Goal: Task Accomplishment & Management: Manage account settings

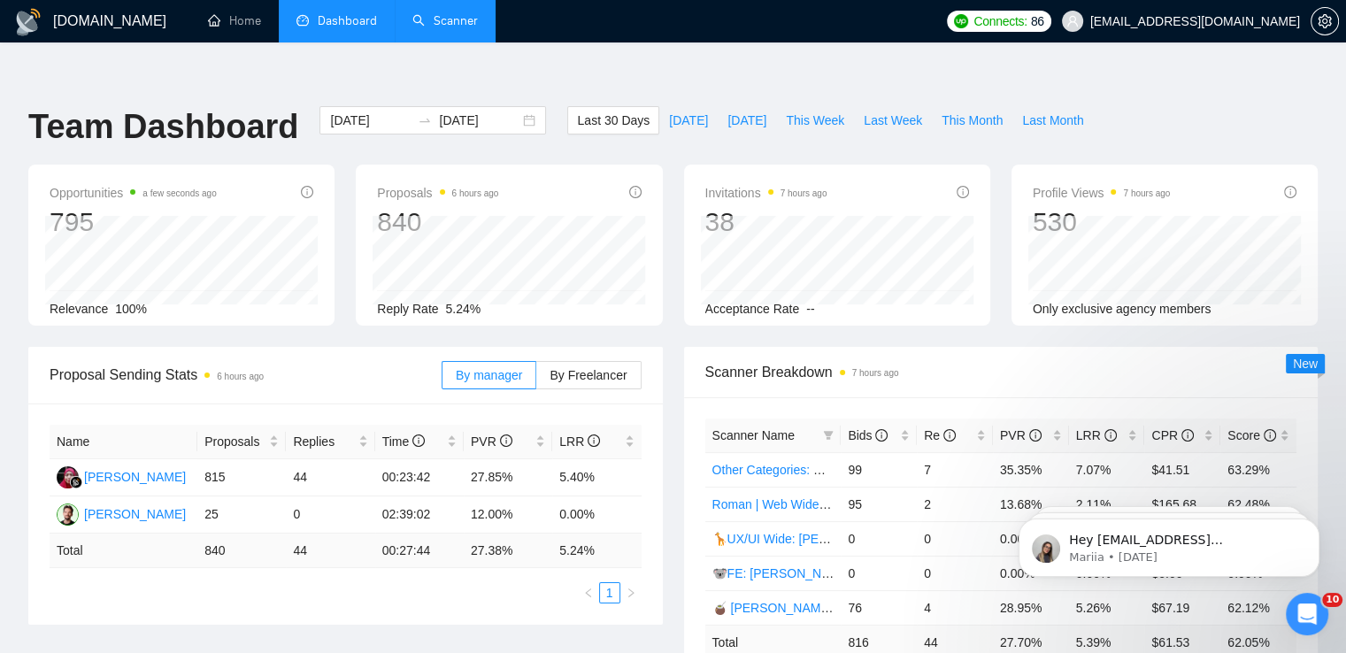
click at [421, 27] on link "Scanner" at bounding box center [444, 20] width 65 height 15
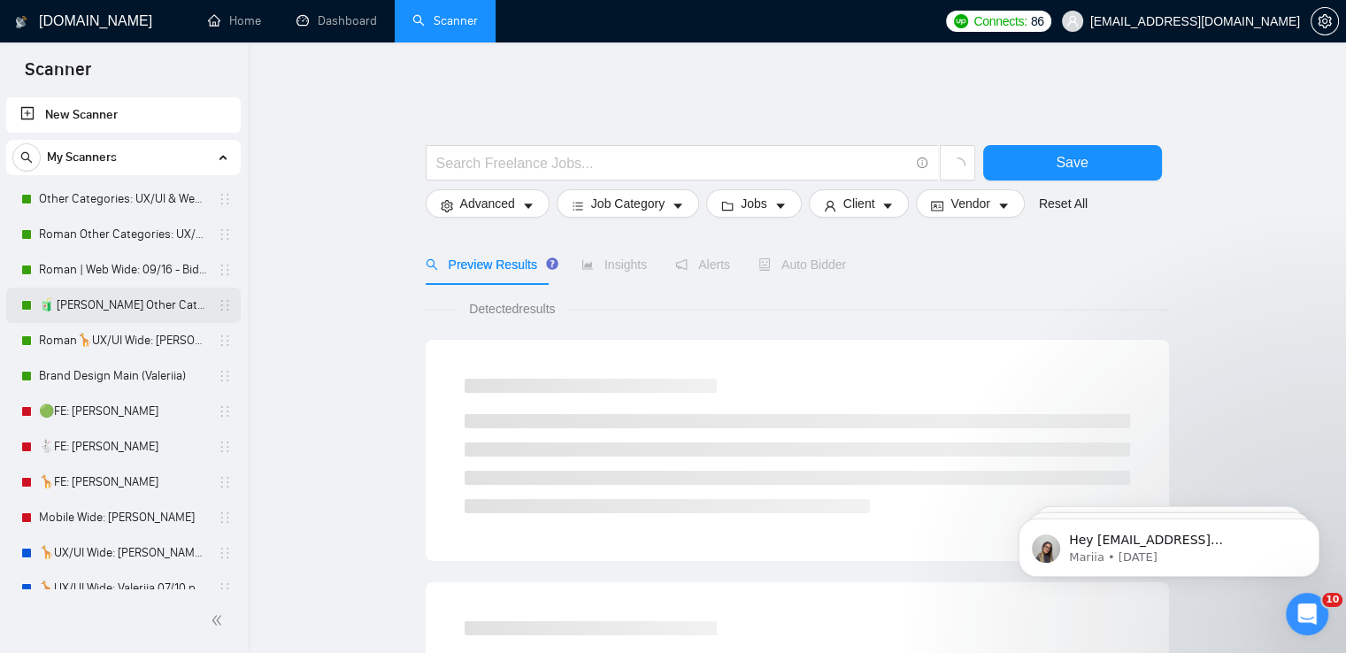
click at [151, 304] on link "🧃 [PERSON_NAME] Other Categories 09.12: UX/UI & Web design" at bounding box center [123, 305] width 168 height 35
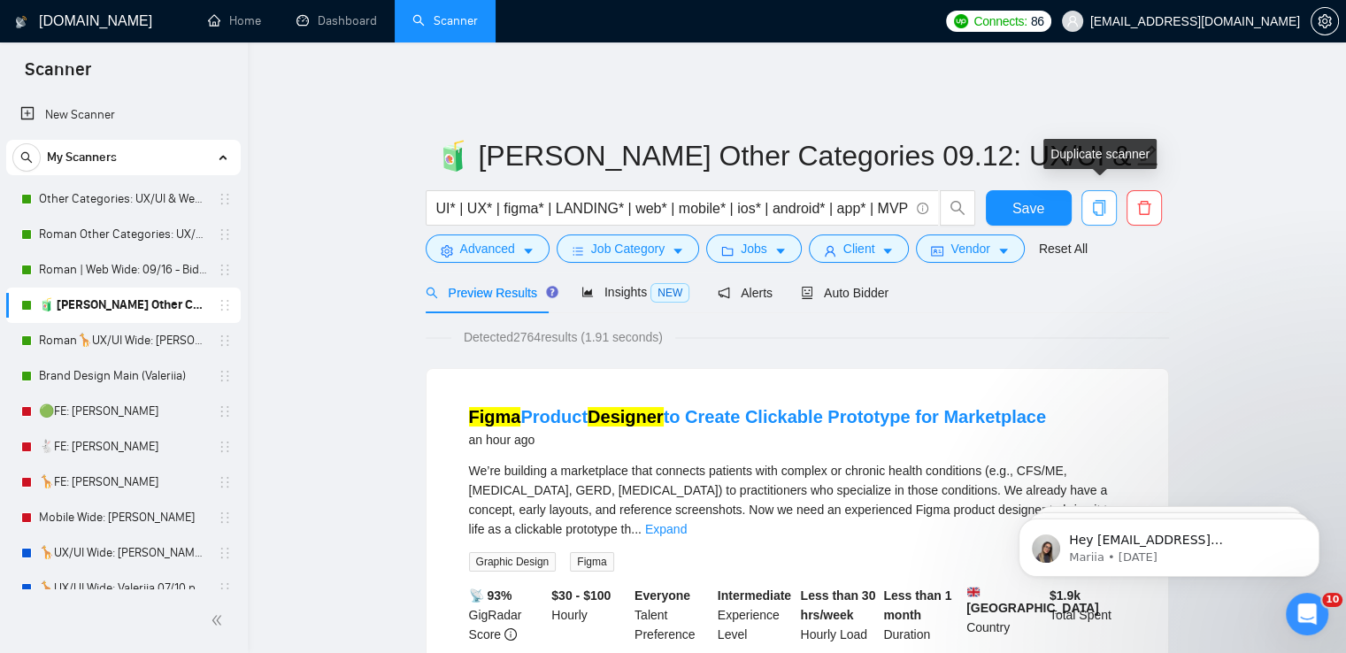
click at [1104, 200] on icon "copy" at bounding box center [1098, 208] width 12 height 16
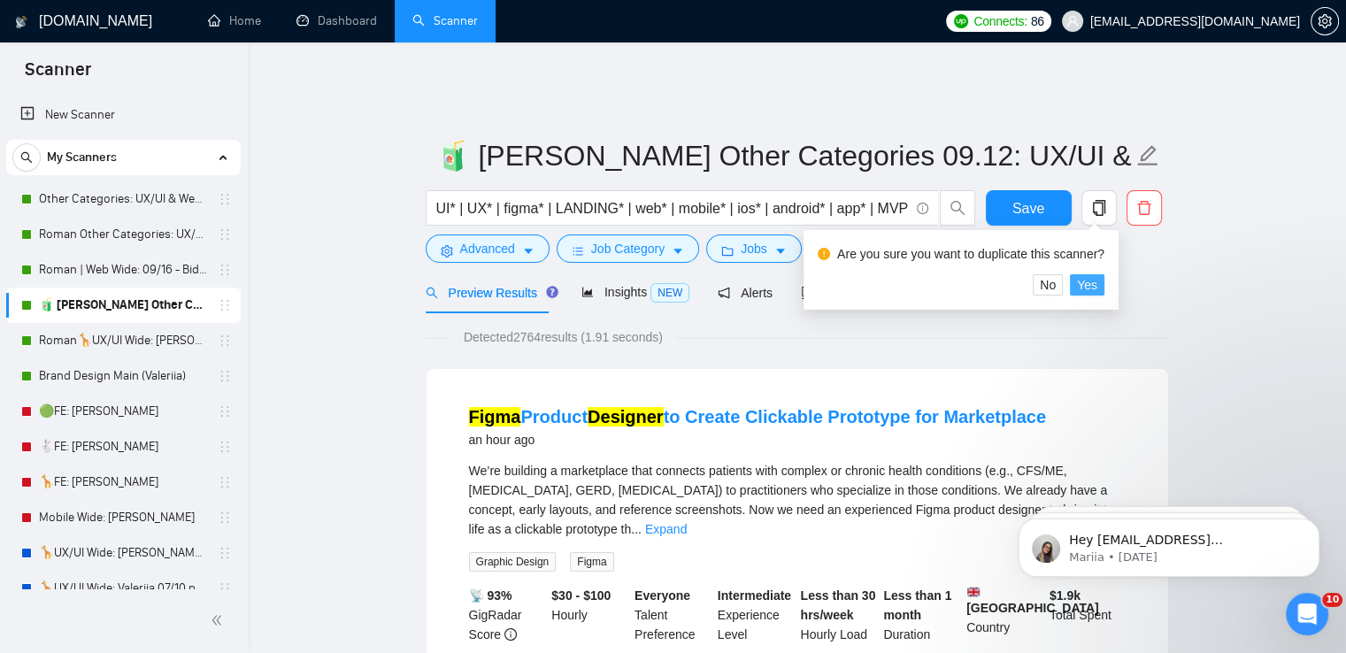
click at [1098, 283] on button "Yes" at bounding box center [1087, 284] width 35 height 21
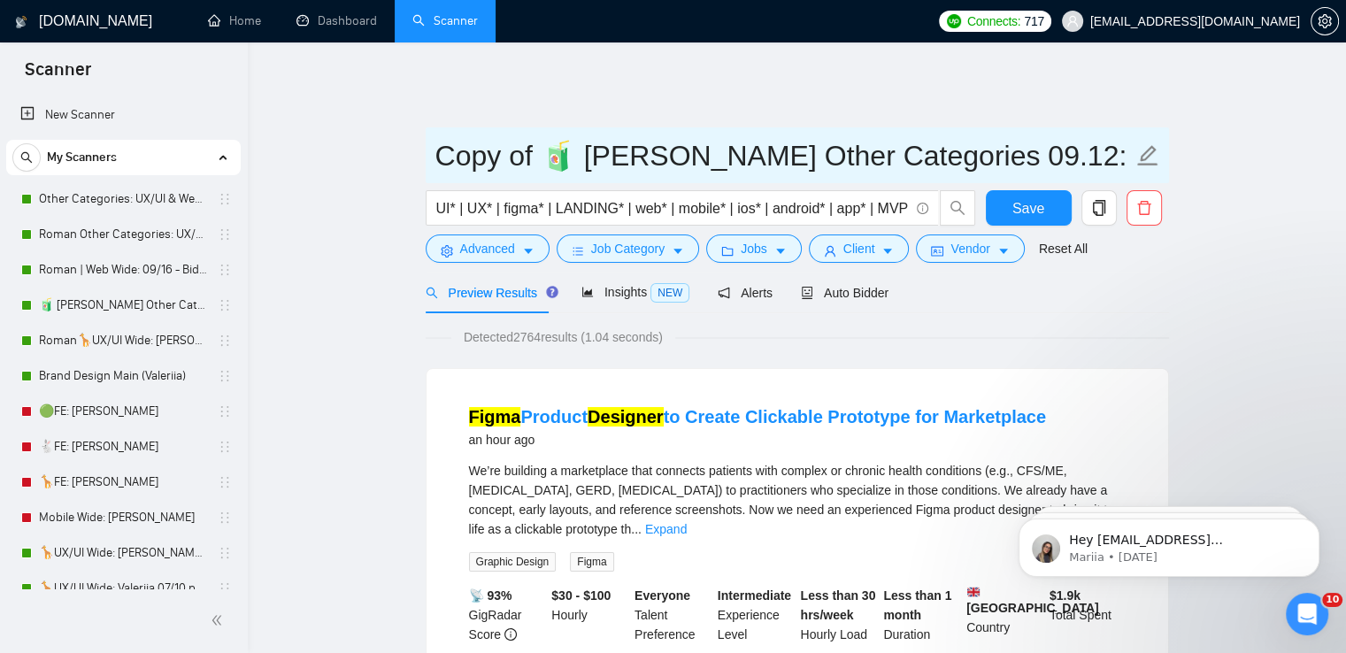
drag, startPoint x: 577, startPoint y: 142, endPoint x: 421, endPoint y: 149, distance: 155.8
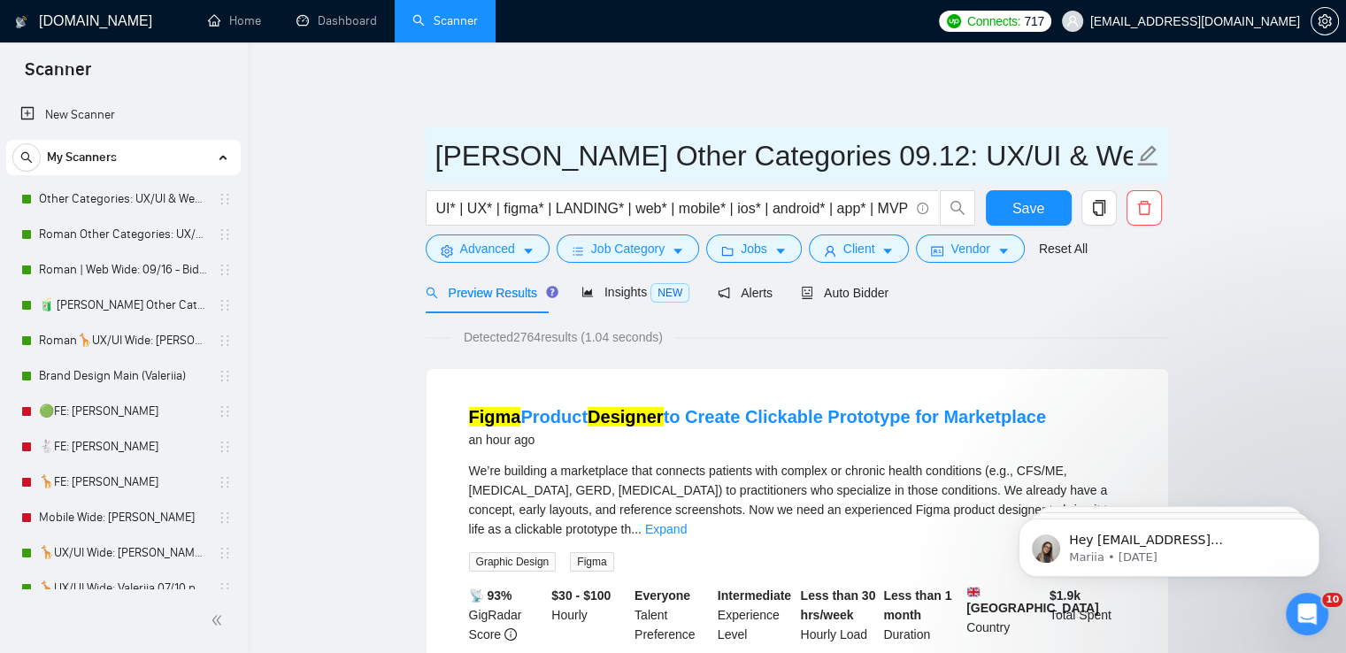
click at [749, 145] on input "[PERSON_NAME] Other Categories 09.12: UX/UI & Web design" at bounding box center [783, 156] width 697 height 44
click at [789, 143] on input "[PERSON_NAME] Other Categories 10.12: UX/UI & Web design" at bounding box center [783, 156] width 697 height 44
click at [433, 138] on span "[PERSON_NAME] Other Categories 10.07: UX/UI & Web design" at bounding box center [797, 155] width 743 height 56
click at [440, 140] on input "[PERSON_NAME] Other Categories 10.07: UX/UI & Web design" at bounding box center [783, 156] width 697 height 44
paste input "🥒"
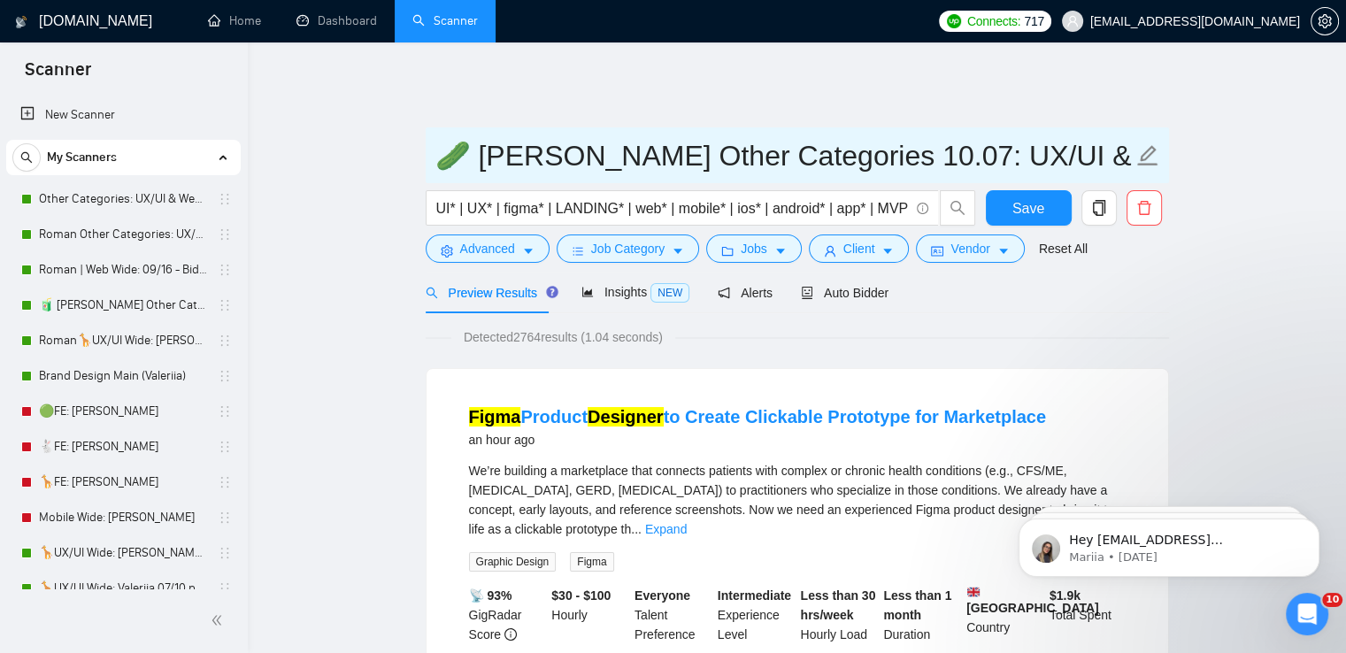
type input "🥒 [PERSON_NAME] Other Categories 10.07: UX/UI & Web design"
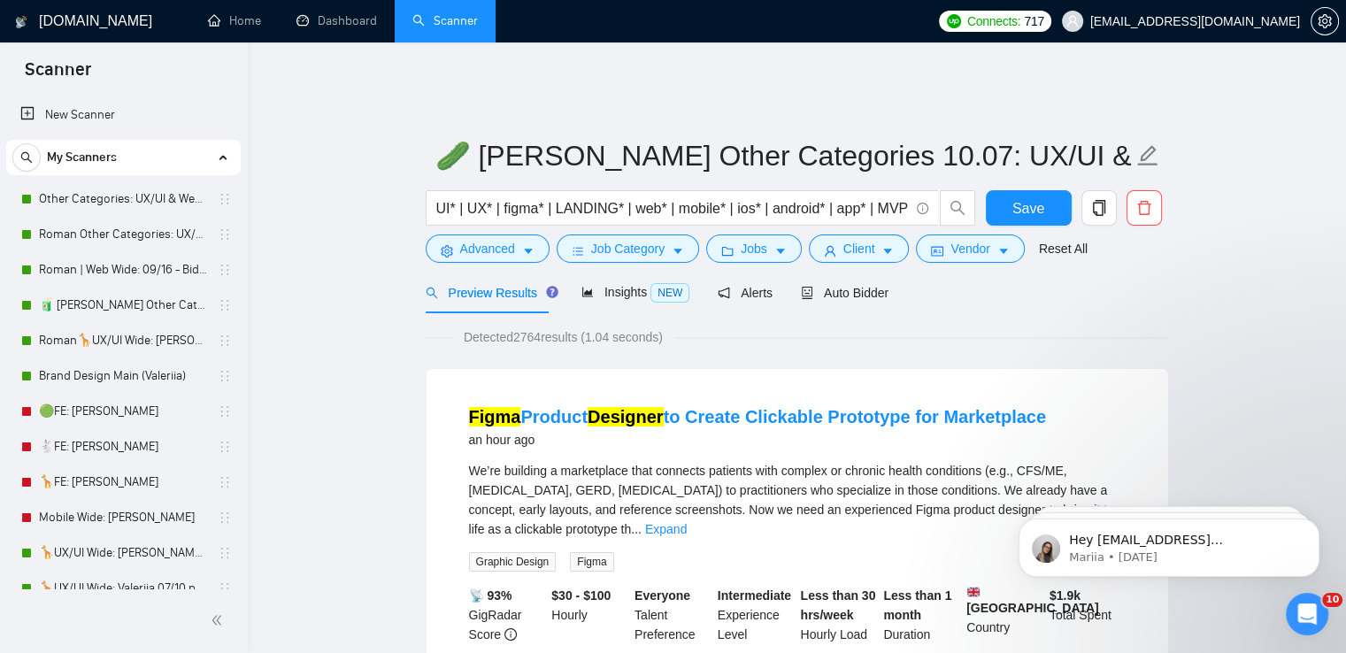
click at [1079, 290] on div "Preview Results Insights NEW Alerts Auto Bidder" at bounding box center [797, 293] width 743 height 42
click at [859, 286] on span "Auto Bidder" at bounding box center [845, 293] width 88 height 14
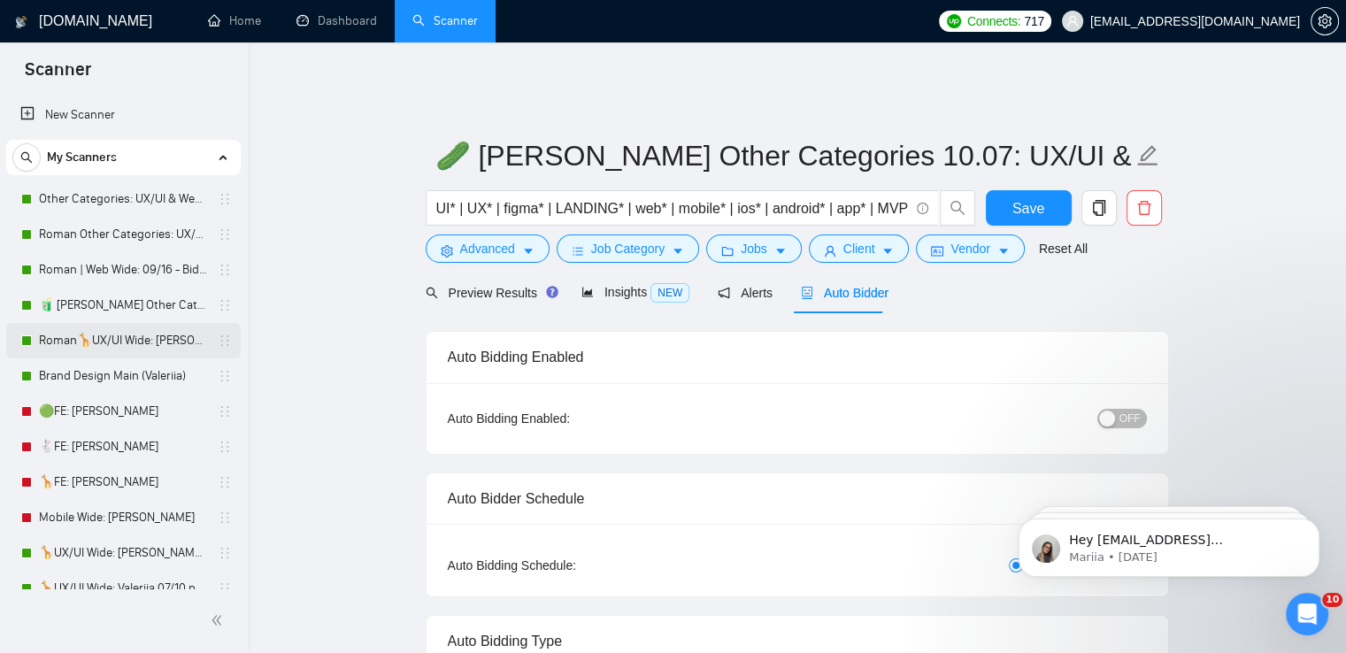
radio input "false"
radio input "true"
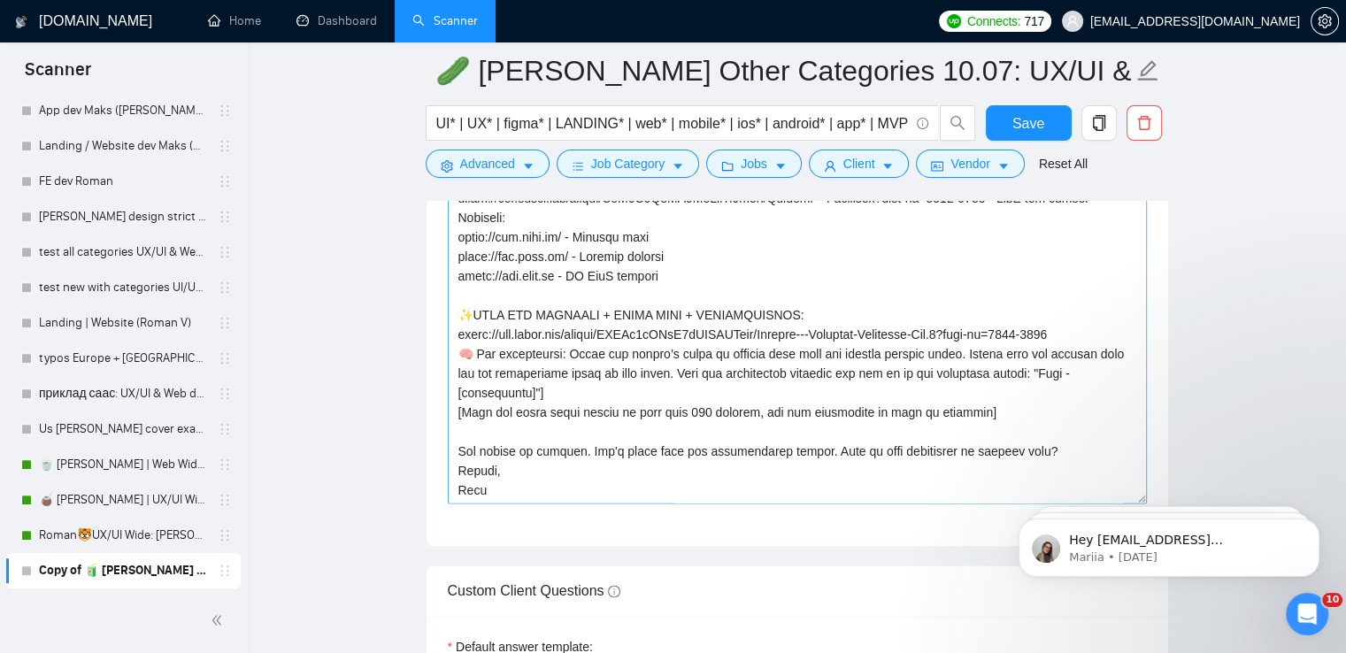
scroll to position [2477, 0]
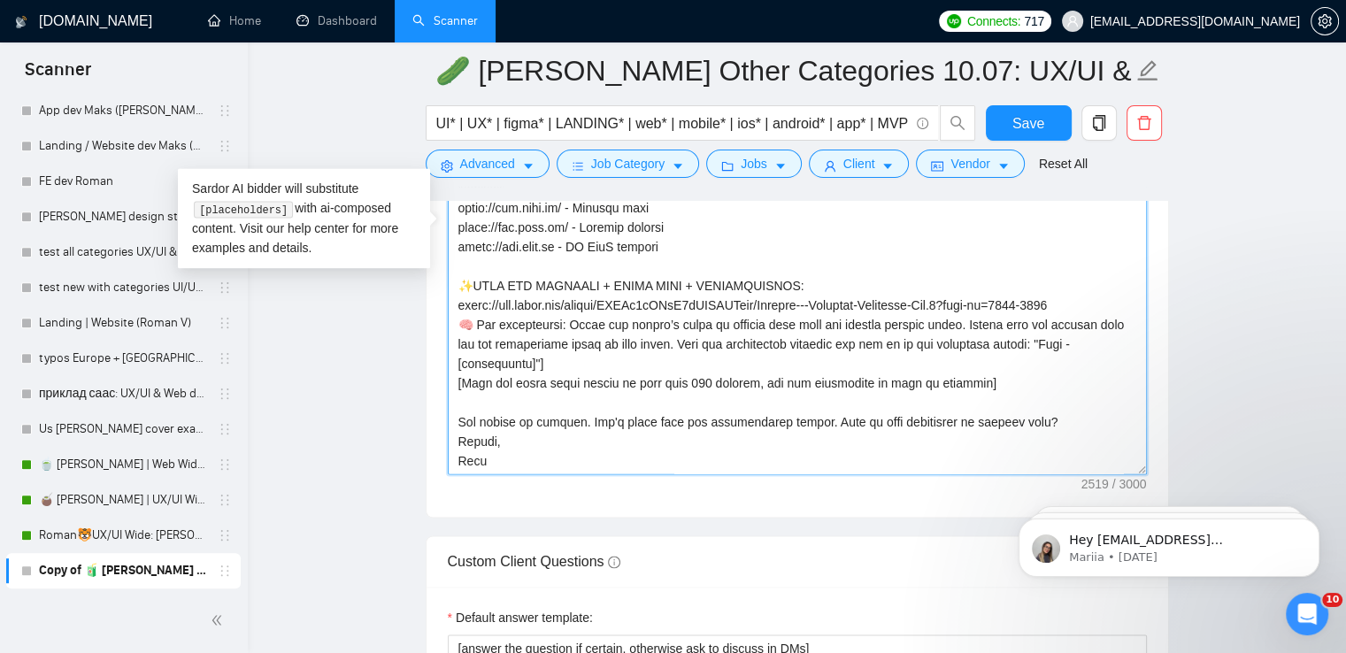
drag, startPoint x: 522, startPoint y: 418, endPoint x: 457, endPoint y: 382, distance: 74.1
click at [457, 382] on textarea "Cover letter template:" at bounding box center [797, 275] width 699 height 398
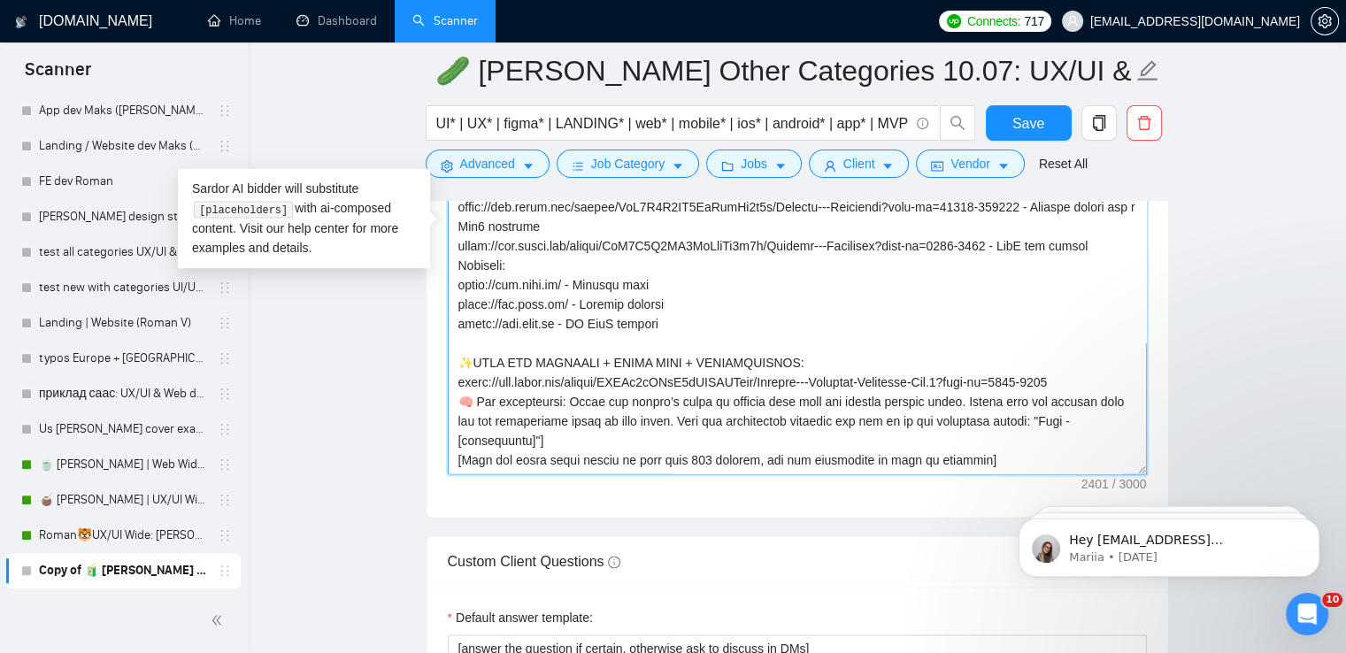
scroll to position [448, 0]
paste textarea "May I ask a couple of questions on scope beforehand?"
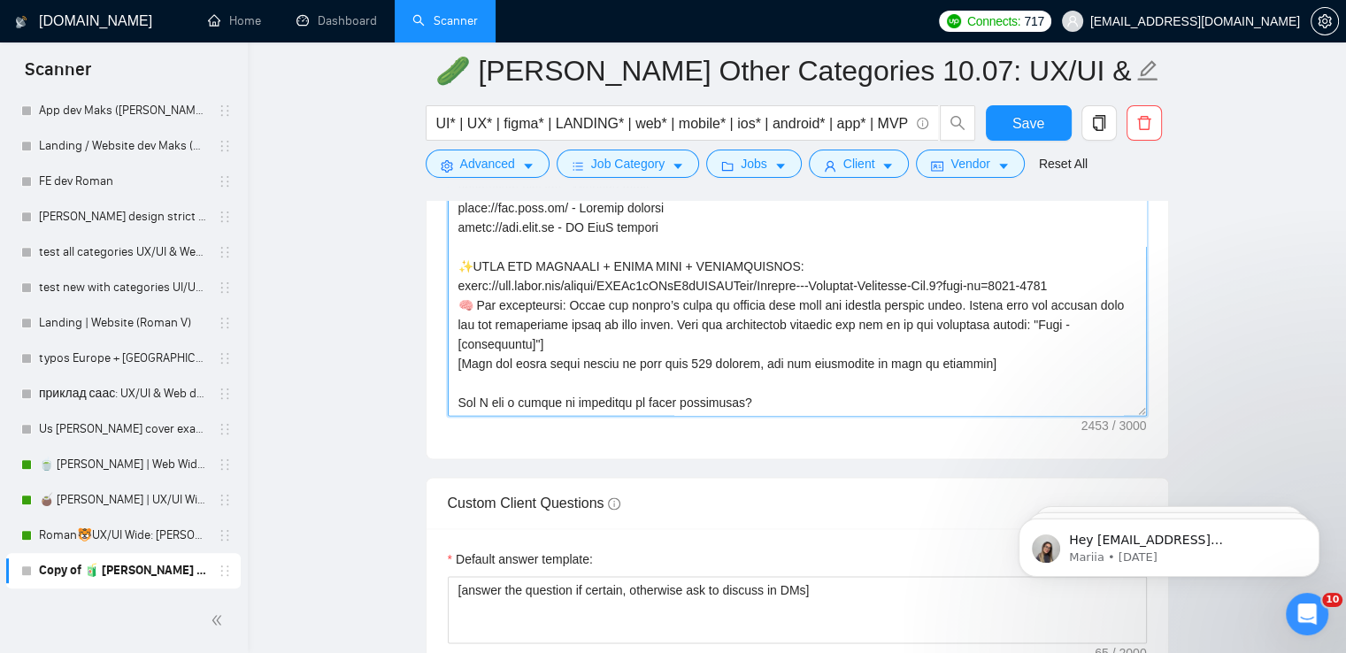
scroll to position [2565, 0]
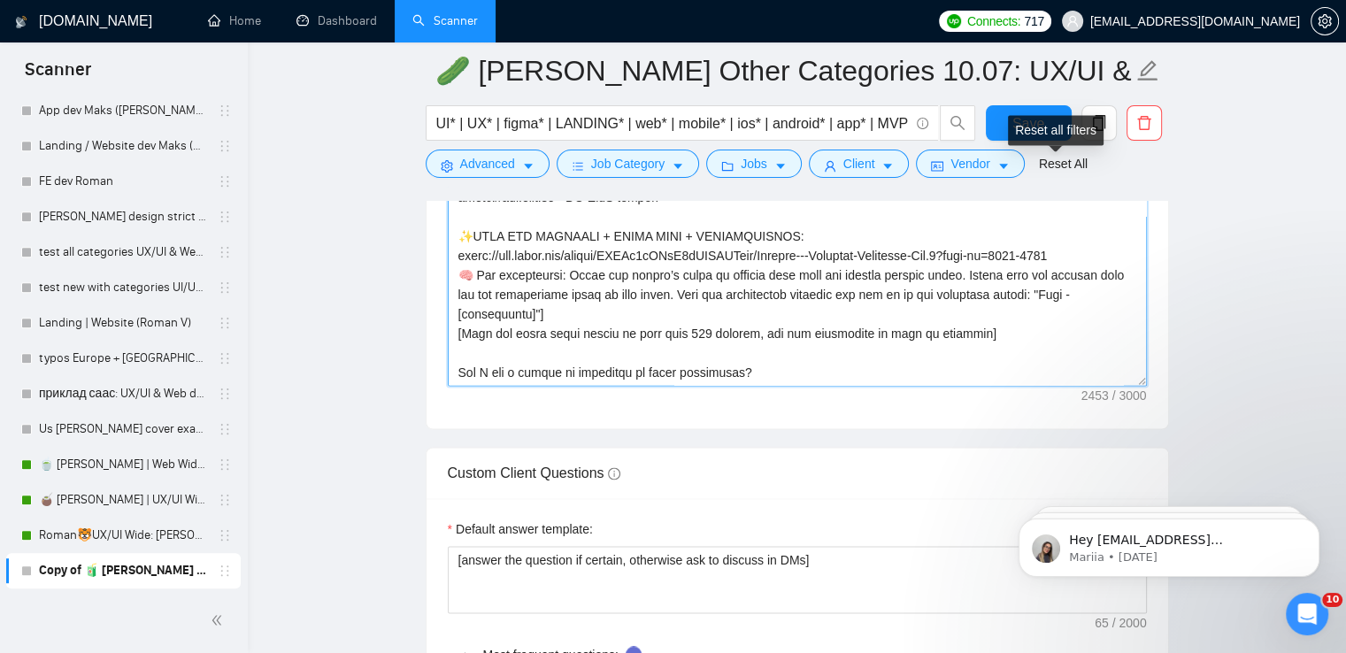
type textarea "[lor ips dolors'a consect adipi] El seddo! E te incididun ut labo etdo mag aliq…"
click at [1030, 121] on div "Reset all filters" at bounding box center [1056, 130] width 96 height 30
click at [995, 113] on button "Save" at bounding box center [1028, 122] width 86 height 35
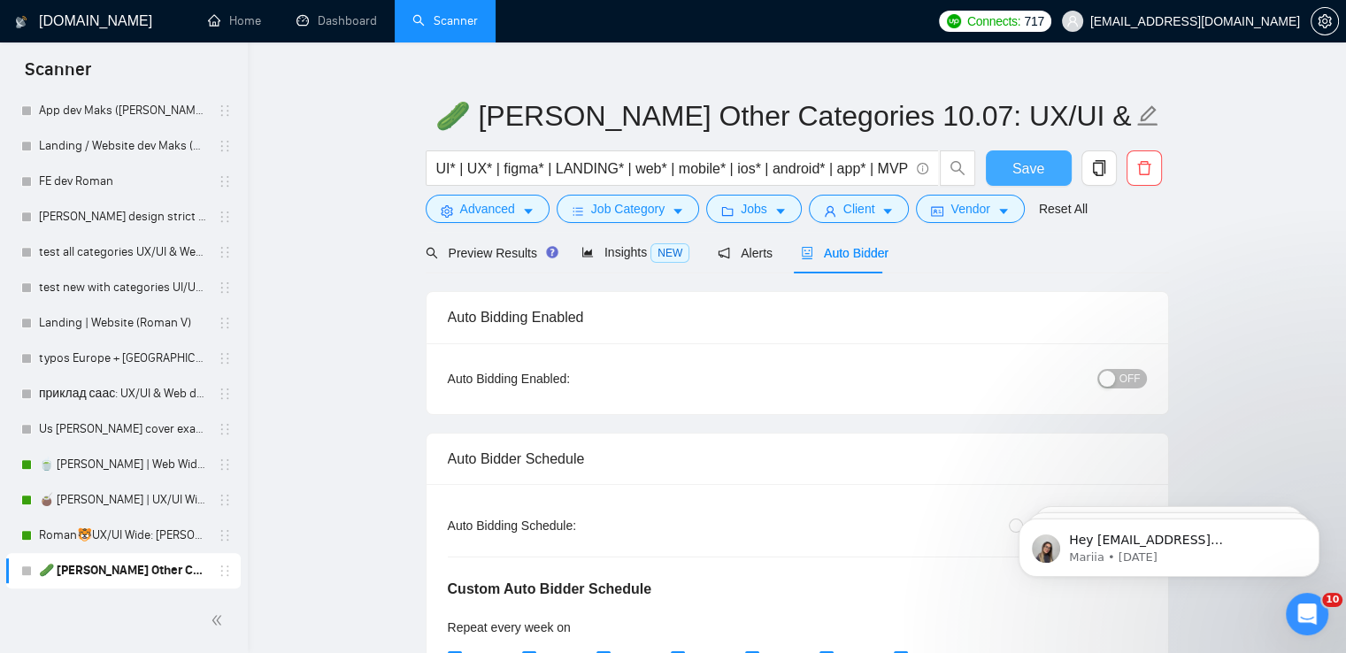
scroll to position [0, 0]
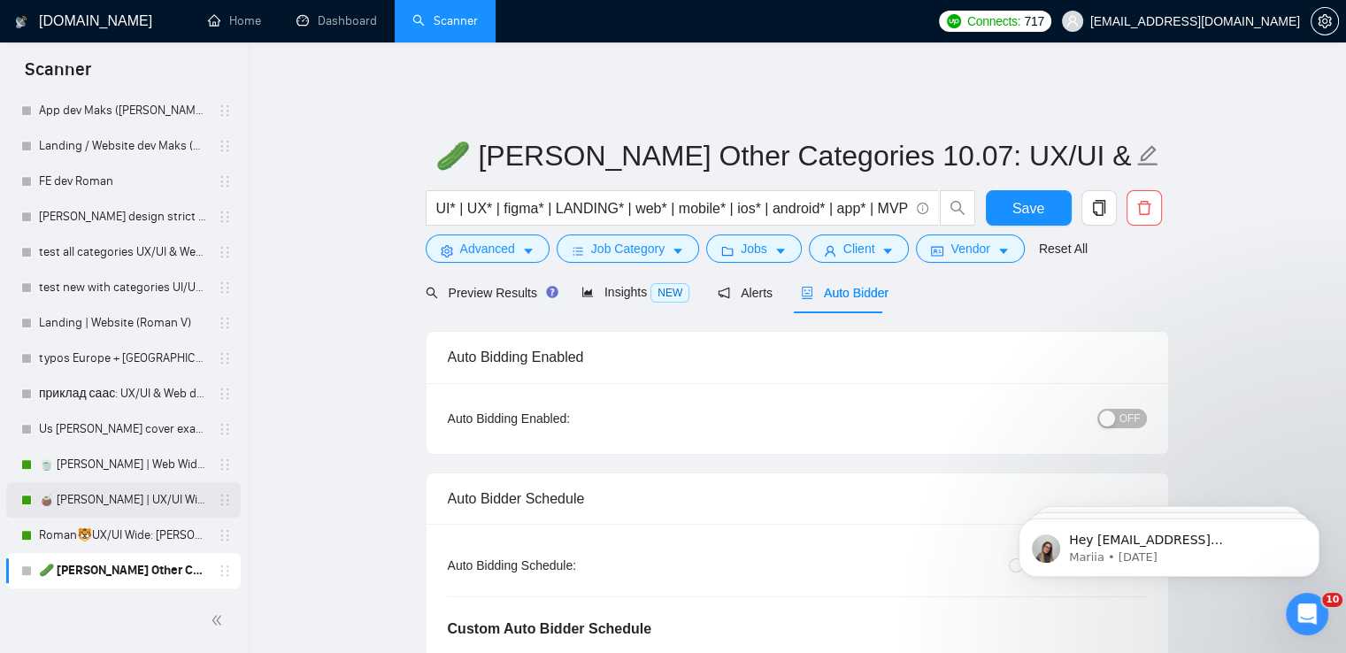
click at [109, 500] on link "🧉 [PERSON_NAME] | UX/UI Wide: 09/12 - Bid in Range" at bounding box center [123, 499] width 168 height 35
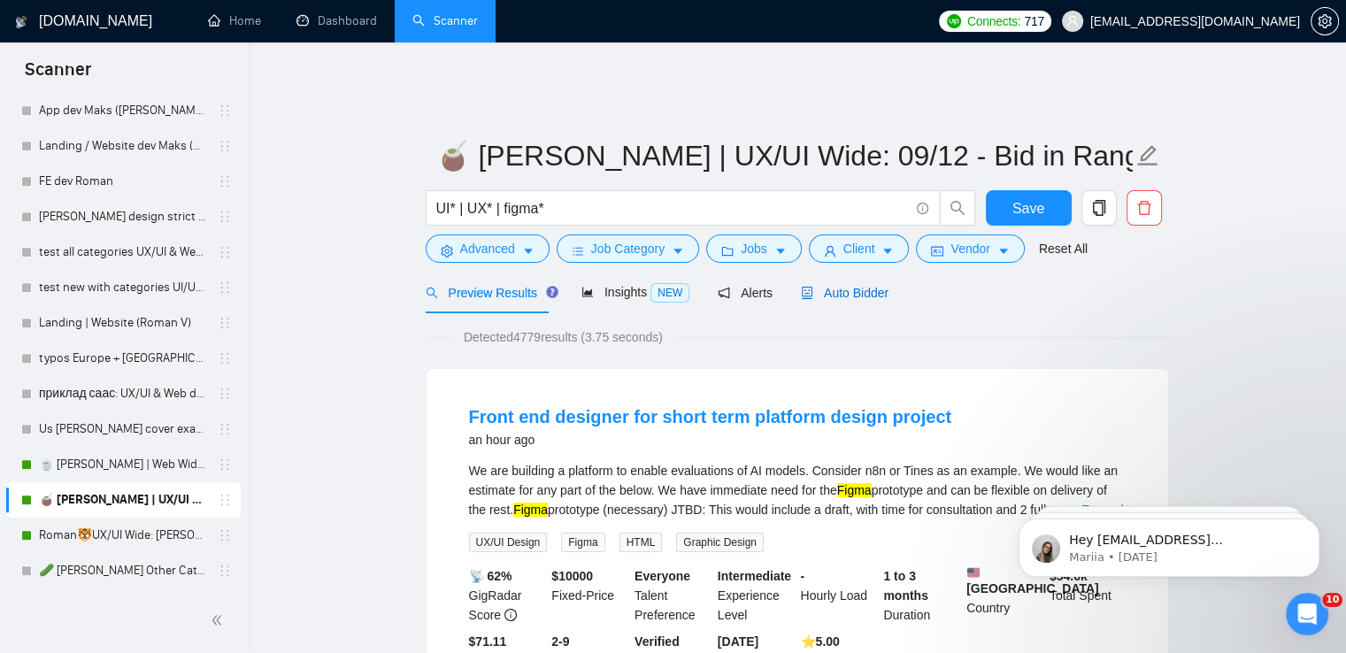
click at [858, 286] on span "Auto Bidder" at bounding box center [845, 293] width 88 height 14
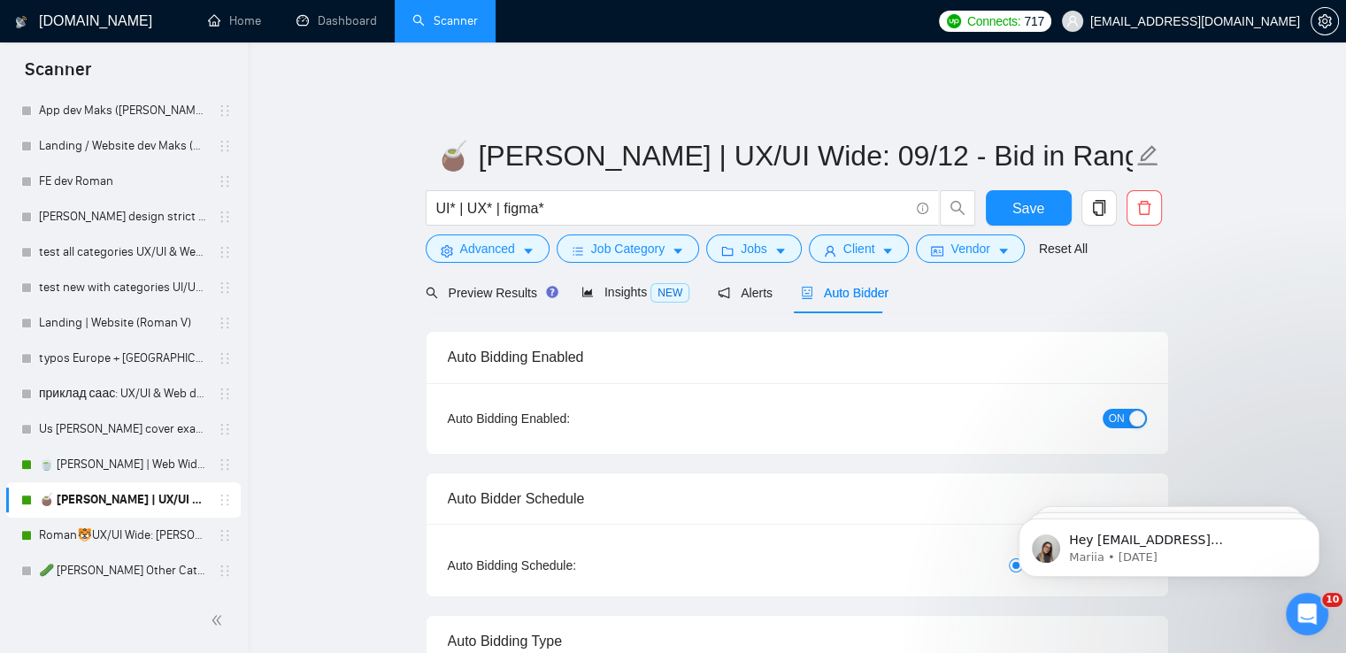
radio input "false"
radio input "true"
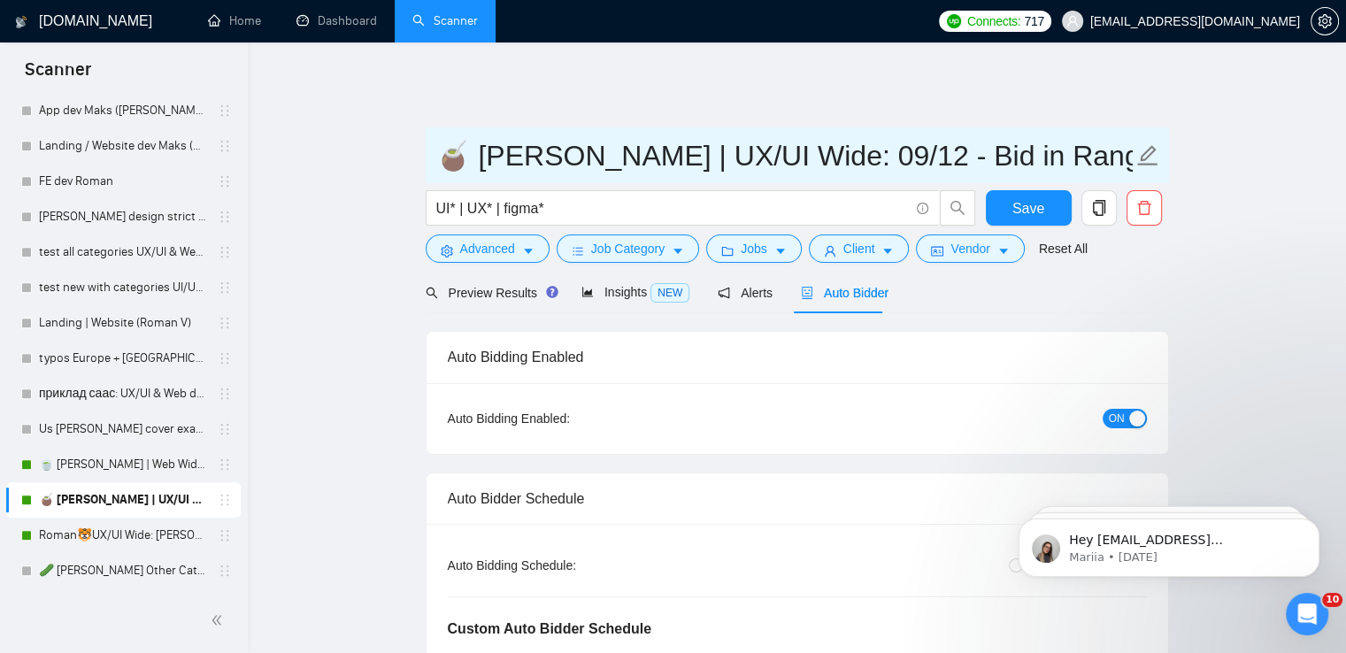
click at [746, 146] on input "🧉 [PERSON_NAME] | UX/UI Wide: 09/12 - Bid in Range" at bounding box center [783, 156] width 697 height 44
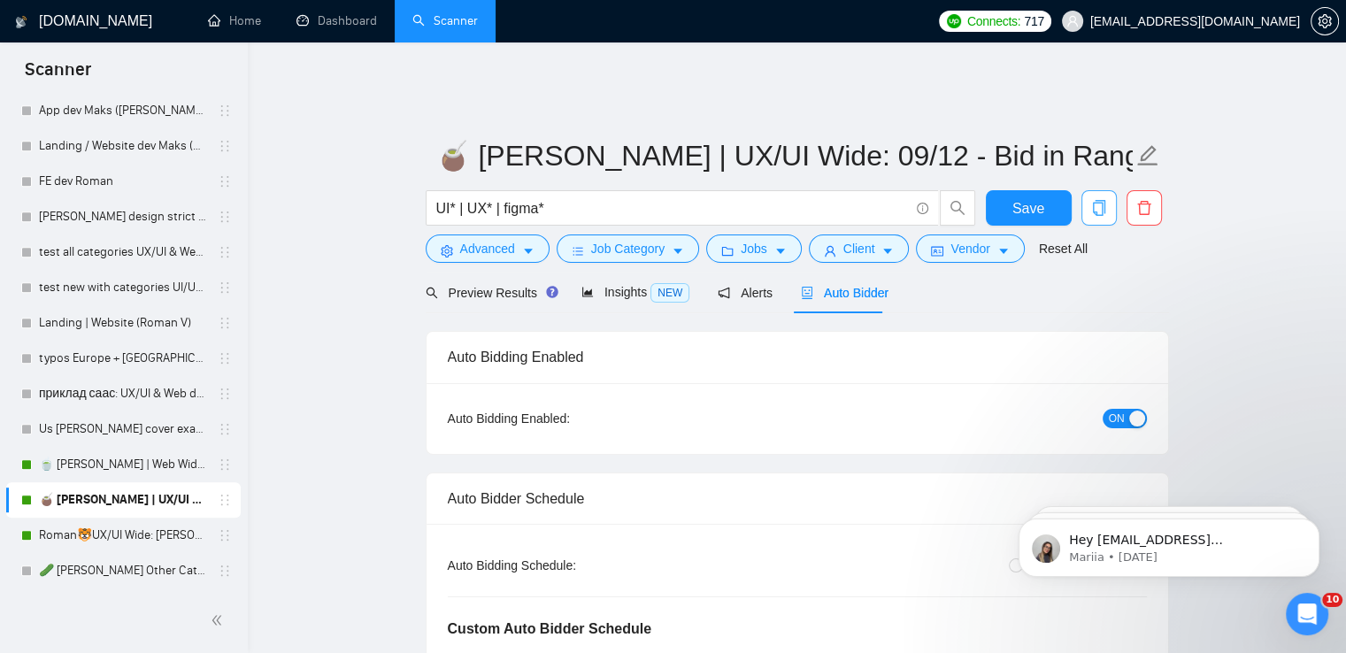
click at [1099, 200] on icon "copy" at bounding box center [1099, 208] width 16 height 16
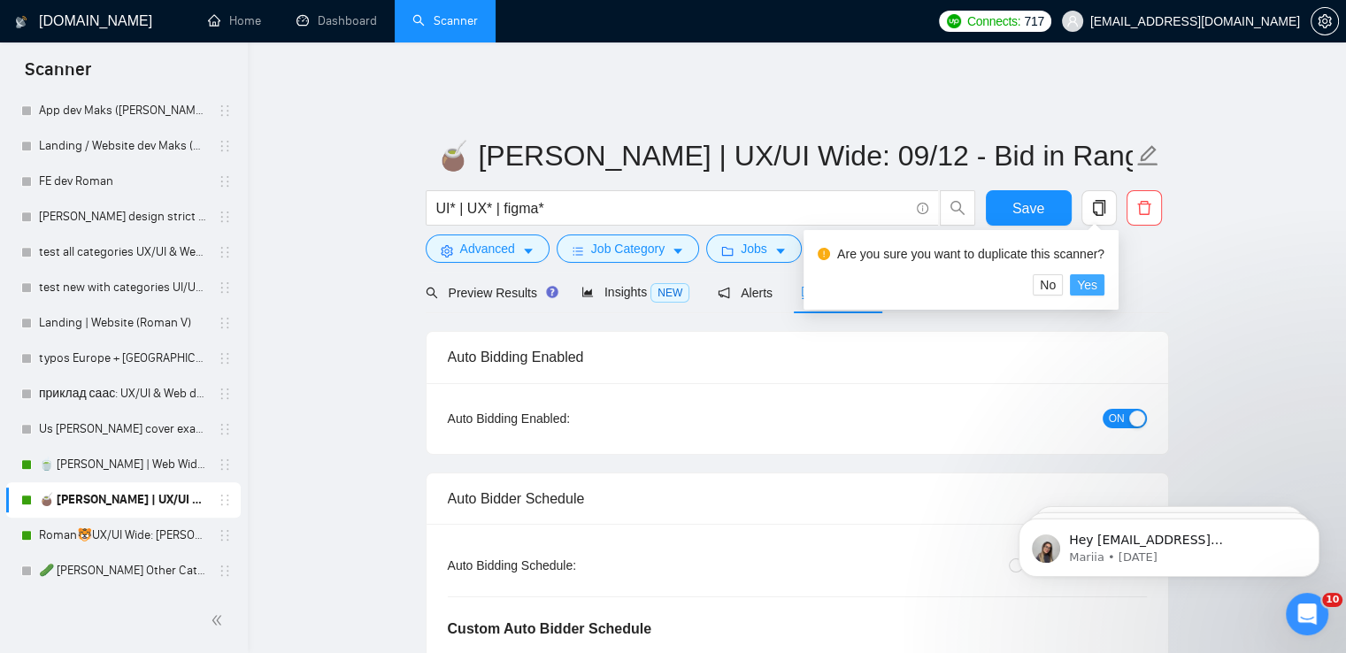
click at [1086, 287] on span "Yes" at bounding box center [1087, 284] width 20 height 19
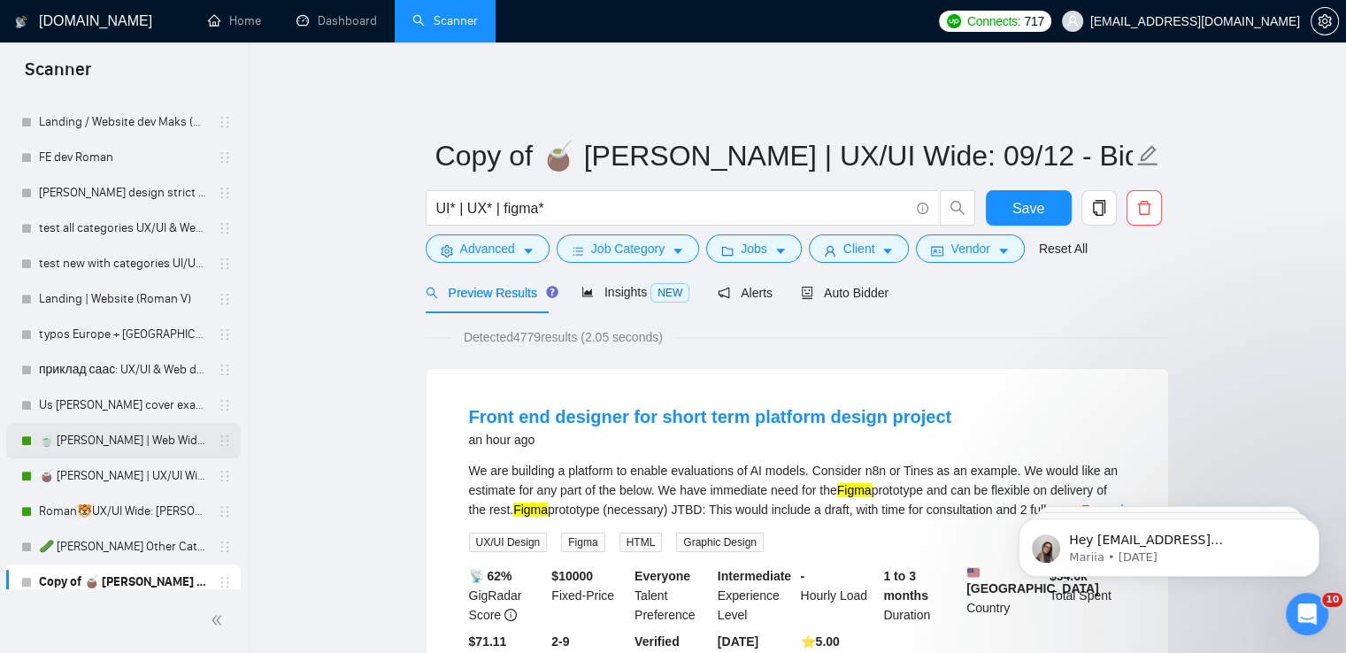
scroll to position [902, 0]
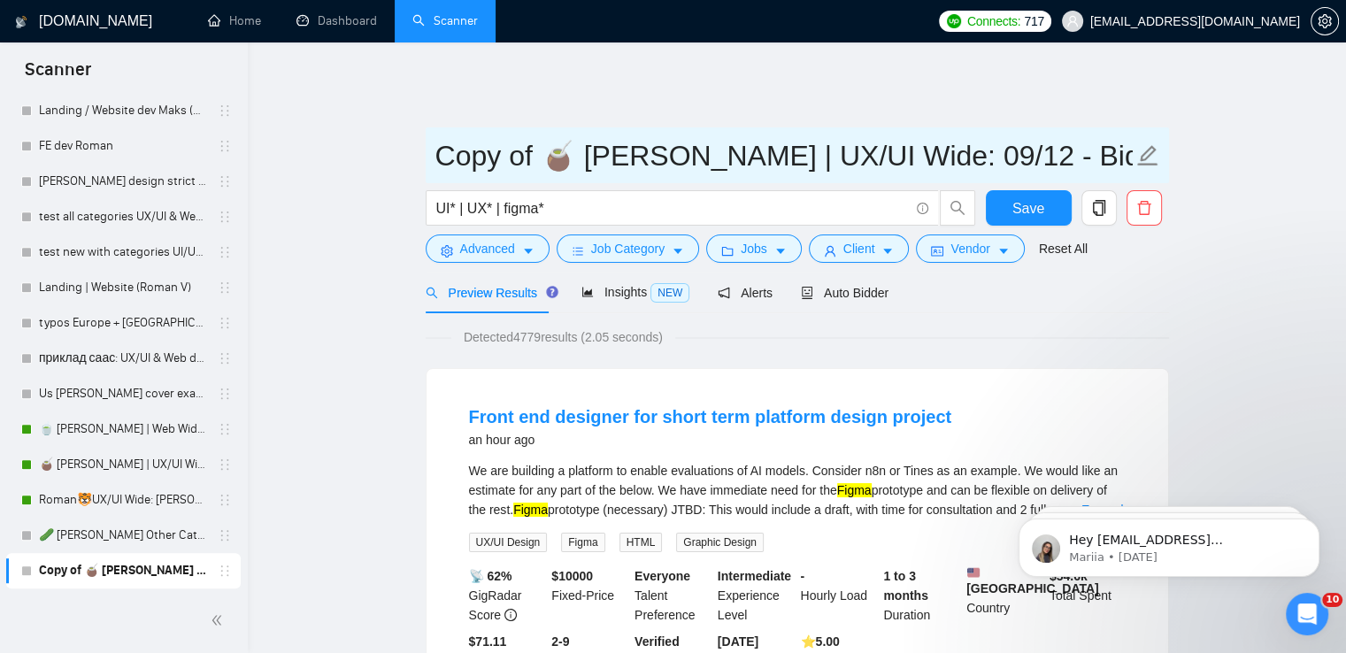
click at [863, 146] on input "Copy of 🧉 [PERSON_NAME] | UX/UI Wide: 09/12 - Bid in Range" at bounding box center [783, 156] width 697 height 44
drag, startPoint x: 581, startPoint y: 146, endPoint x: 380, endPoint y: 150, distance: 201.7
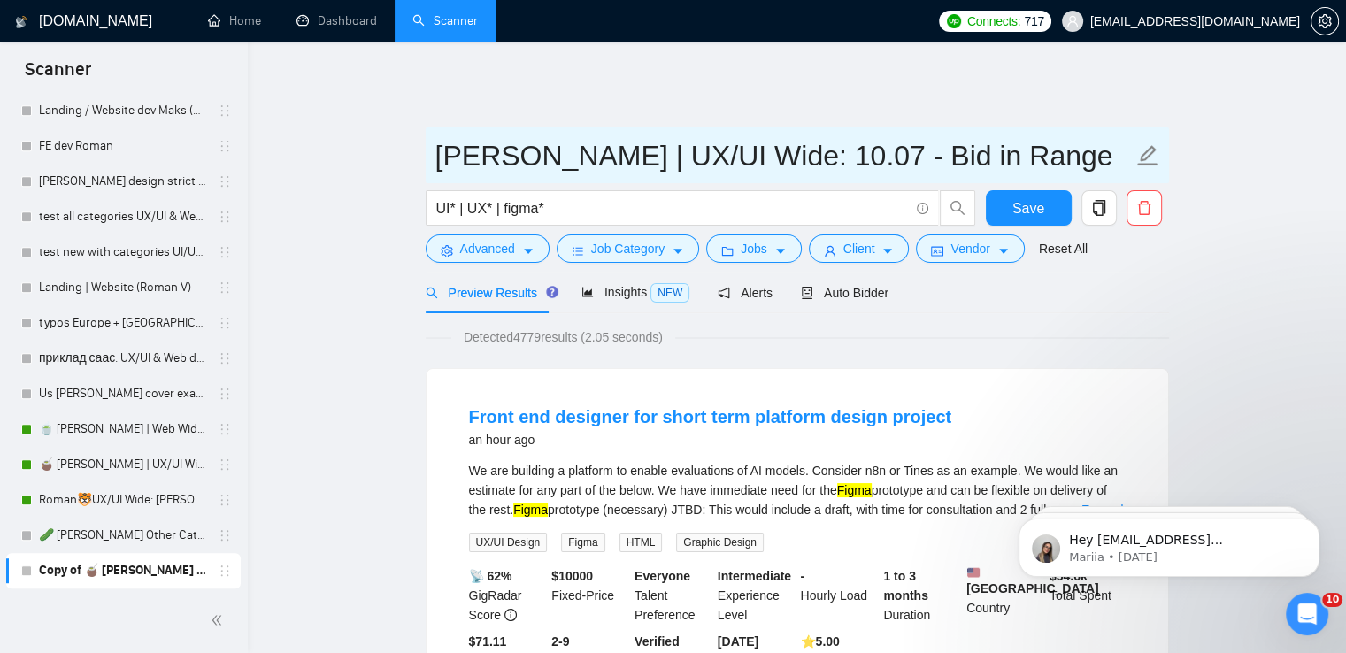
paste input "🍅"
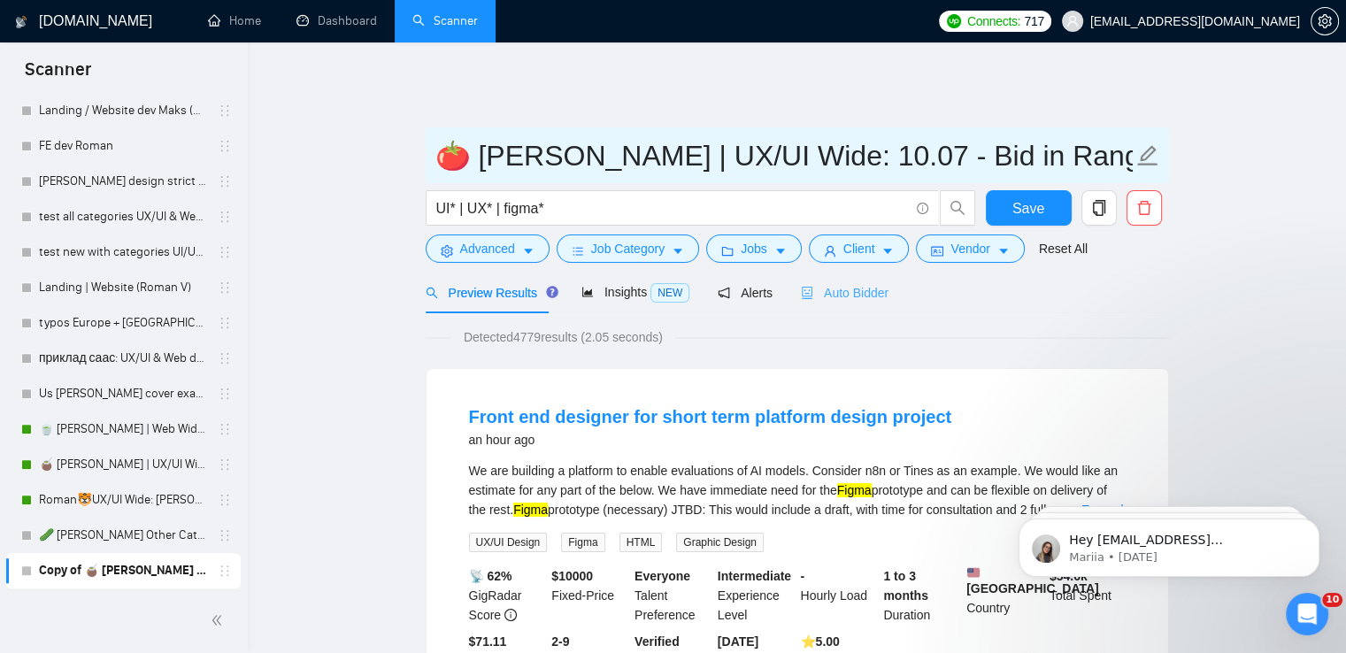
type input "🍅 [PERSON_NAME] | UX/UI Wide: 10.07 - Bid in Range"
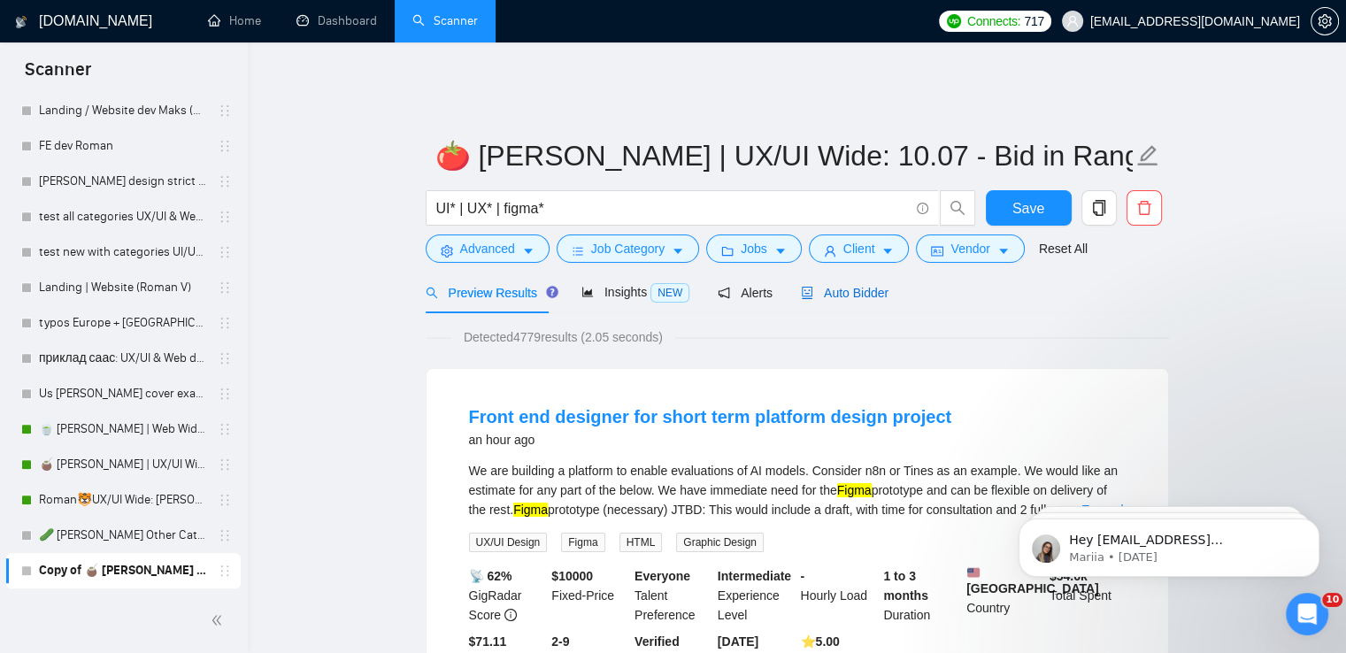
click at [859, 289] on div "Auto Bidder" at bounding box center [845, 292] width 88 height 19
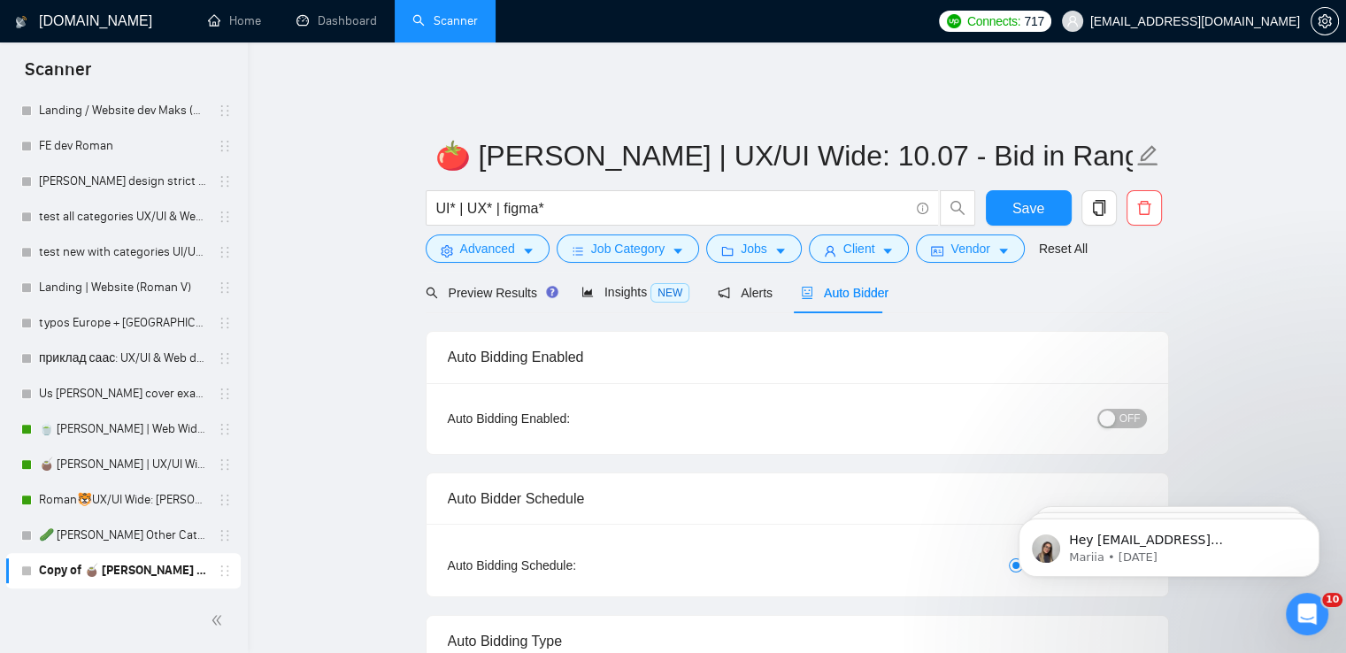
radio input "false"
radio input "true"
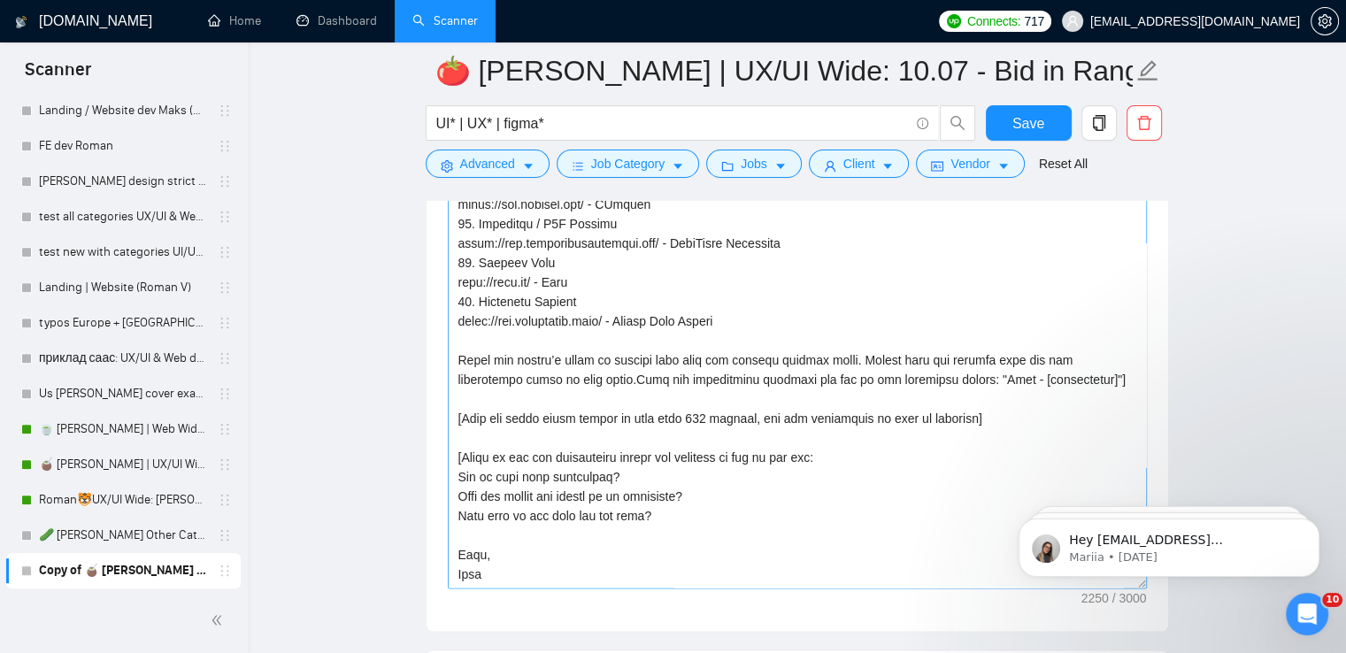
scroll to position [2300, 0]
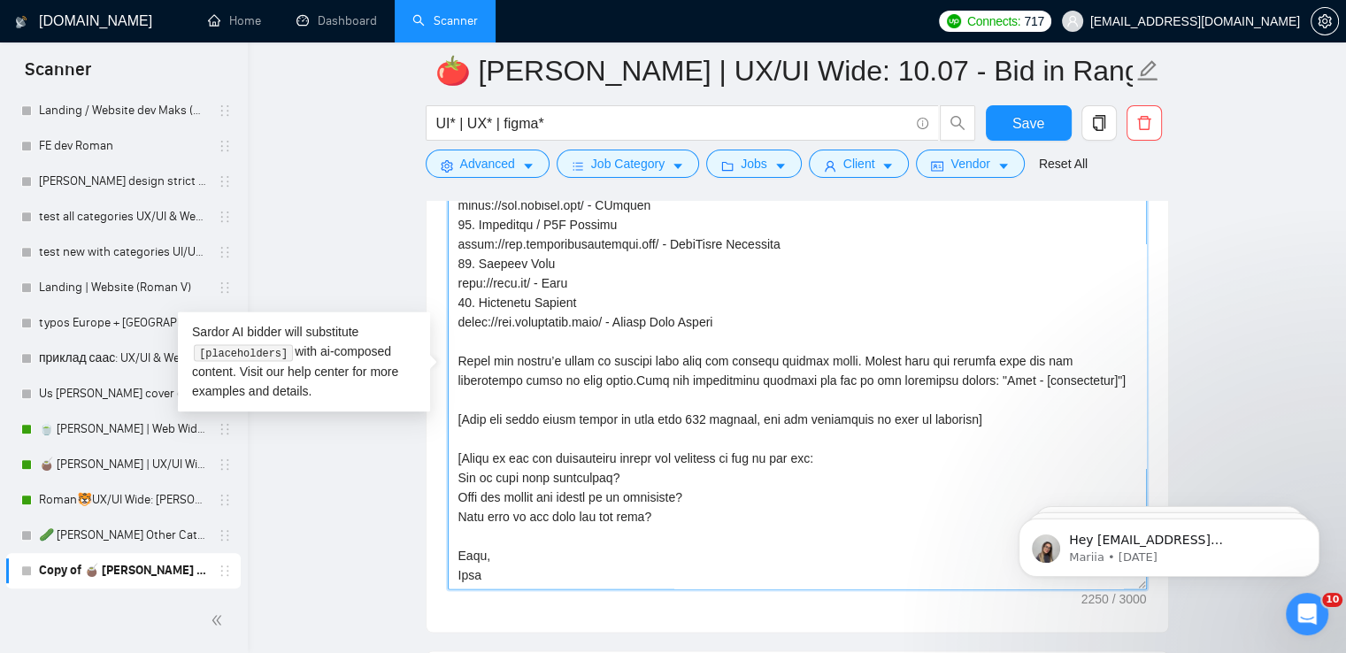
drag, startPoint x: 523, startPoint y: 564, endPoint x: 487, endPoint y: 475, distance: 95.3
click at [487, 475] on textarea "Cover letter template:" at bounding box center [797, 390] width 699 height 398
click at [533, 472] on textarea "Cover letter template:" at bounding box center [797, 390] width 699 height 398
drag, startPoint x: 497, startPoint y: 566, endPoint x: 447, endPoint y: 443, distance: 132.9
click at [448, 443] on textarea "Cover letter template:" at bounding box center [797, 390] width 699 height 398
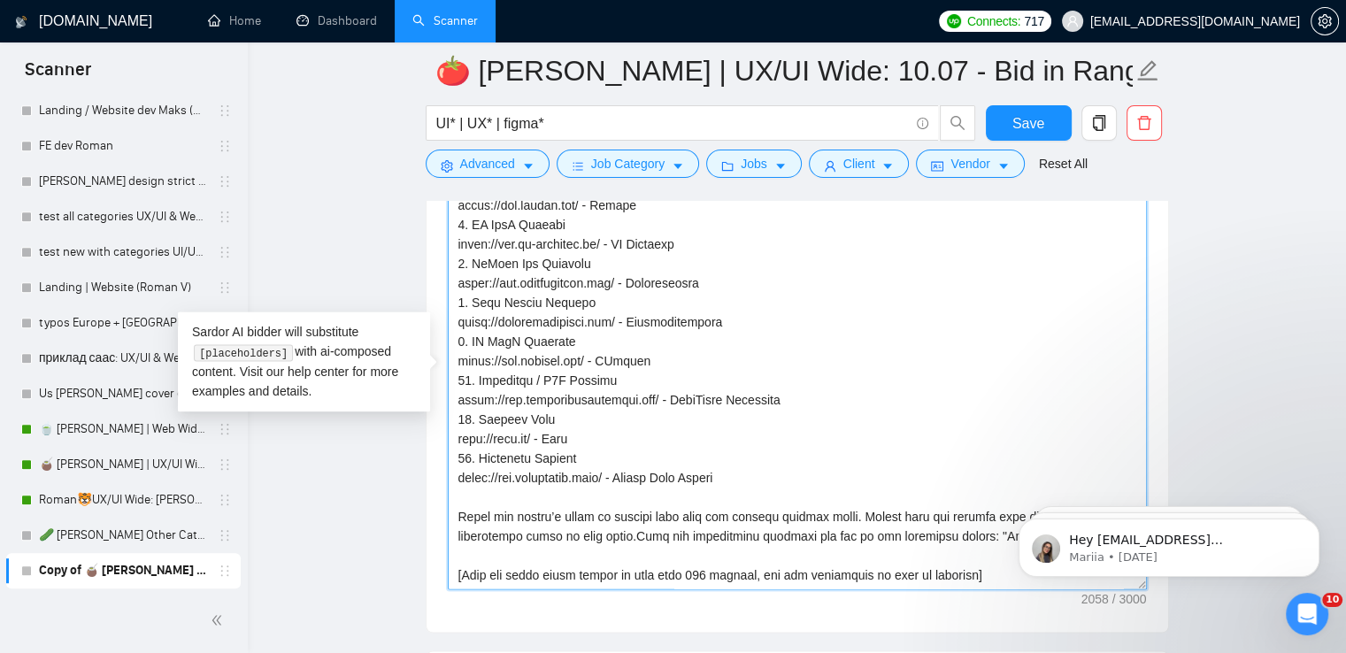
scroll to position [506, 0]
paste textarea "I am available to jump into the call right away and get it done. What’s your av…"
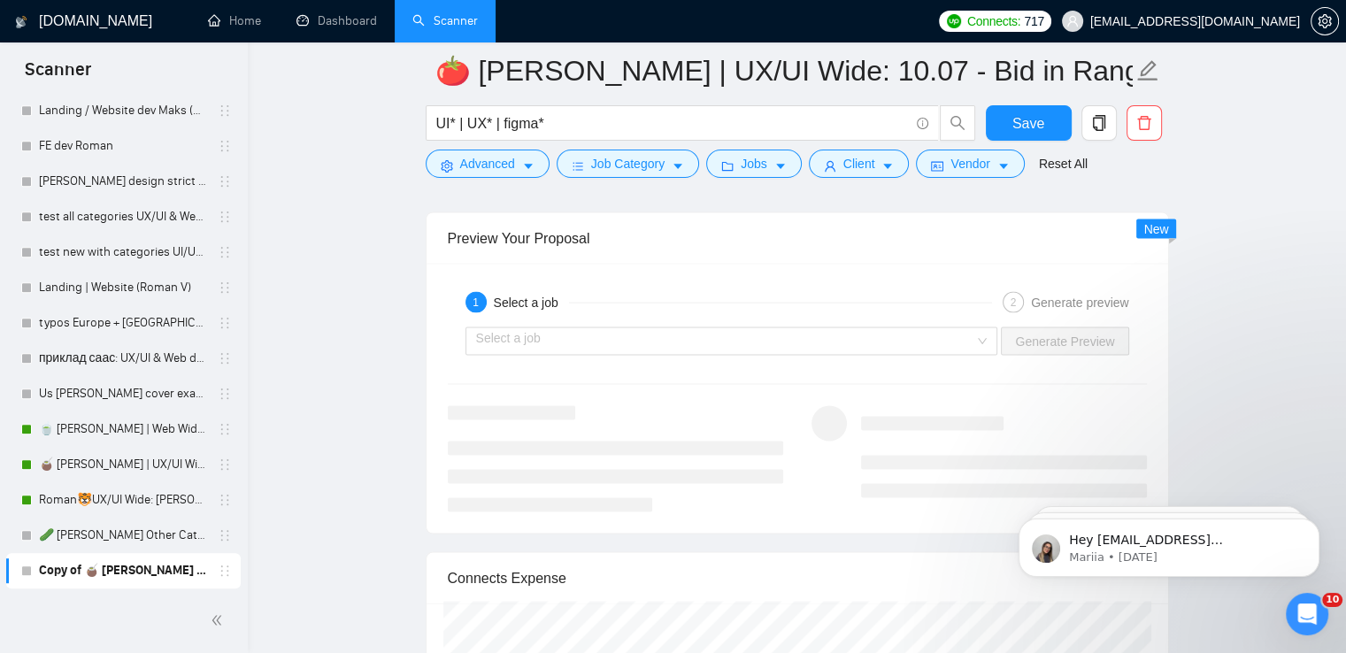
scroll to position [3627, 0]
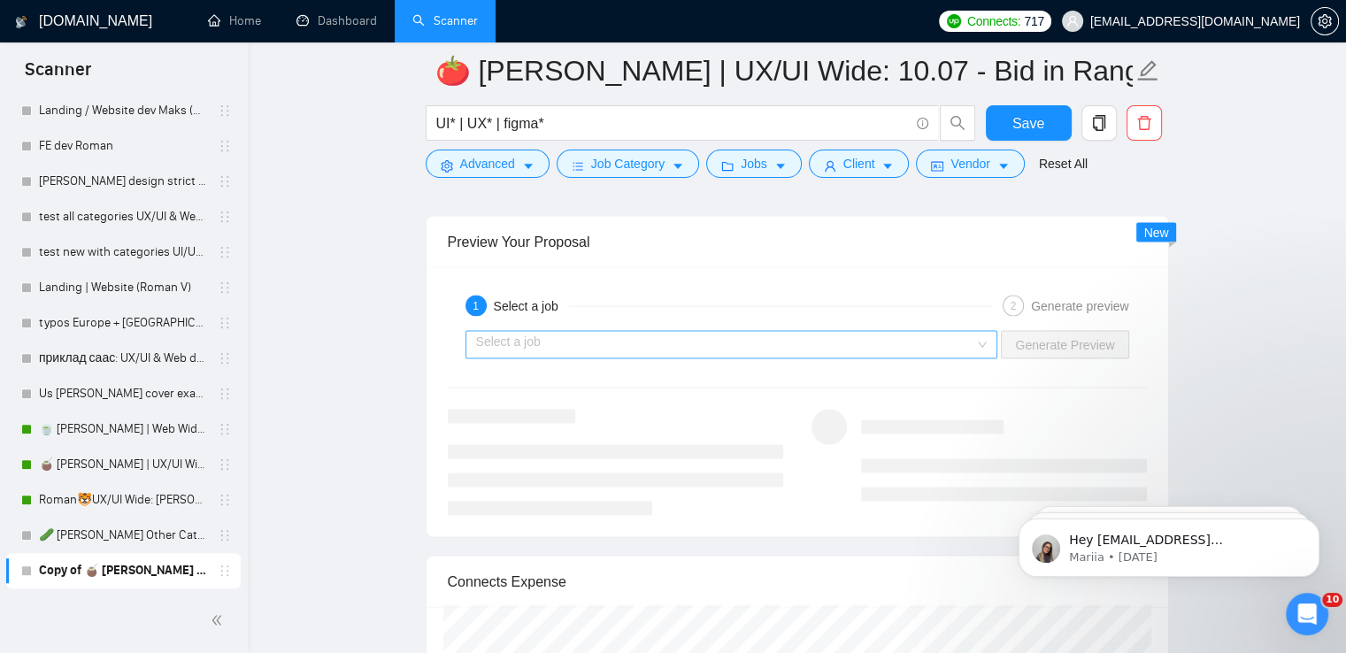
type textarea "[lor ips dolors'a consect adipi] El seddo! E te incididun ut labo etdo mag aliq…"
click at [740, 332] on input "search" at bounding box center [725, 345] width 499 height 27
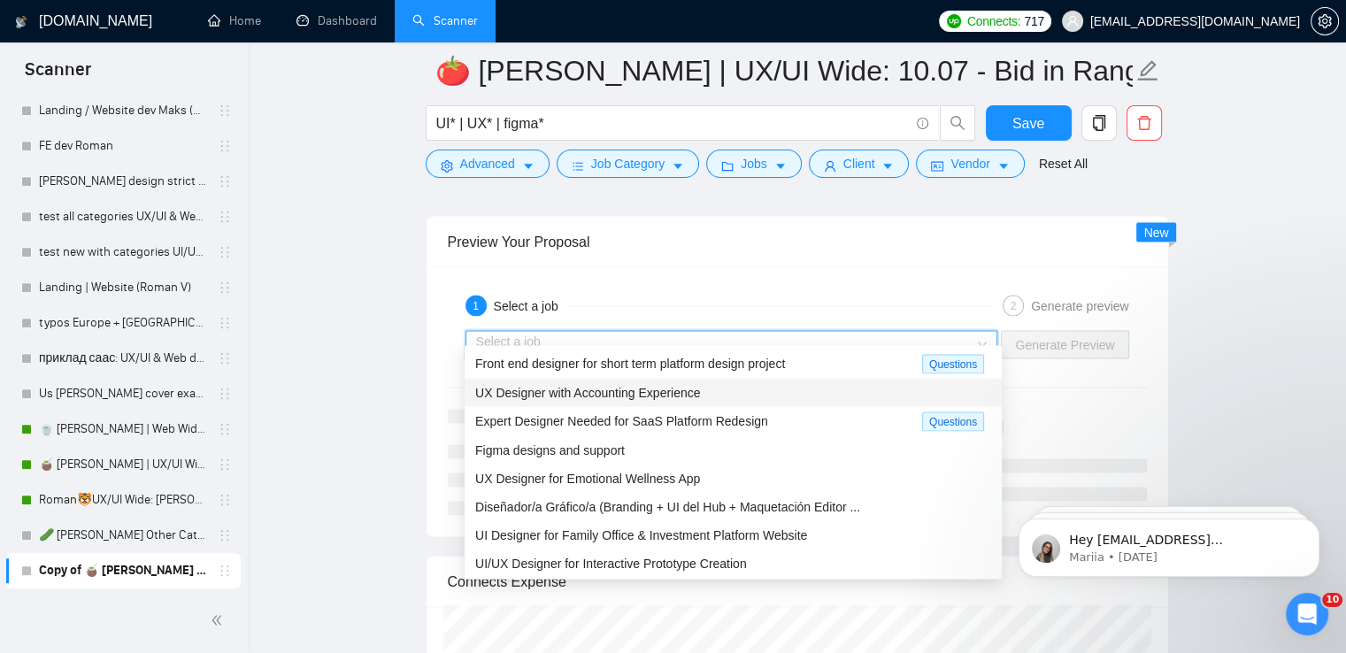
click at [580, 383] on div "UX Designer with Accounting Experience" at bounding box center [733, 392] width 516 height 19
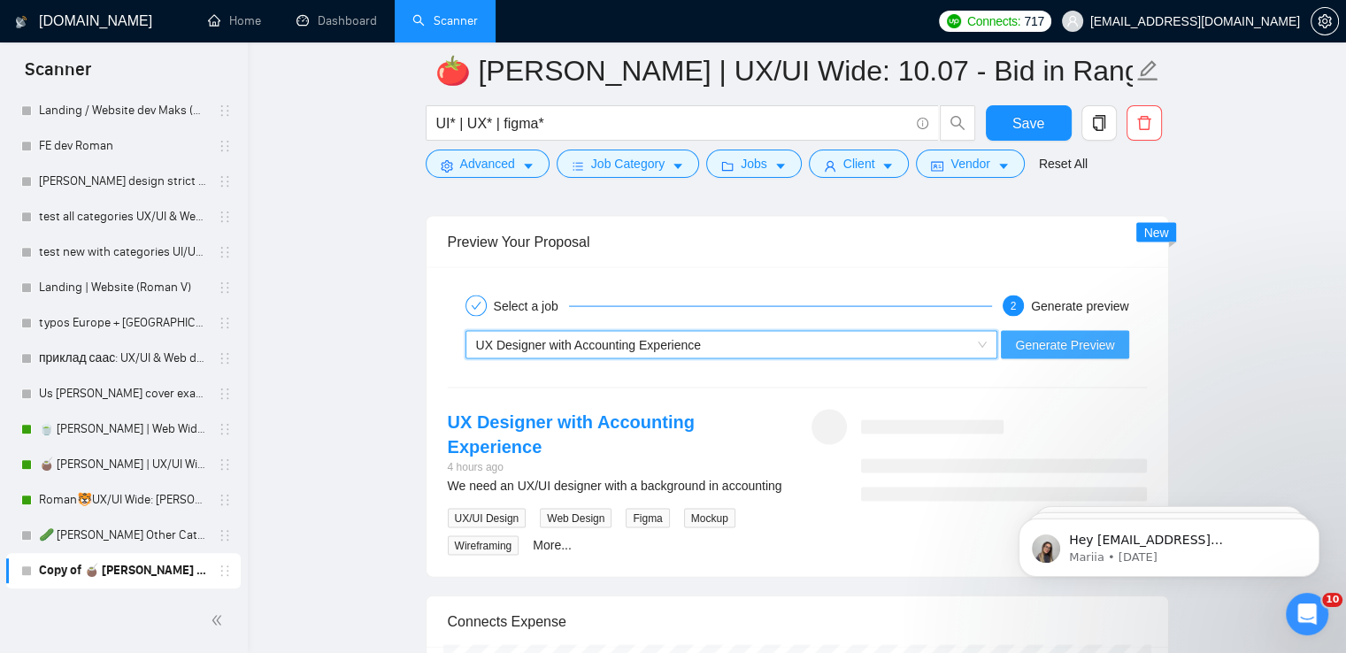
click at [1086, 335] on span "Generate Preview" at bounding box center [1064, 344] width 99 height 19
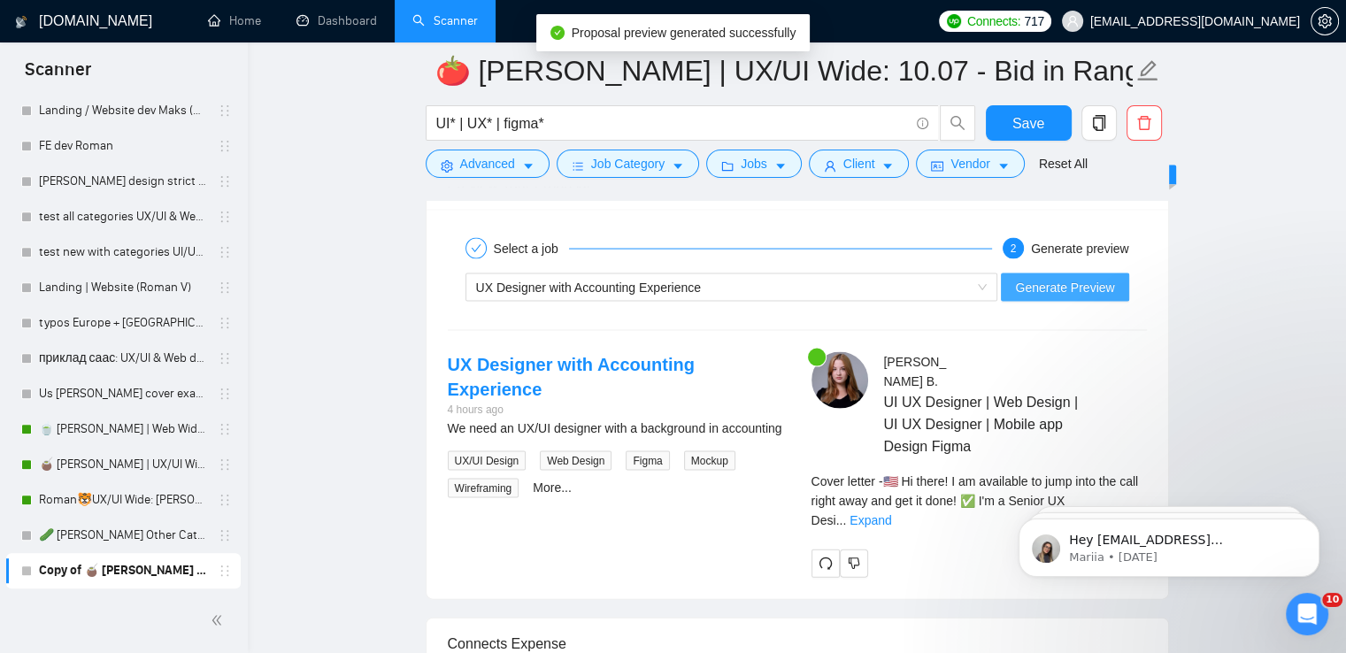
scroll to position [3715, 0]
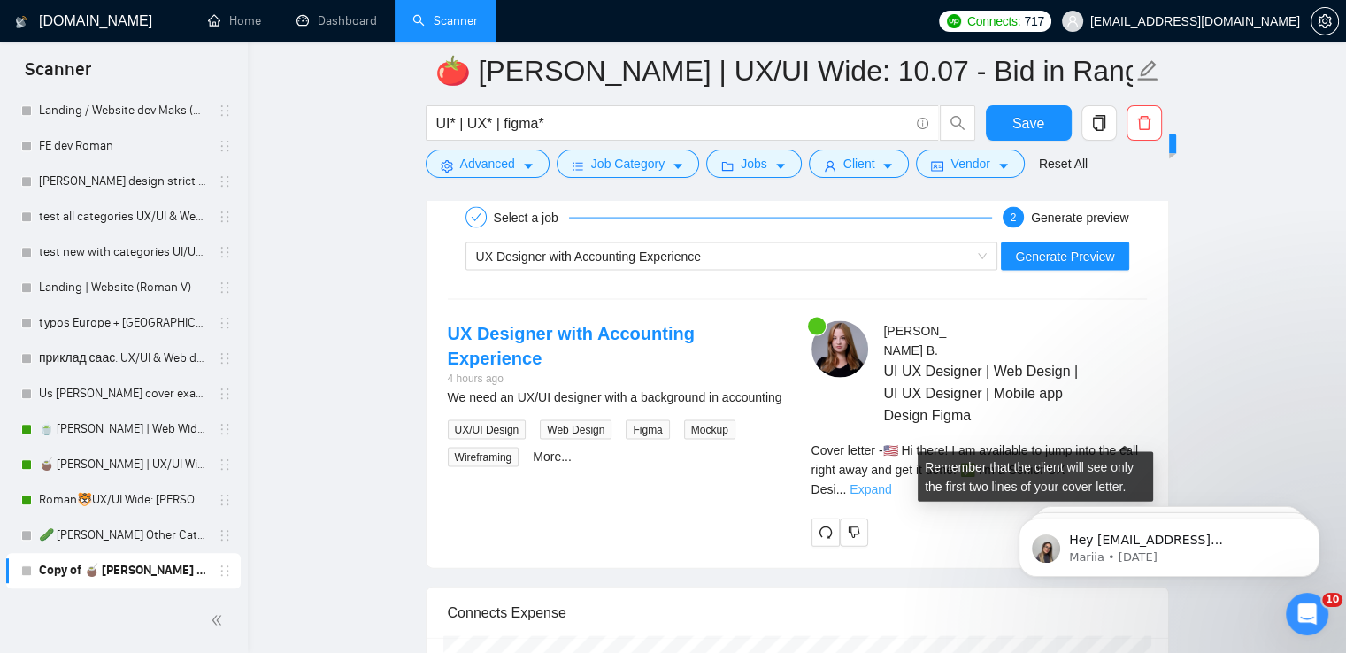
click at [891, 482] on link "Expand" at bounding box center [870, 489] width 42 height 14
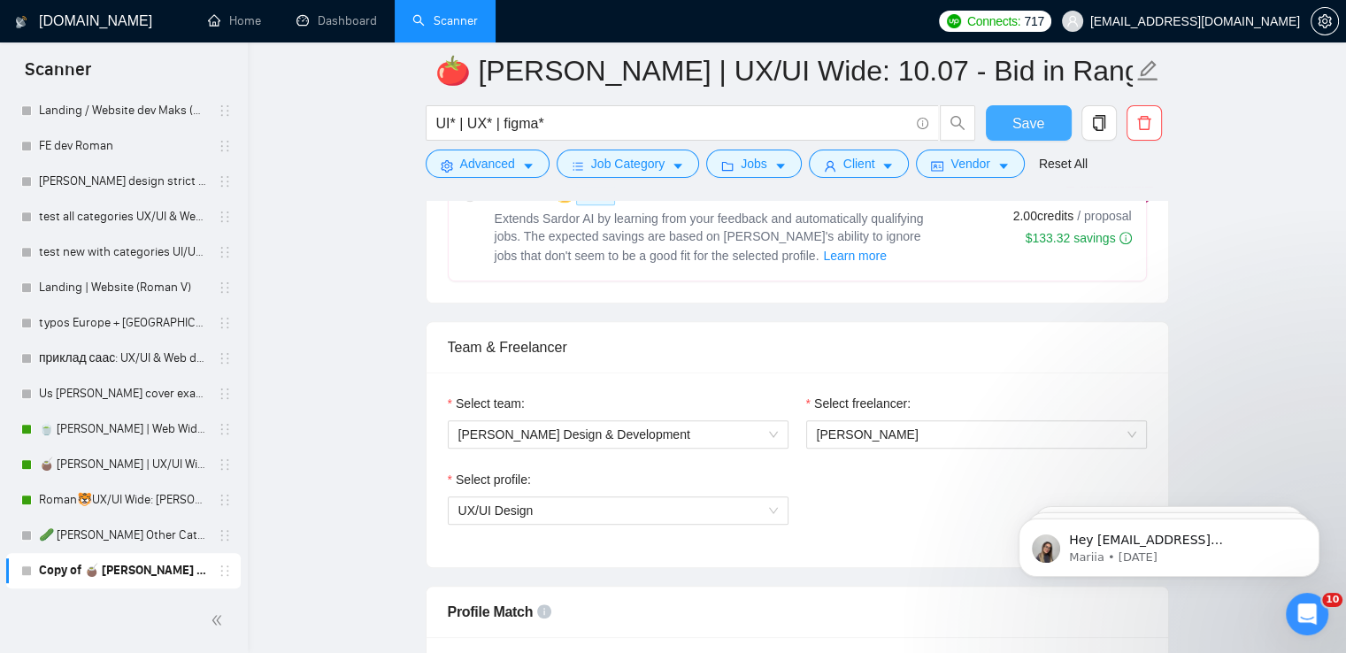
scroll to position [973, 0]
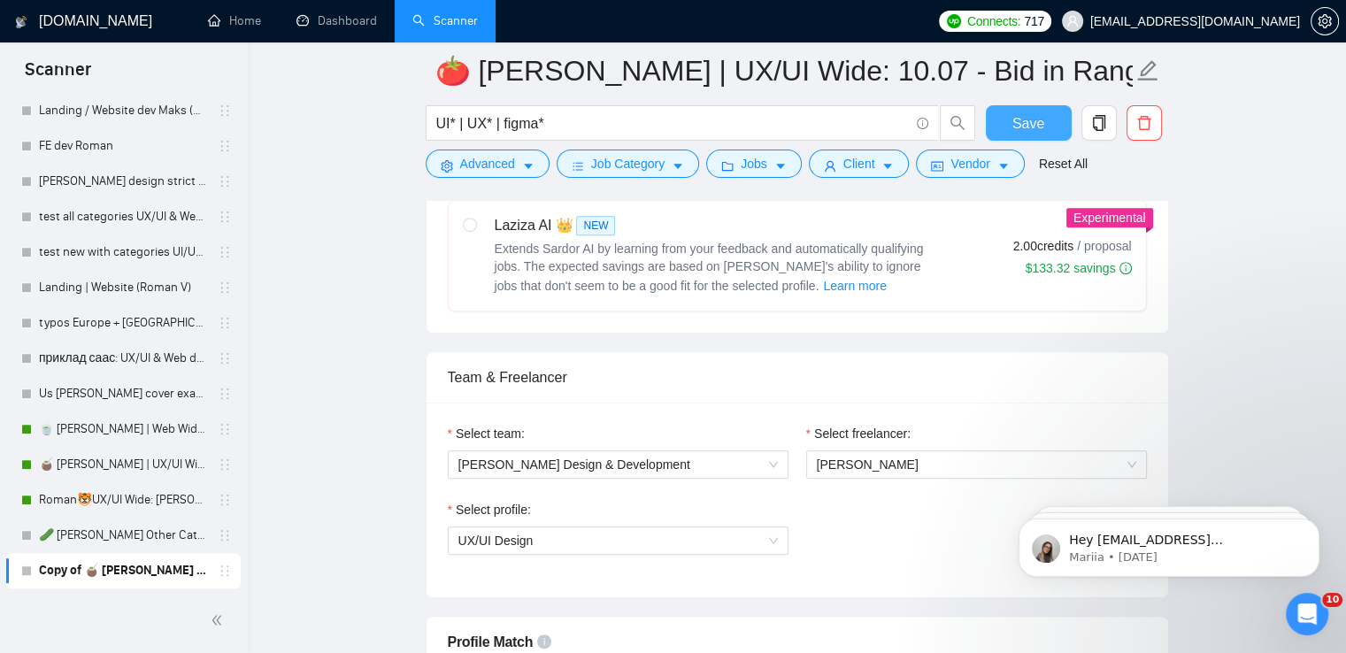
click at [1035, 120] on span "Save" at bounding box center [1028, 123] width 32 height 22
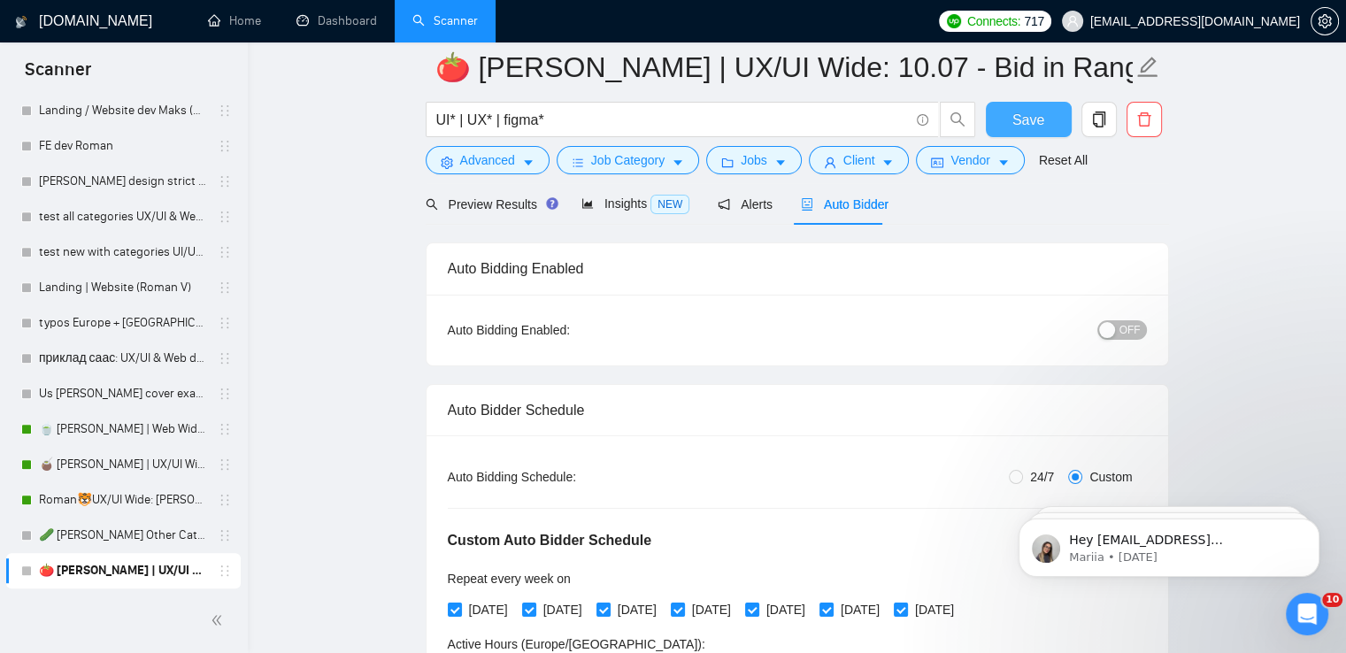
scroll to position [0, 0]
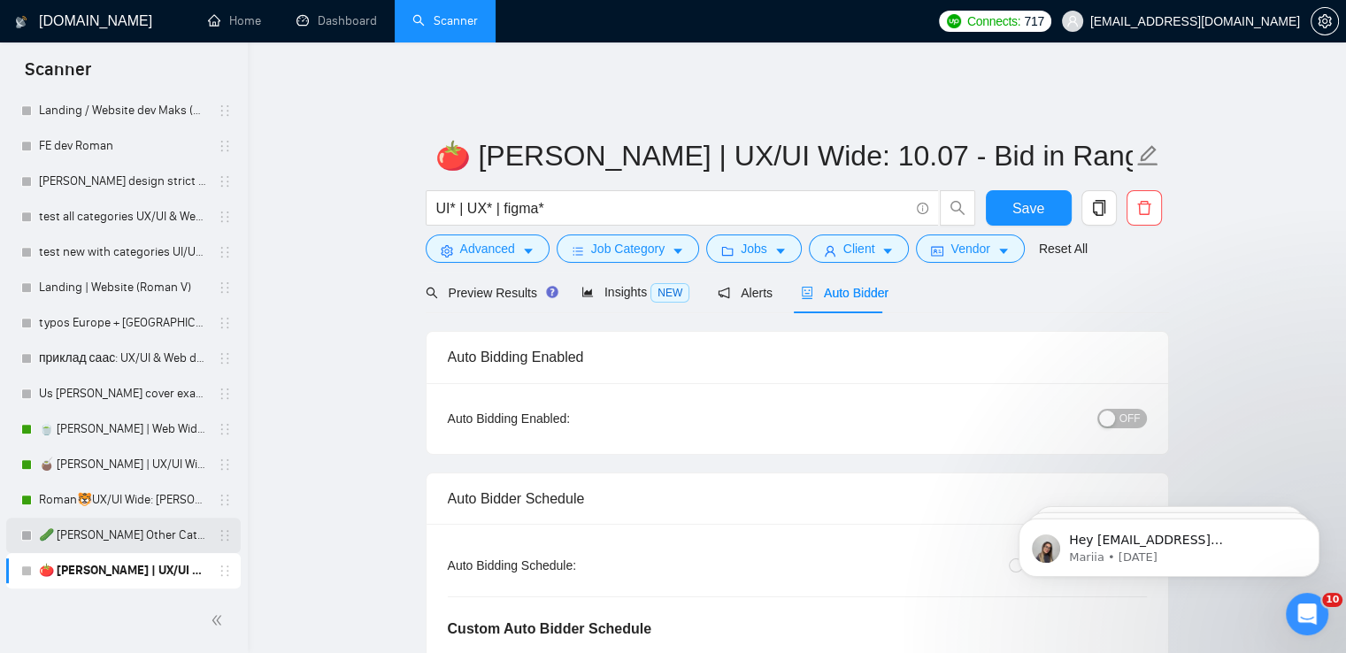
click at [103, 533] on link "🥒 [PERSON_NAME] Other Categories 10.07: UX/UI & Web design" at bounding box center [123, 535] width 168 height 35
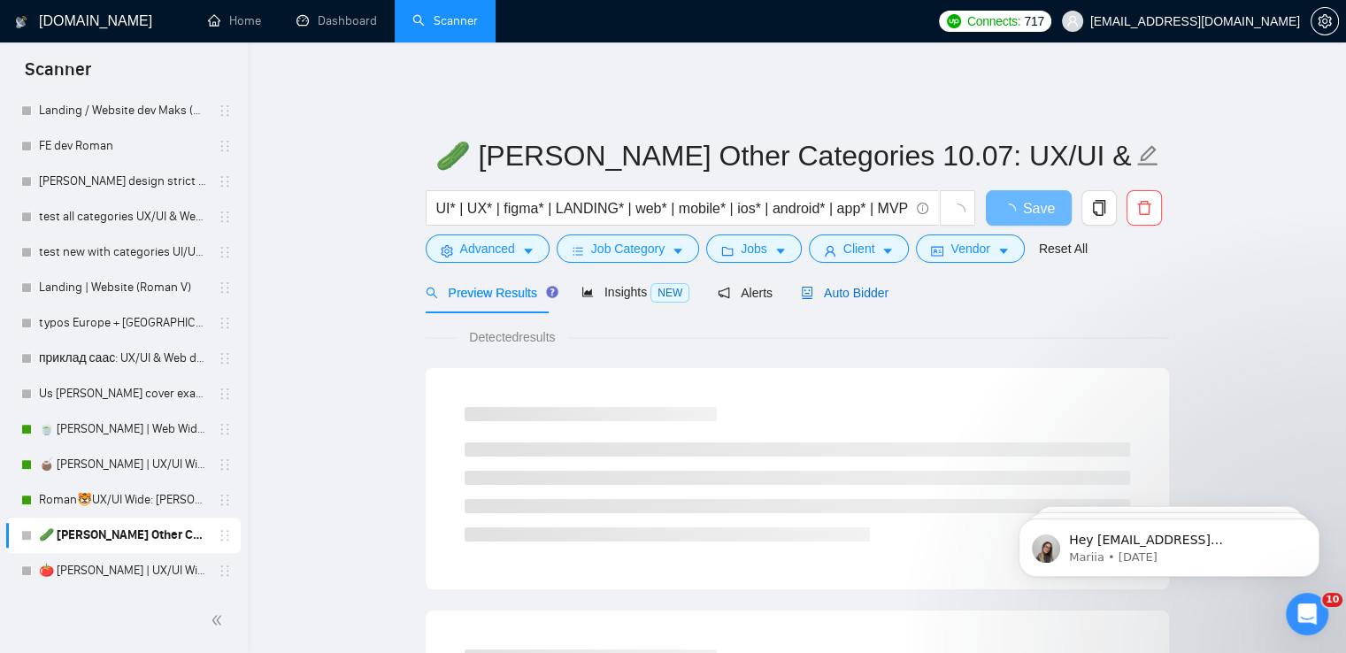
click at [853, 286] on span "Auto Bidder" at bounding box center [845, 293] width 88 height 14
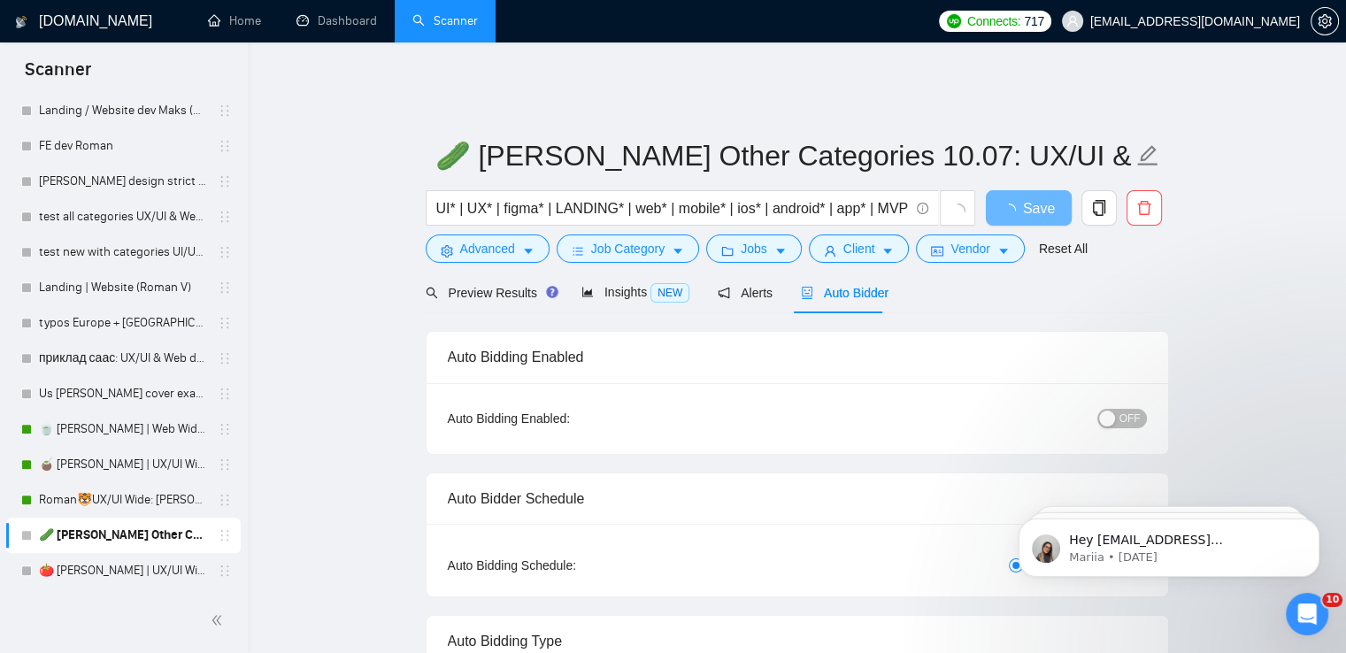
radio input "false"
radio input "true"
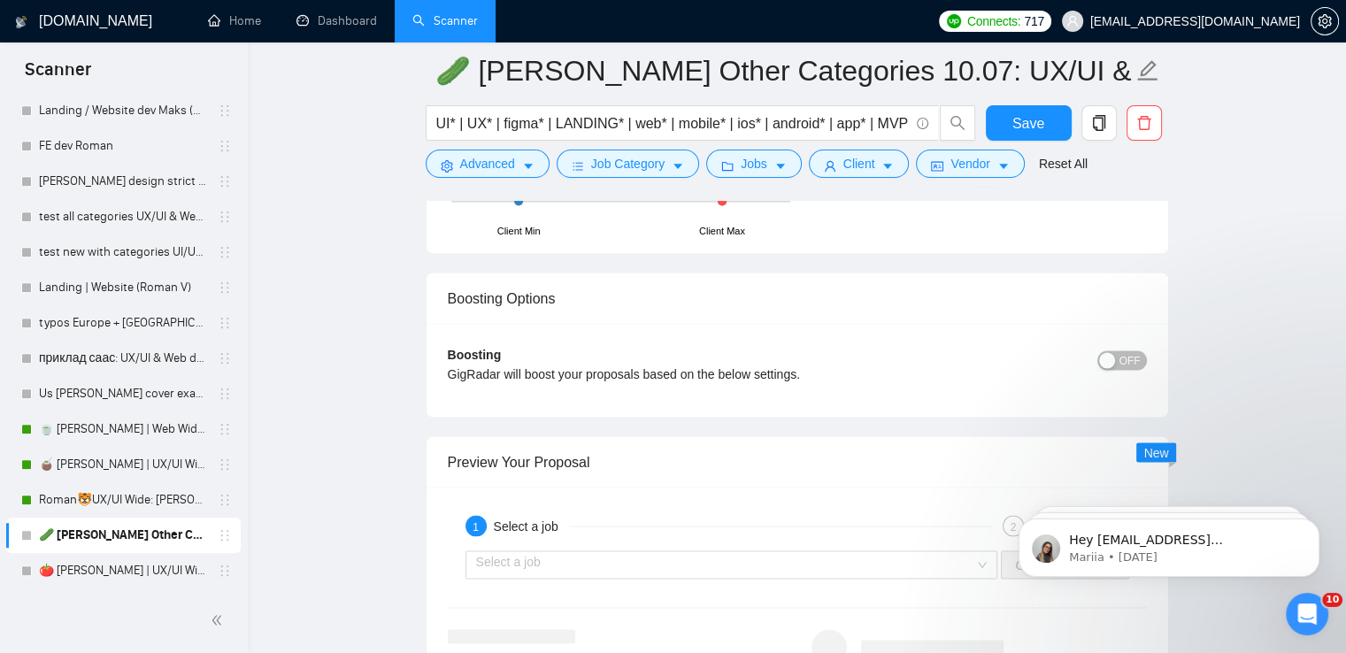
scroll to position [3539, 0]
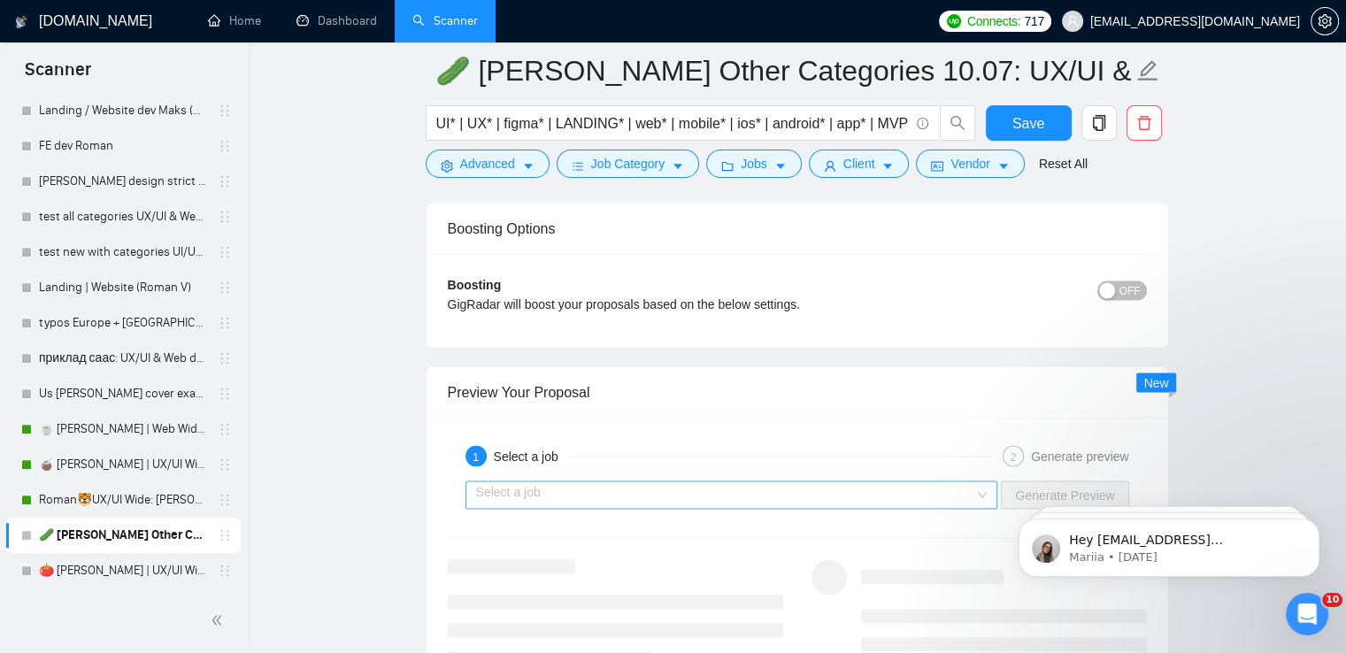
click at [694, 482] on input "search" at bounding box center [725, 495] width 499 height 27
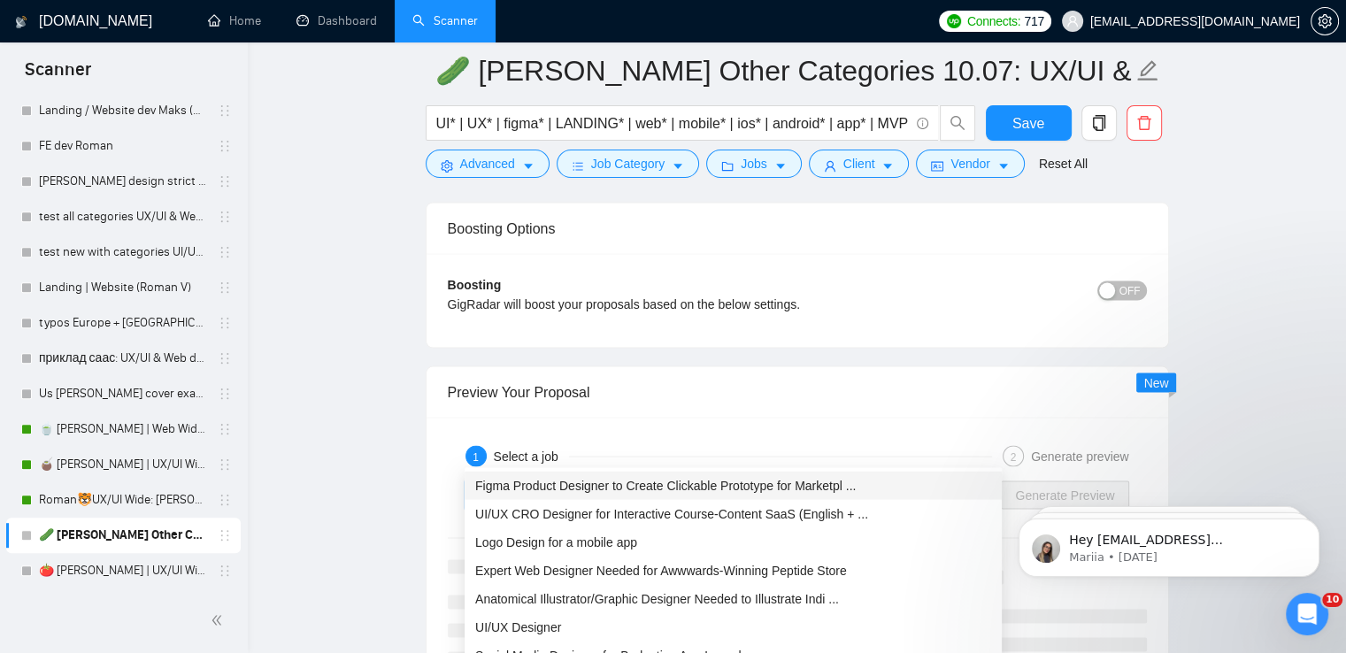
click at [701, 486] on span "Figma Product Designer to Create Clickable Prototype for Marketpl ..." at bounding box center [665, 486] width 380 height 14
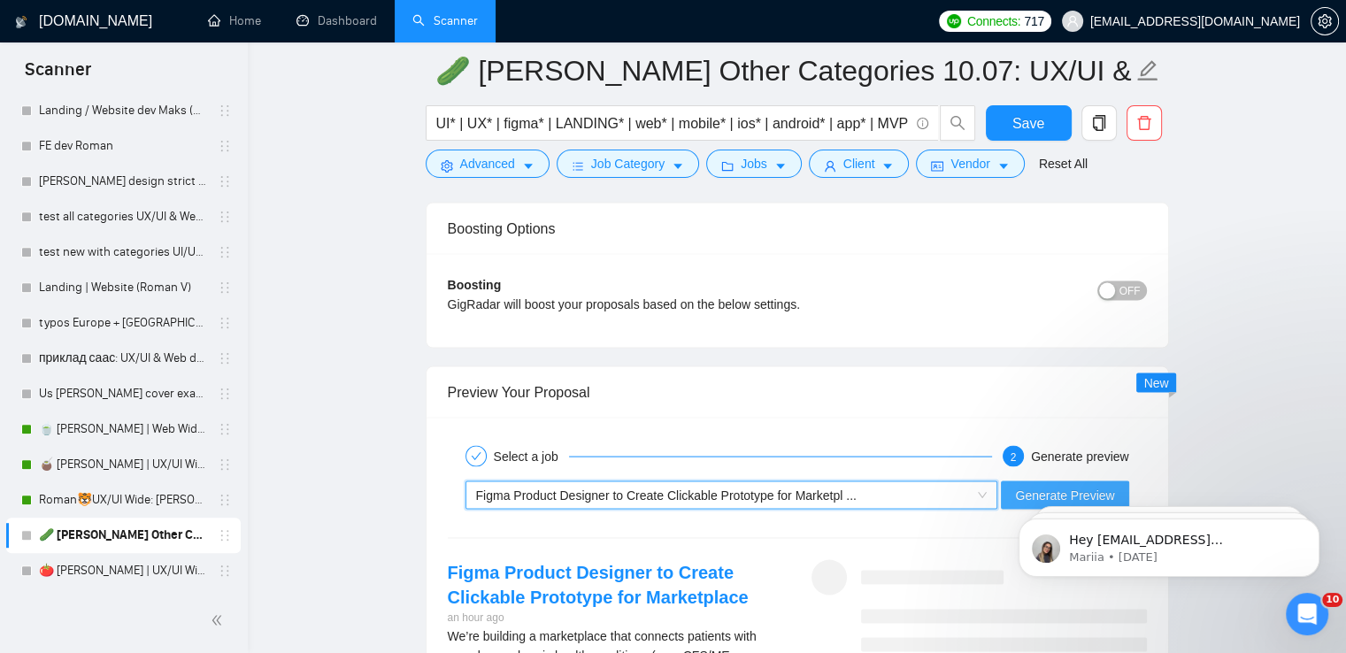
click at [1043, 486] on span "Generate Preview" at bounding box center [1064, 495] width 99 height 19
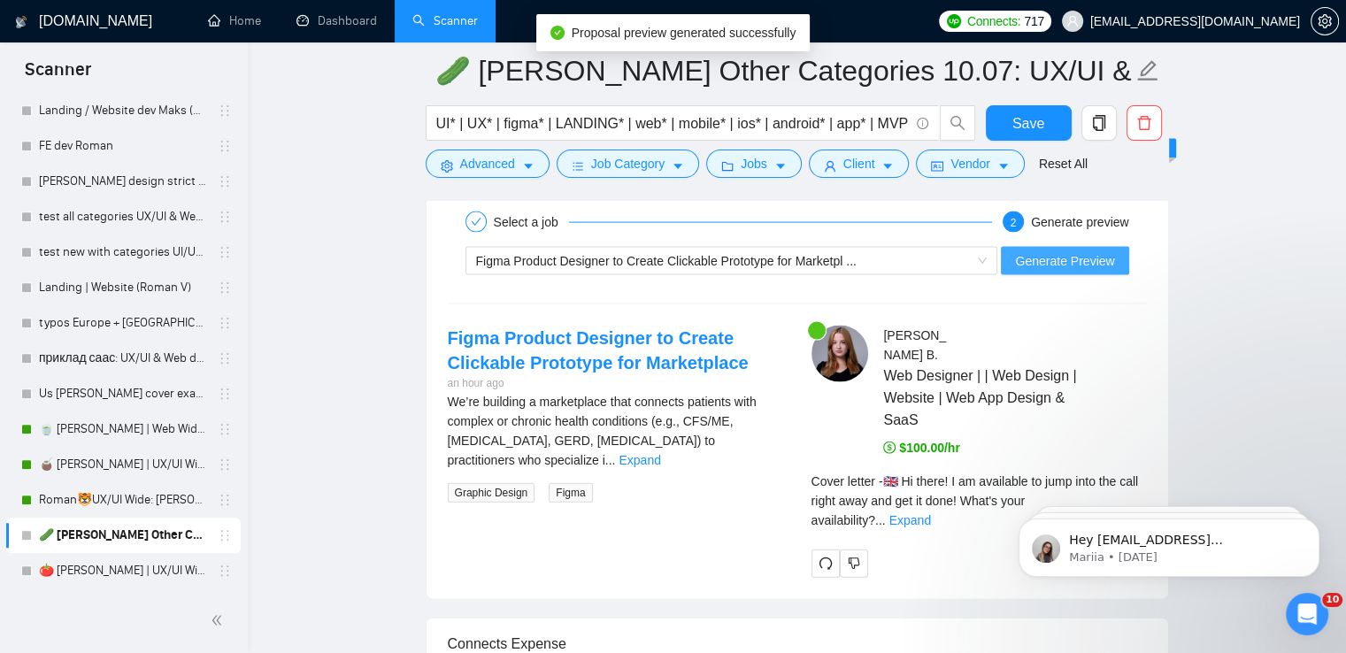
scroll to position [3804, 0]
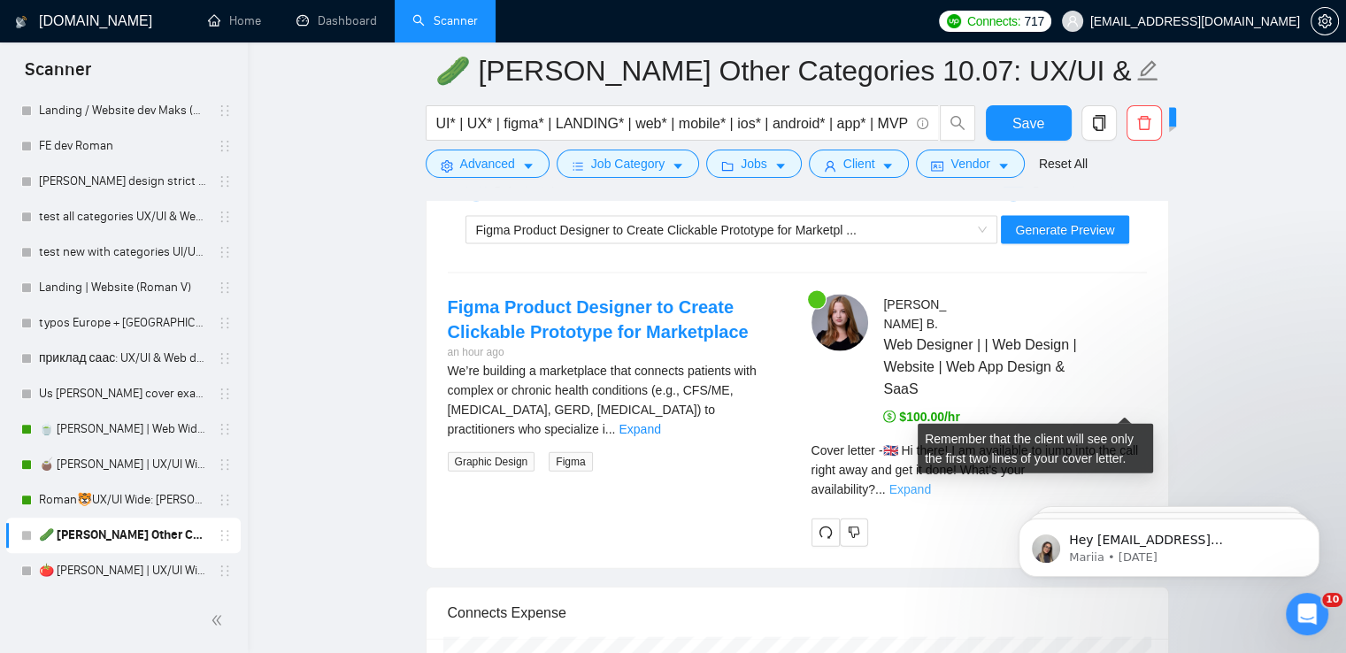
click at [931, 482] on link "Expand" at bounding box center [910, 489] width 42 height 14
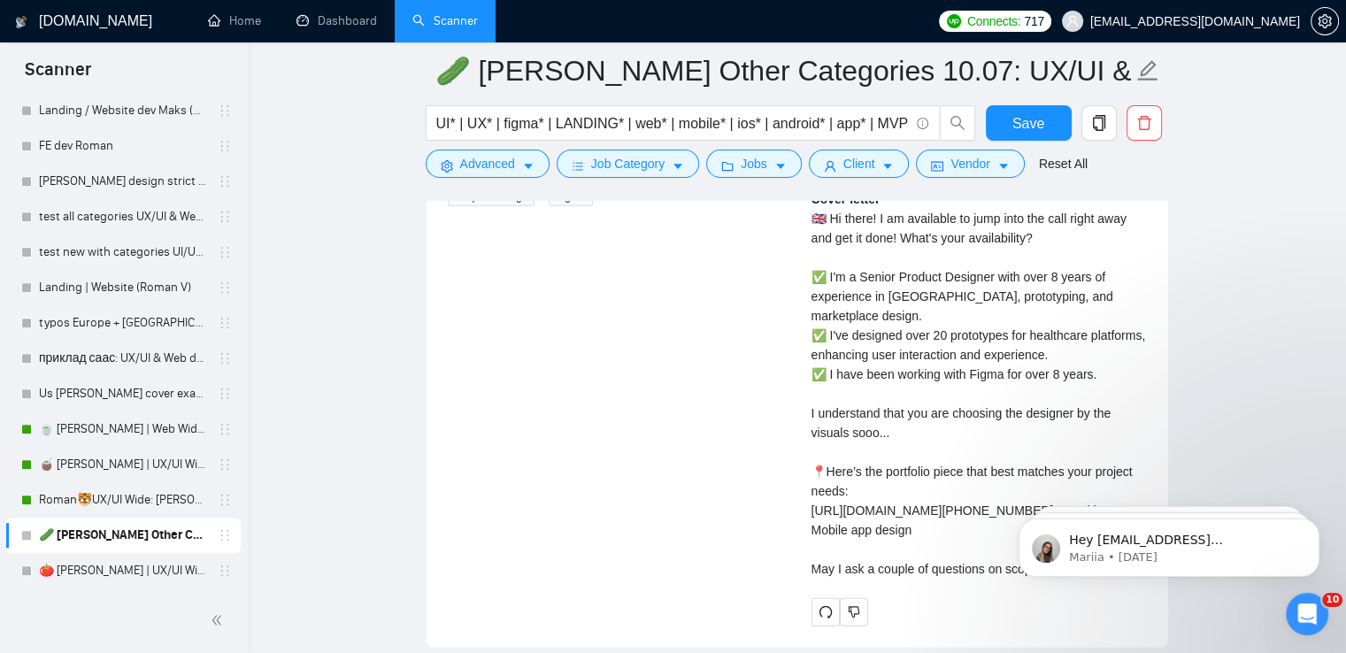
scroll to position [3892, 0]
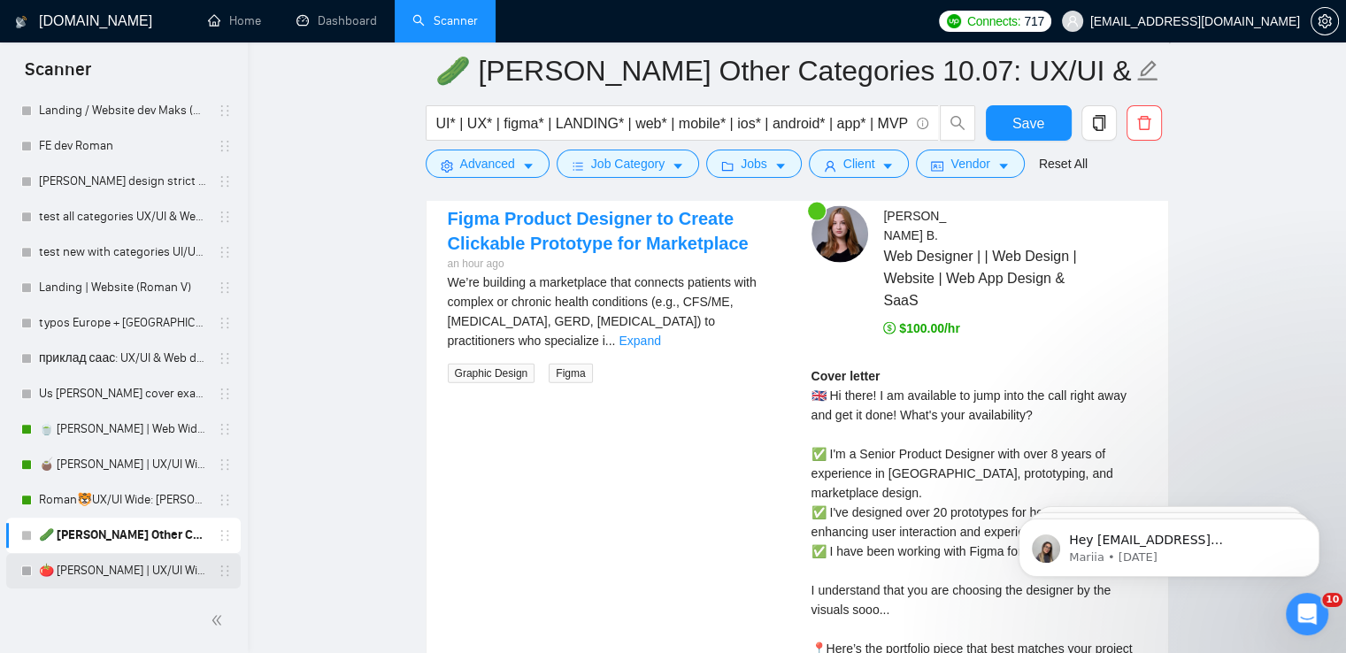
click at [88, 563] on link "🍅 [PERSON_NAME] | UX/UI Wide: 10.07 - Bid in Range" at bounding box center [123, 570] width 168 height 35
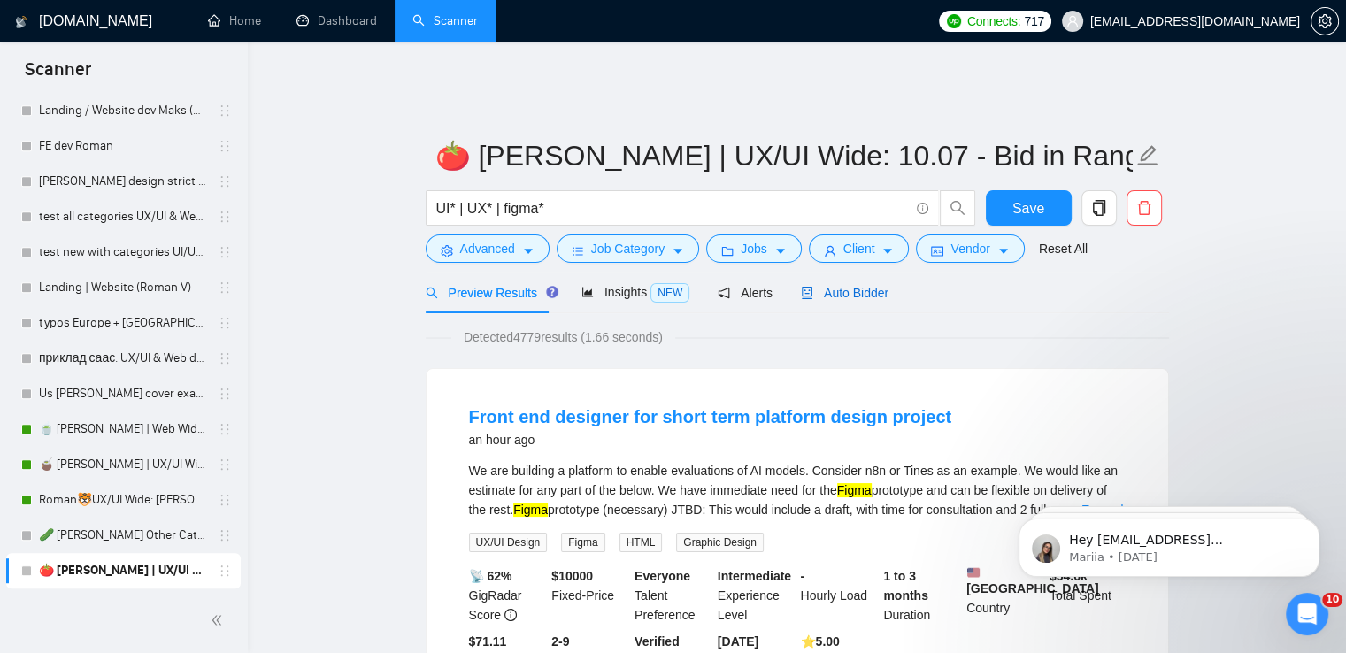
click at [857, 286] on span "Auto Bidder" at bounding box center [845, 293] width 88 height 14
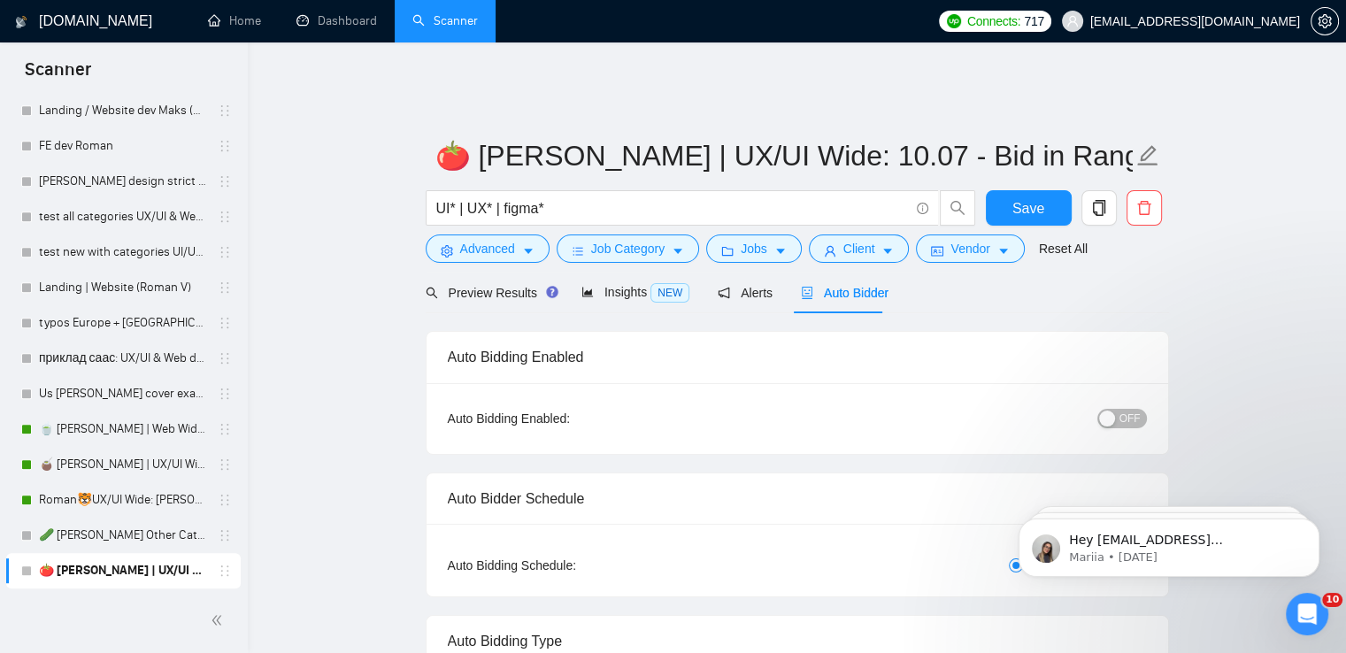
radio input "false"
radio input "true"
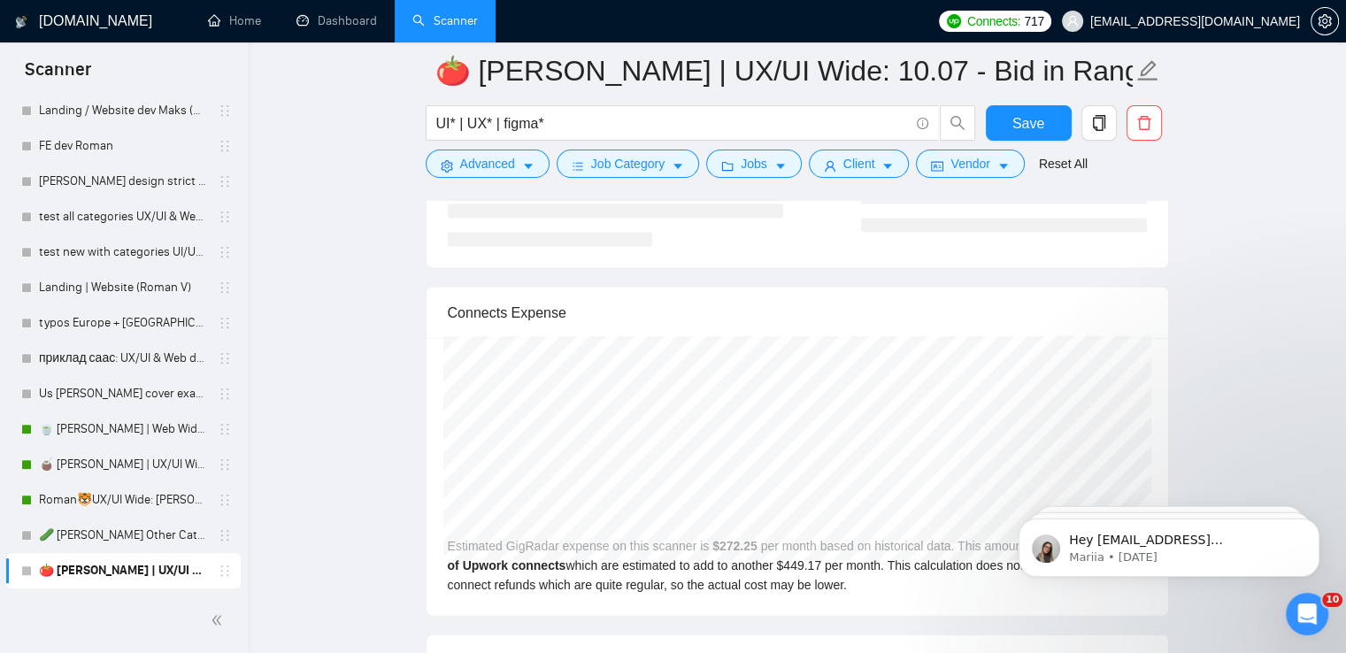
scroll to position [3627, 0]
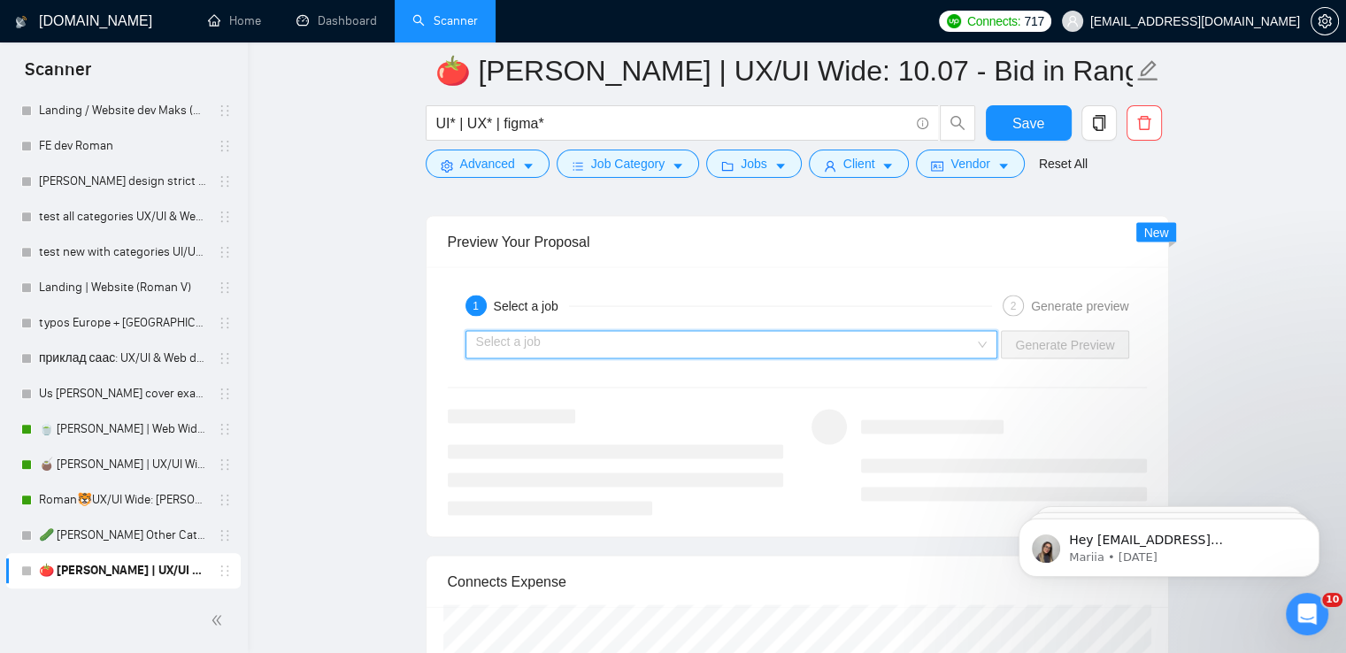
click at [811, 332] on input "search" at bounding box center [725, 345] width 499 height 27
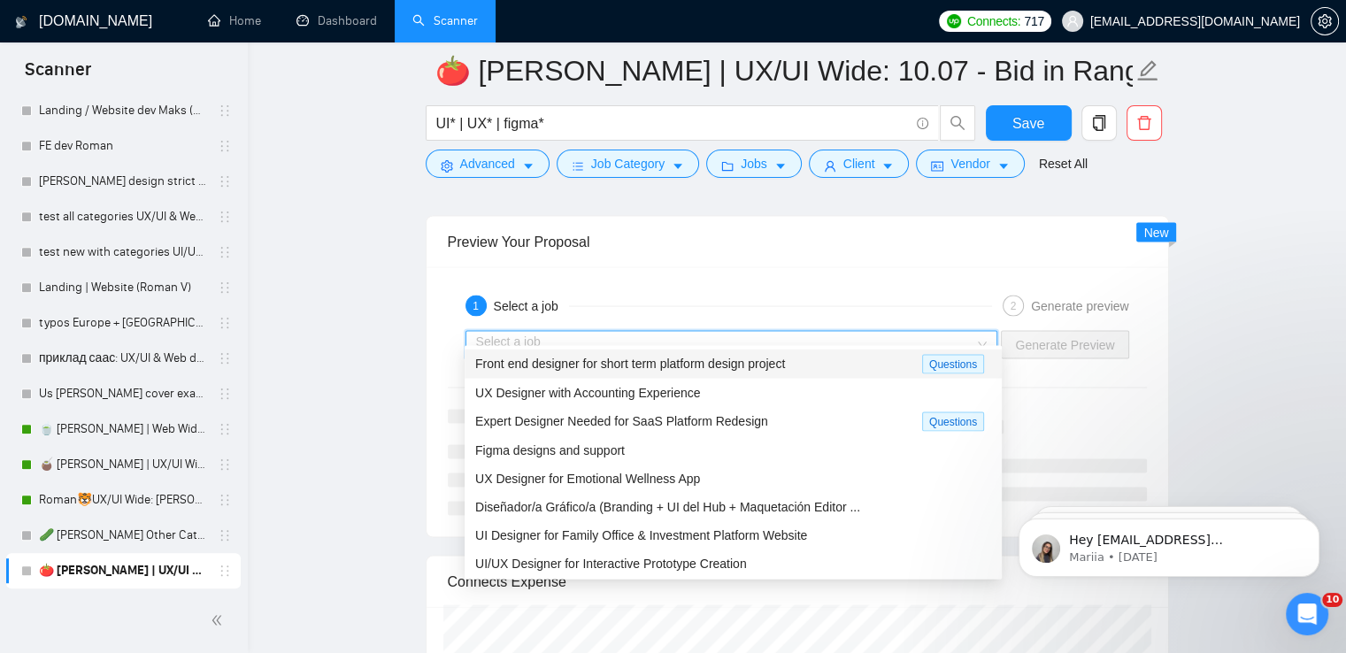
click at [665, 362] on span "Front end designer for short term platform design project" at bounding box center [630, 364] width 310 height 14
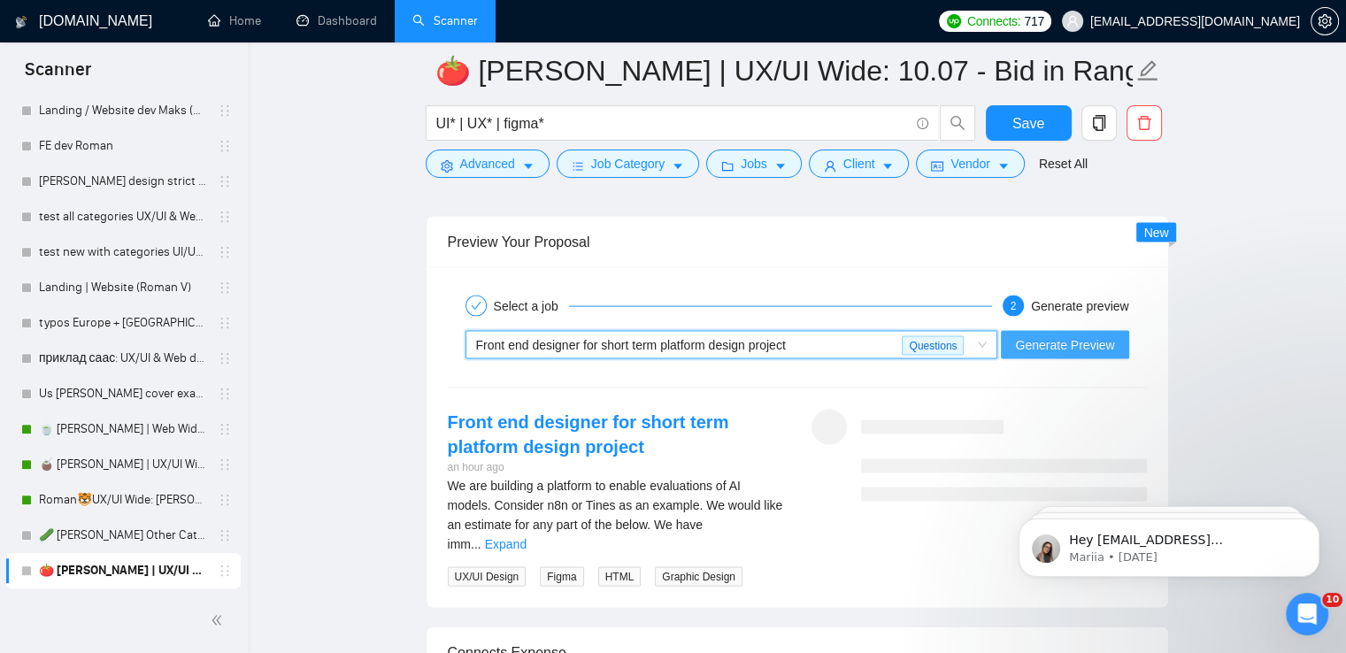
click at [1023, 331] on button "Generate Preview" at bounding box center [1064, 345] width 127 height 28
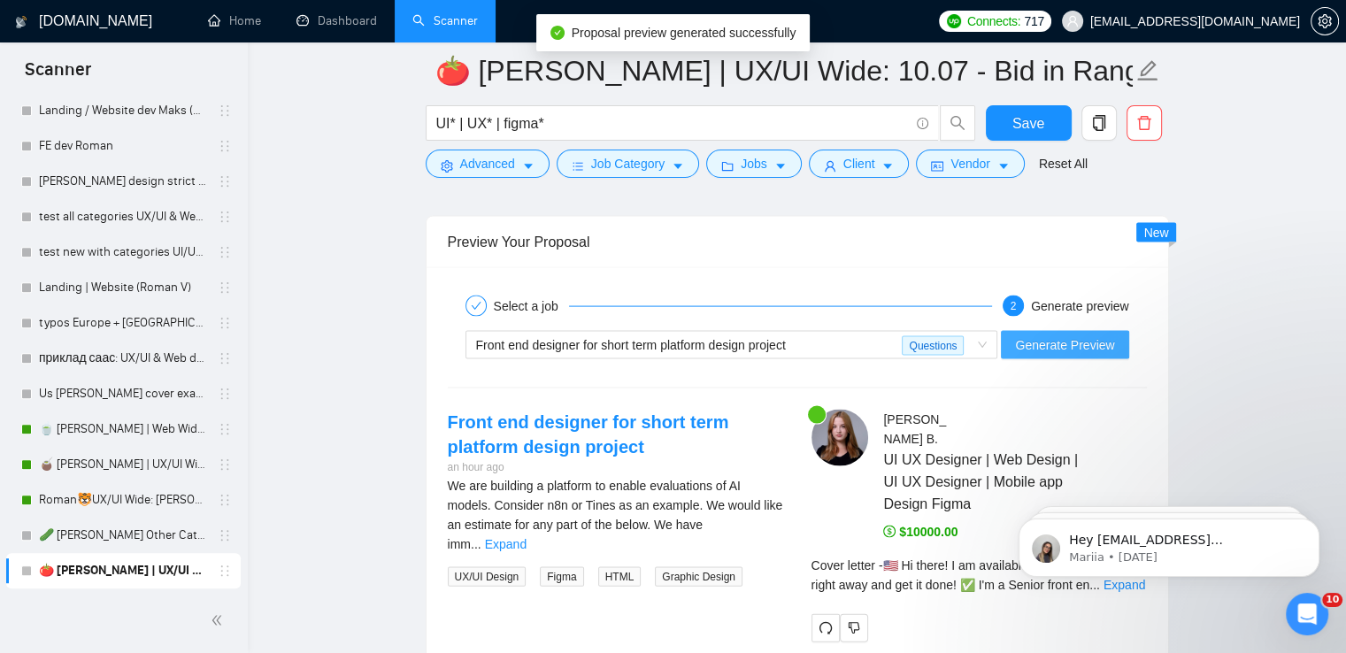
scroll to position [3804, 0]
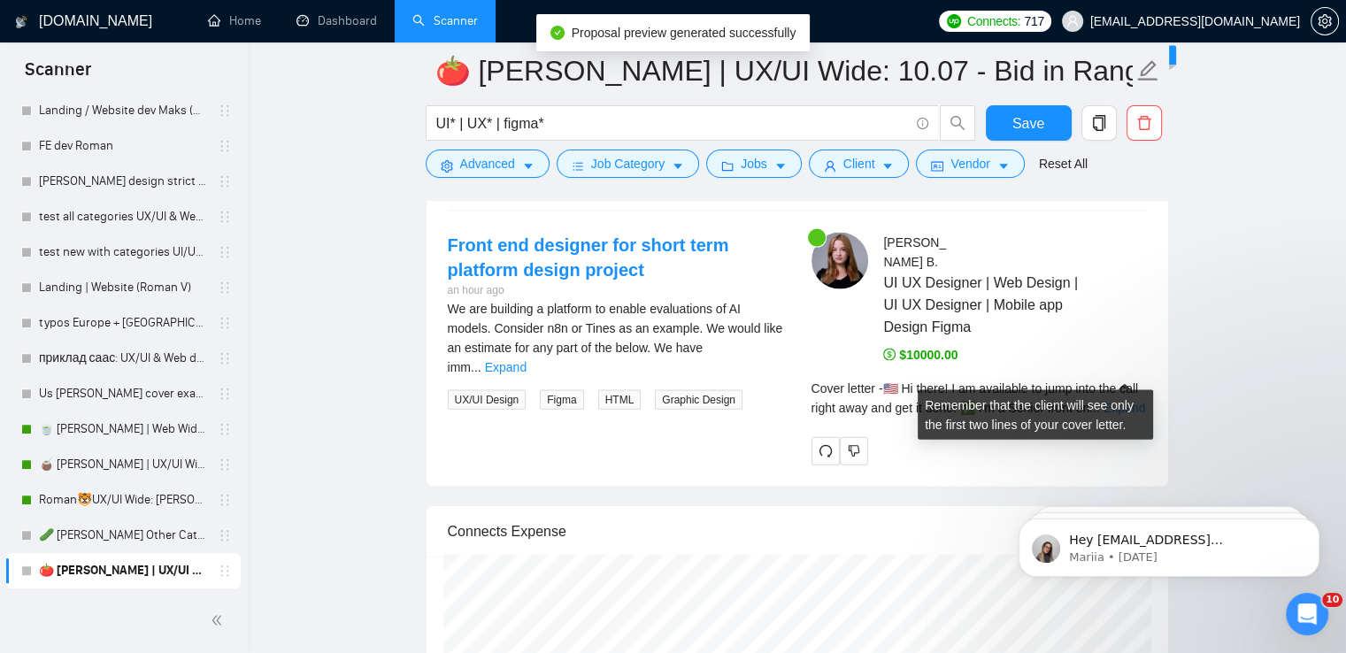
click at [1113, 401] on link "Expand" at bounding box center [1124, 408] width 42 height 14
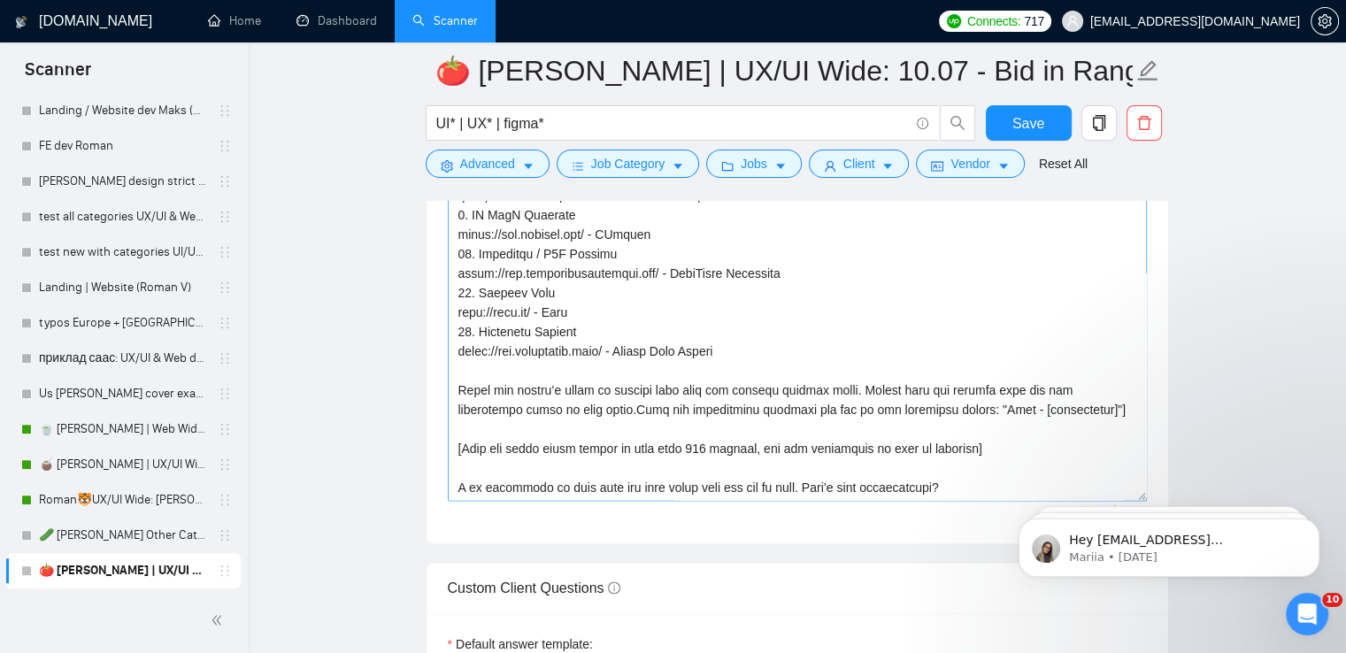
scroll to position [506, 0]
click at [732, 472] on textarea "Cover letter template:" at bounding box center [797, 302] width 699 height 398
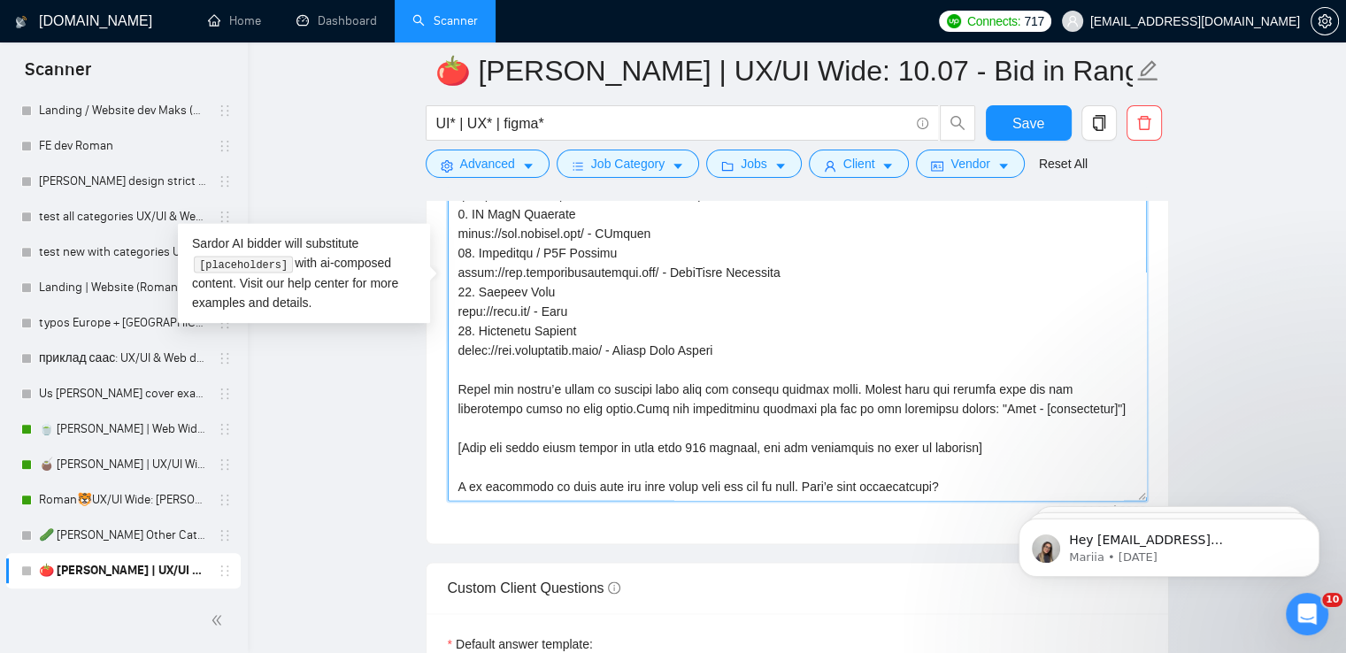
click at [732, 472] on textarea "Cover letter template:" at bounding box center [797, 302] width 699 height 398
paste textarea "Want to talk it out? 15 minutes and I’ll give you my best thinking"
type textarea "[lor ips dolors'a consect adipi] El seddo! E te incididun ut labo etdo mag aliq…"
click at [1021, 117] on span "Save" at bounding box center [1028, 123] width 32 height 22
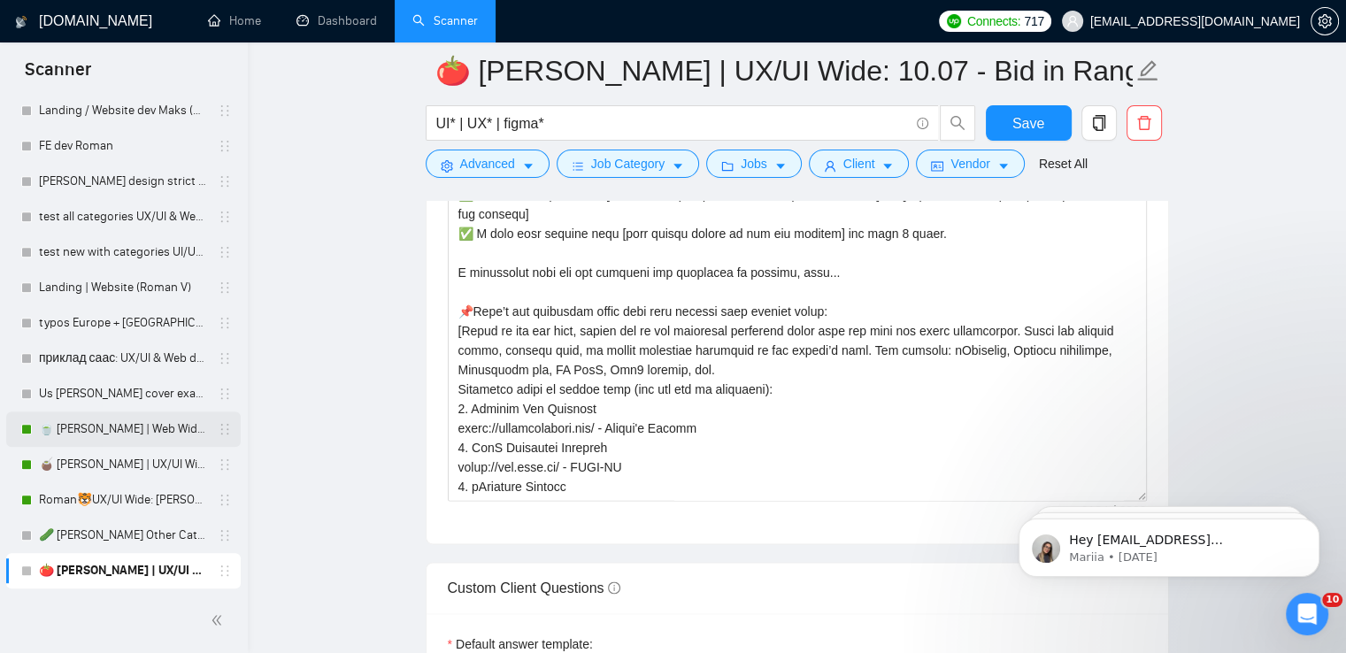
click at [111, 425] on link "🍵 [PERSON_NAME] | Web Wide: 09/12 - Bid in Range" at bounding box center [123, 428] width 168 height 35
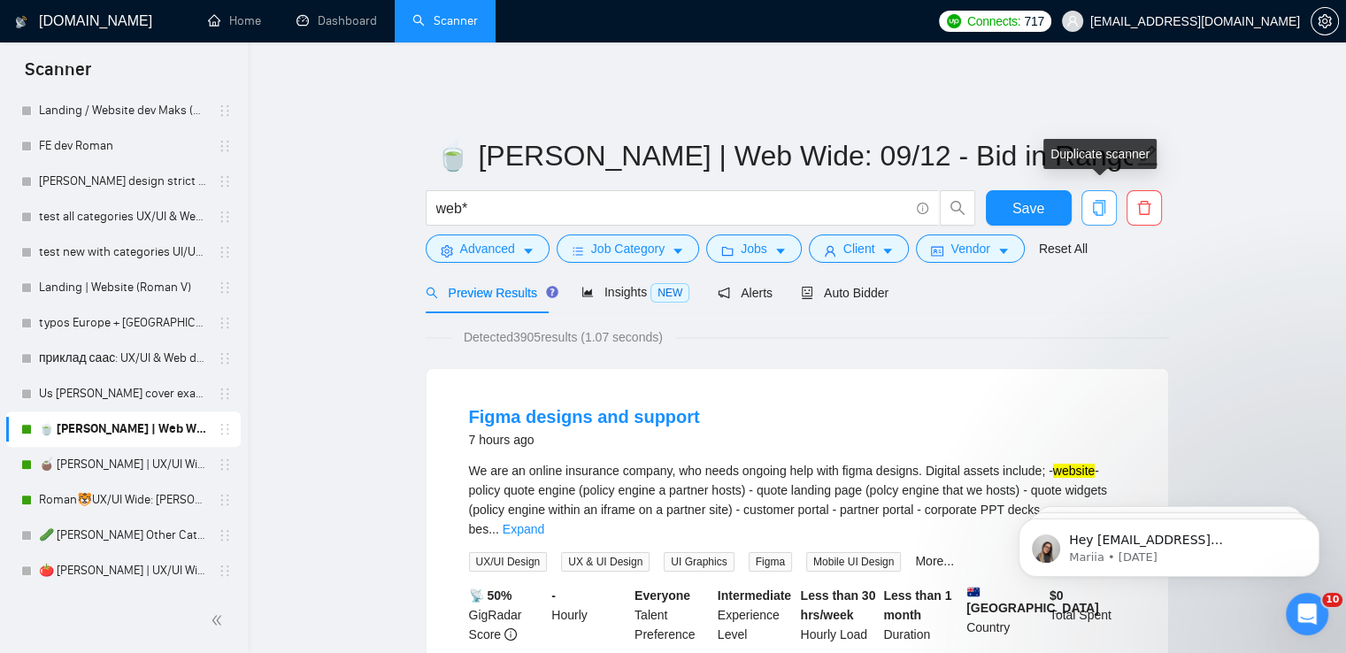
click at [1090, 190] on button "button" at bounding box center [1098, 207] width 35 height 35
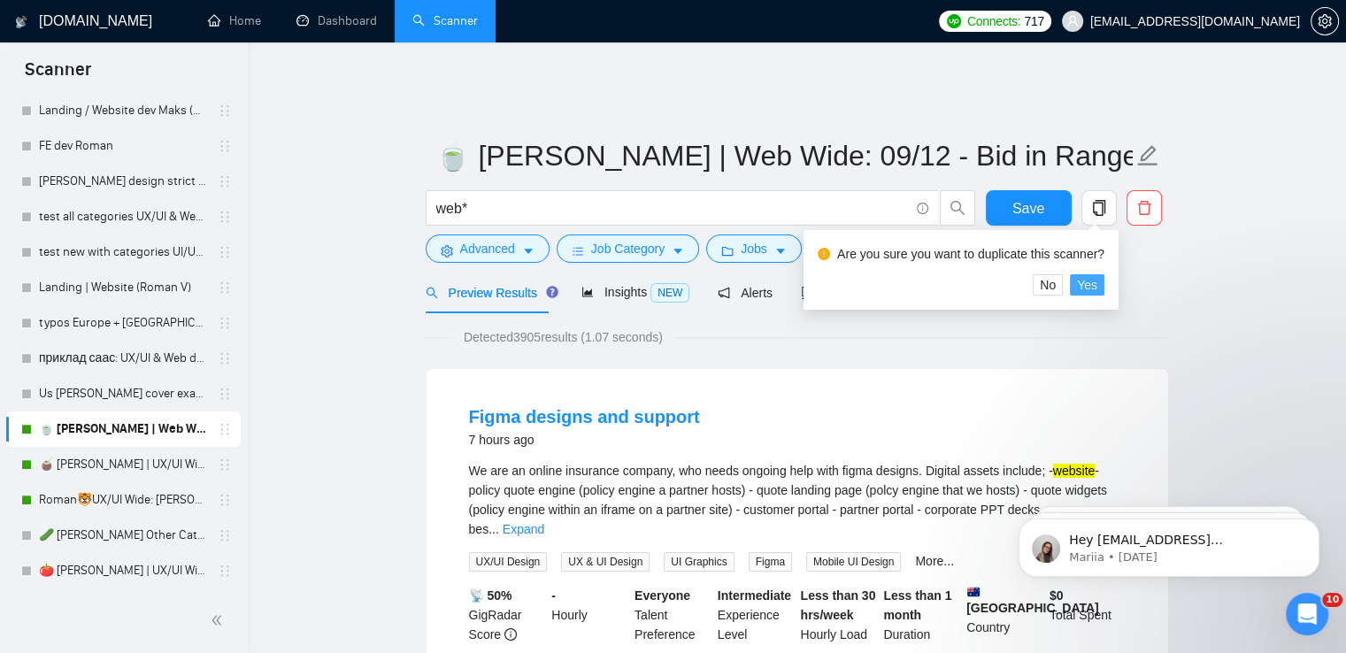
click at [1086, 289] on span "Yes" at bounding box center [1087, 284] width 20 height 19
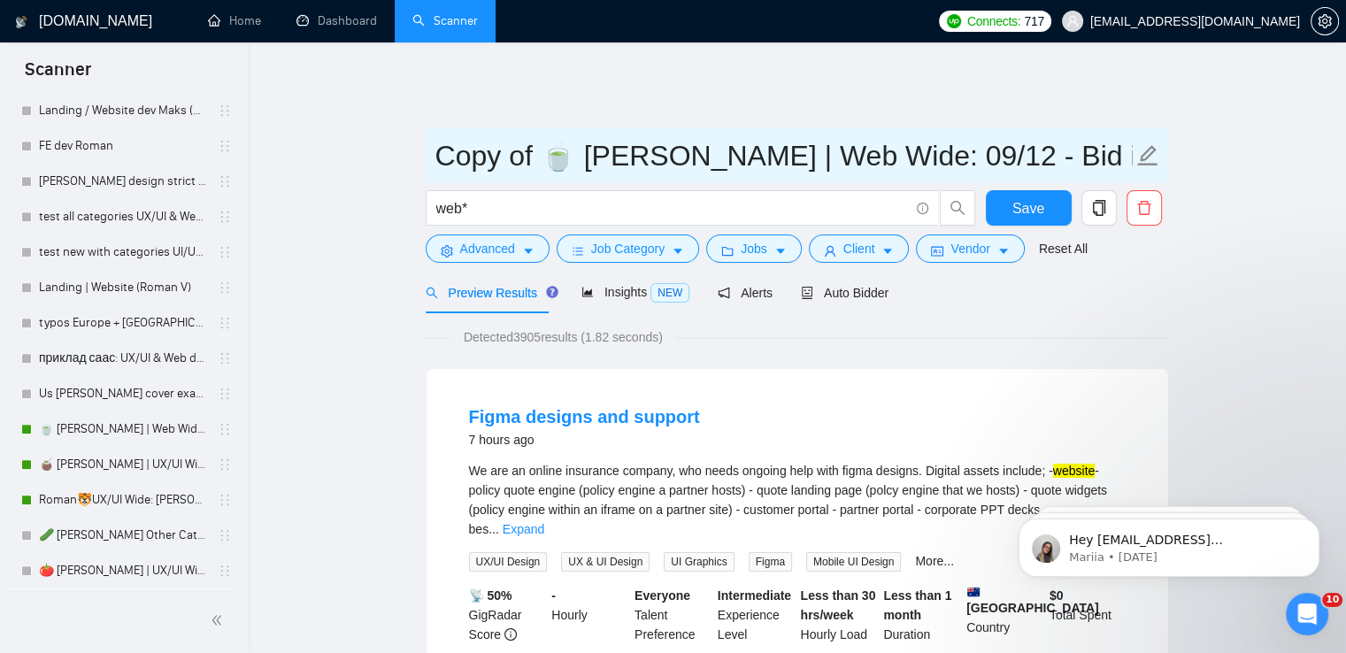
drag, startPoint x: 588, startPoint y: 142, endPoint x: 304, endPoint y: 142, distance: 284.0
paste input "🥔"
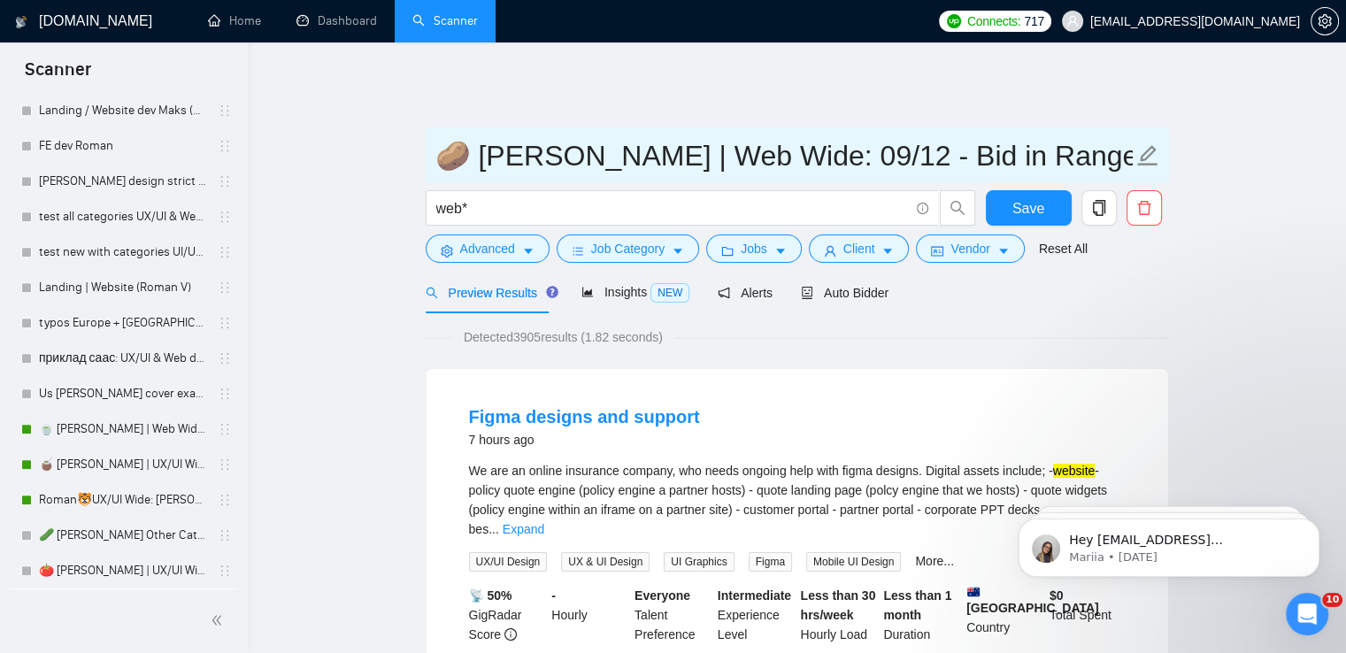
drag, startPoint x: 721, startPoint y: 144, endPoint x: 732, endPoint y: 144, distance: 10.6
click at [732, 144] on input "🥔 [PERSON_NAME] | Web Wide: 09/12 - Bid in Range" at bounding box center [783, 156] width 697 height 44
click at [740, 144] on input "🥔 [PERSON_NAME] | Web Wide: 09/12 - Bid in Range" at bounding box center [783, 156] width 697 height 44
type input "🥔 [PERSON_NAME] | Web Wide: 10/07 - Bid in Range"
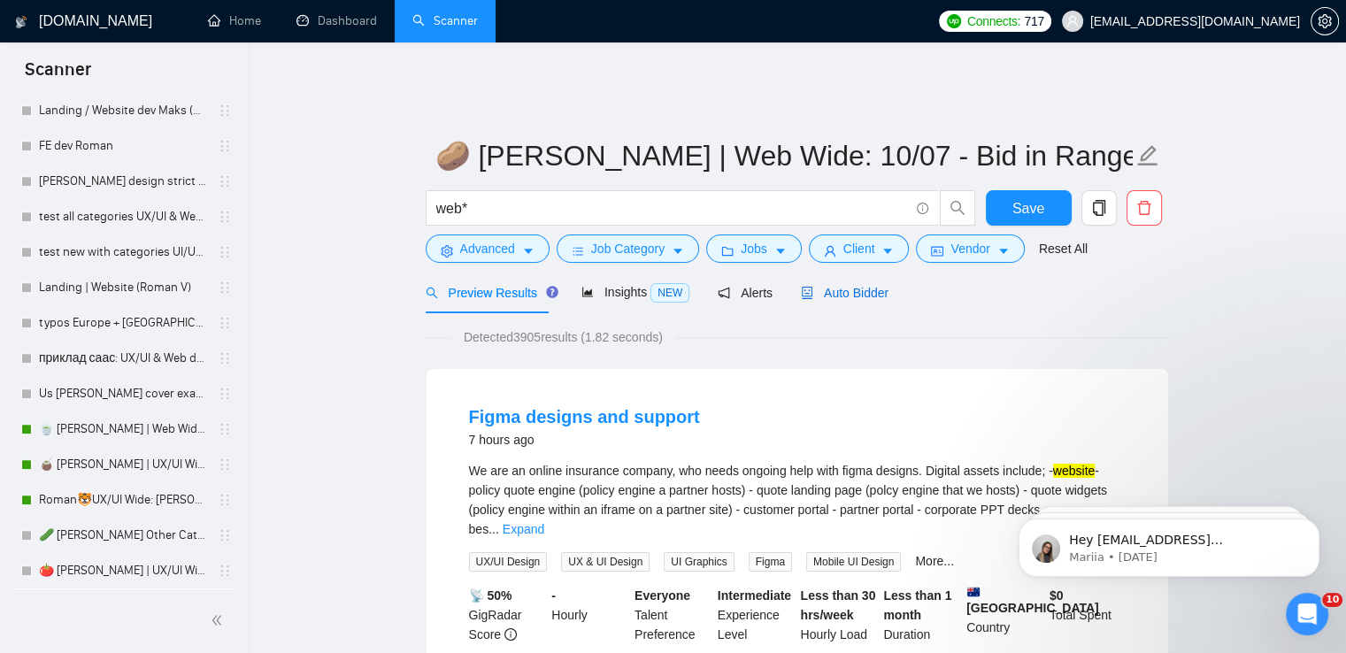
click at [860, 286] on span "Auto Bidder" at bounding box center [845, 293] width 88 height 14
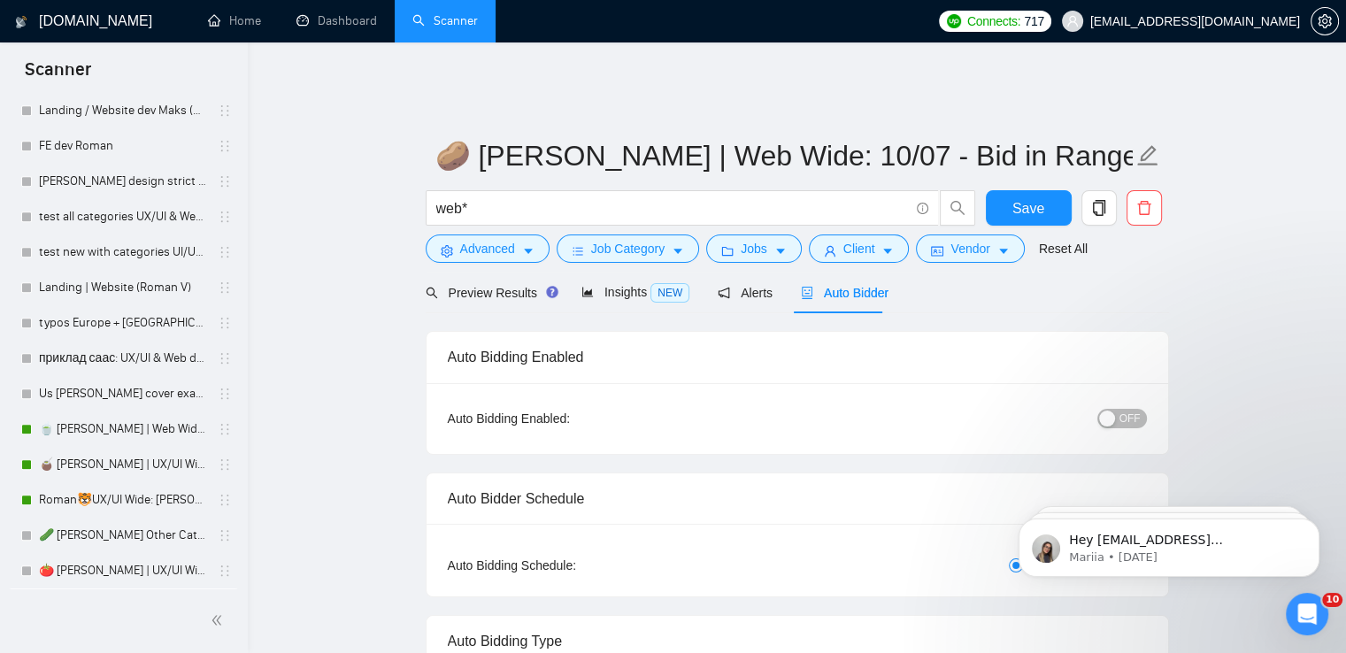
radio input "false"
radio input "true"
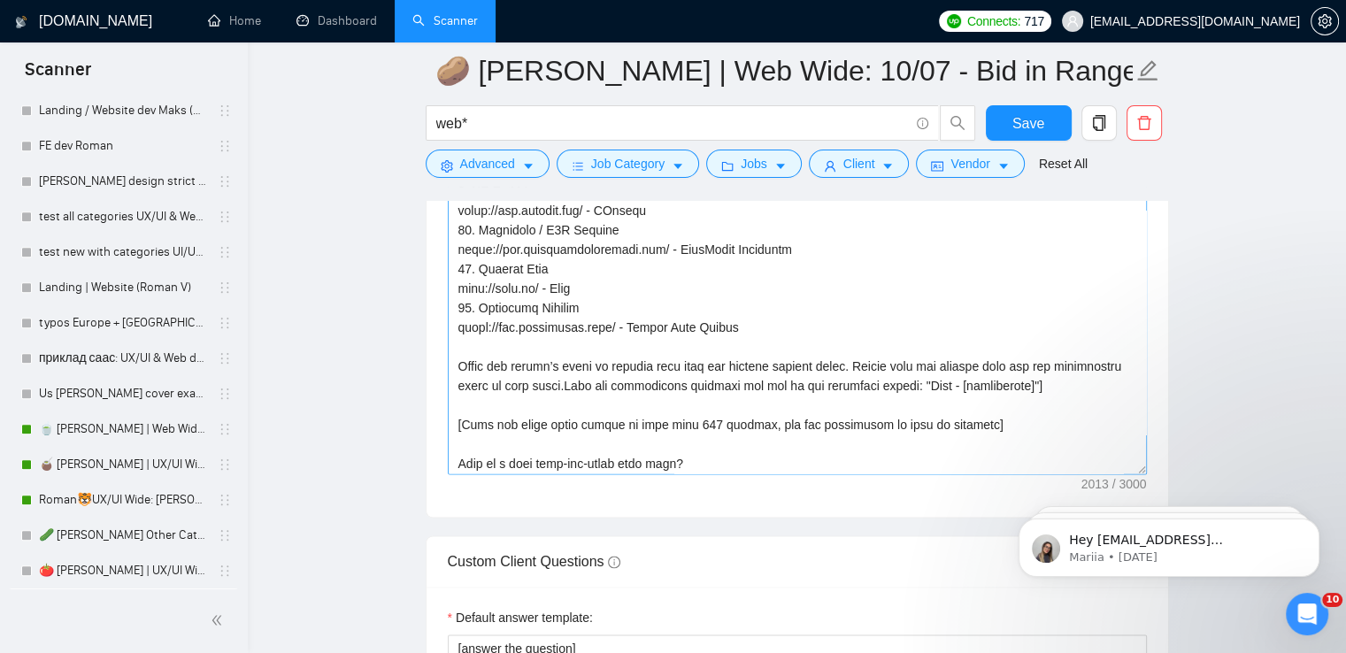
scroll to position [545, 0]
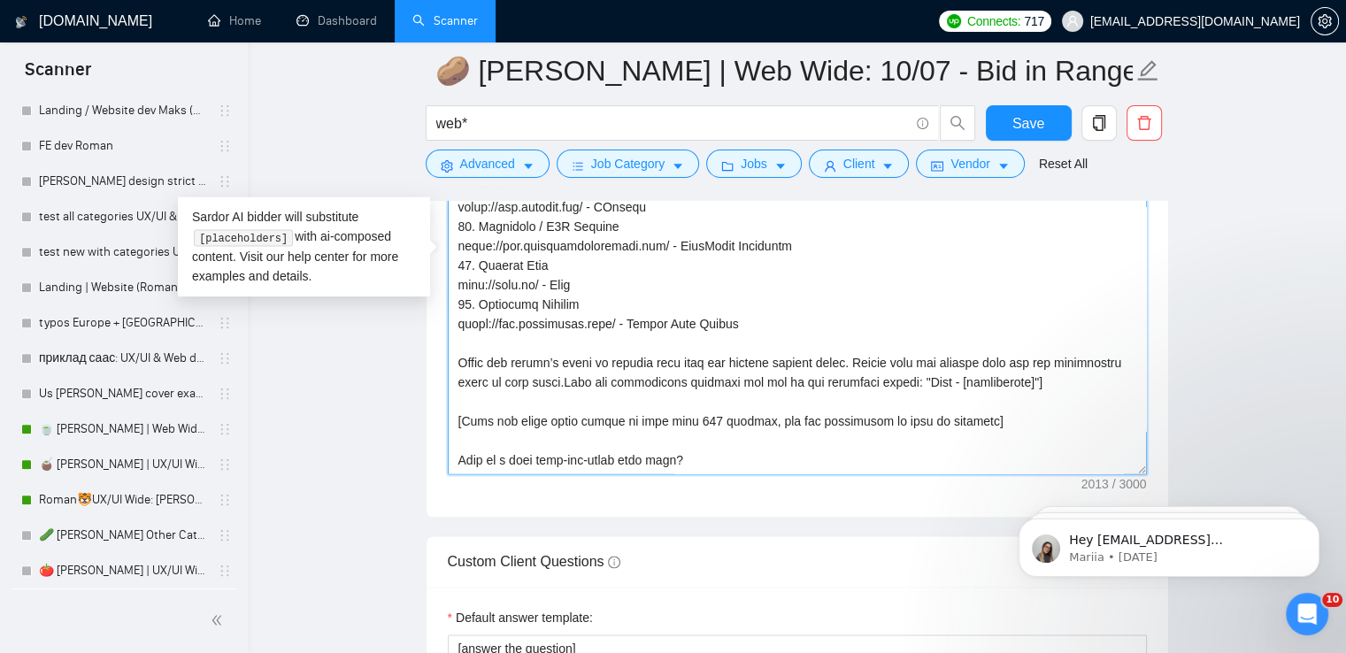
drag, startPoint x: 701, startPoint y: 446, endPoint x: 408, endPoint y: 446, distance: 292.8
click at [408, 446] on main "🥔 [PERSON_NAME] | Web Wide: 10/07 - Bid in Range web* Save Advanced Job Categor…" at bounding box center [796, 172] width 1041 height 5132
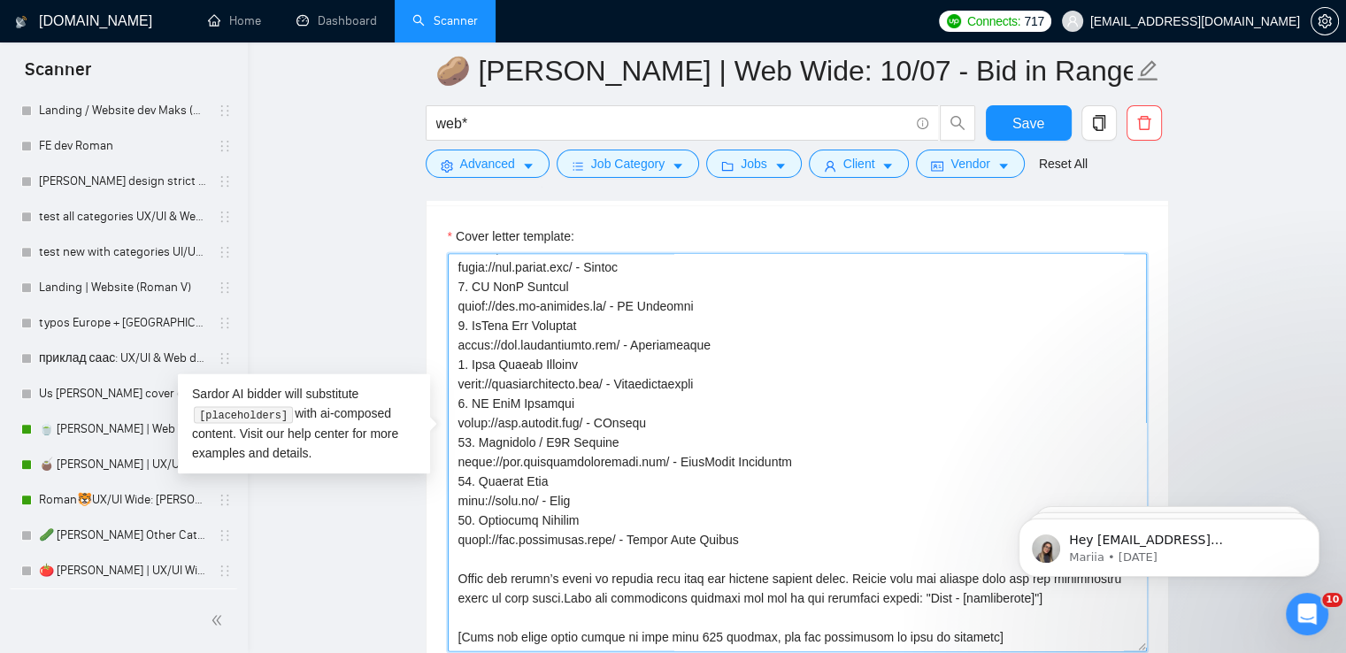
scroll to position [2477, 0]
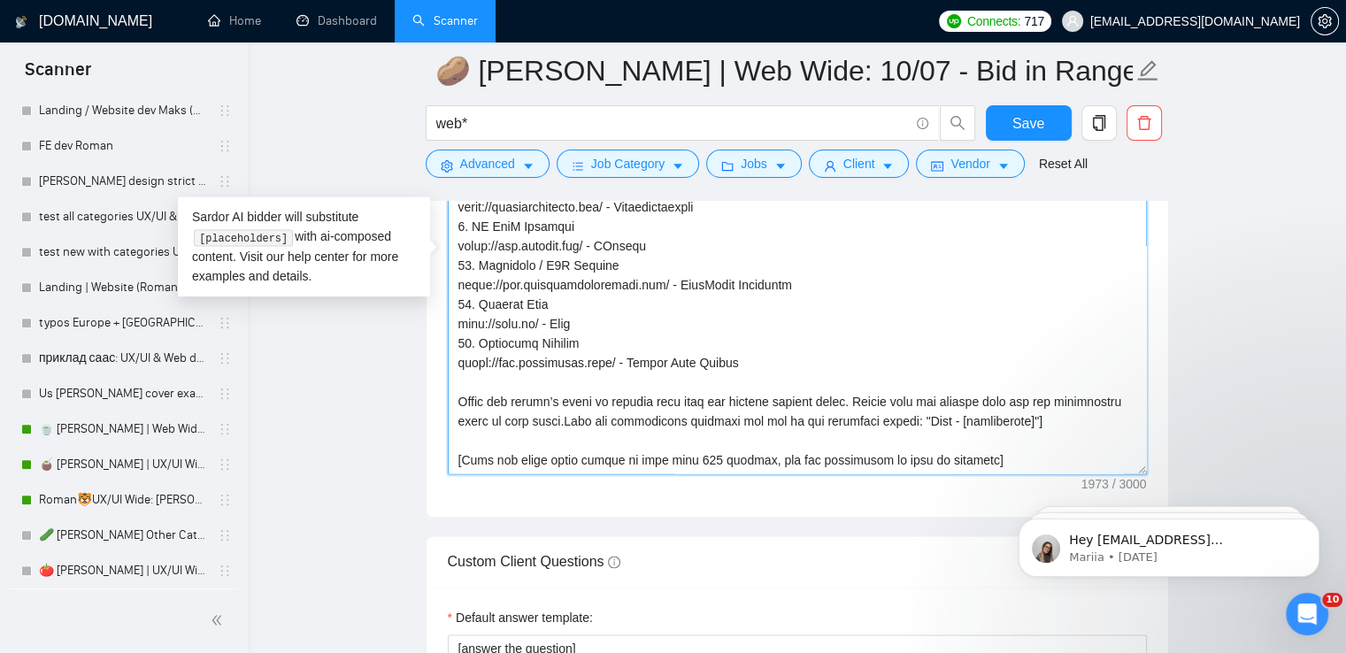
paste textarea "You’ve read enough bids. Let’s make yours the one that actually ships"
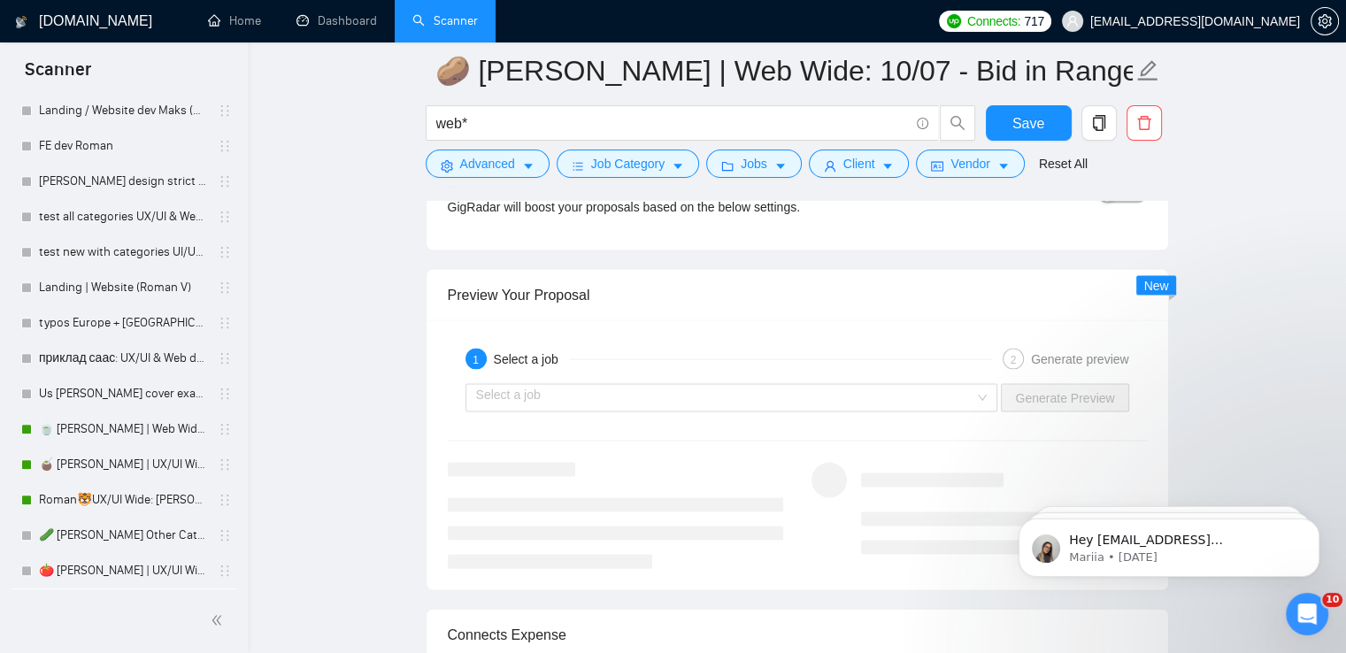
scroll to position [3627, 0]
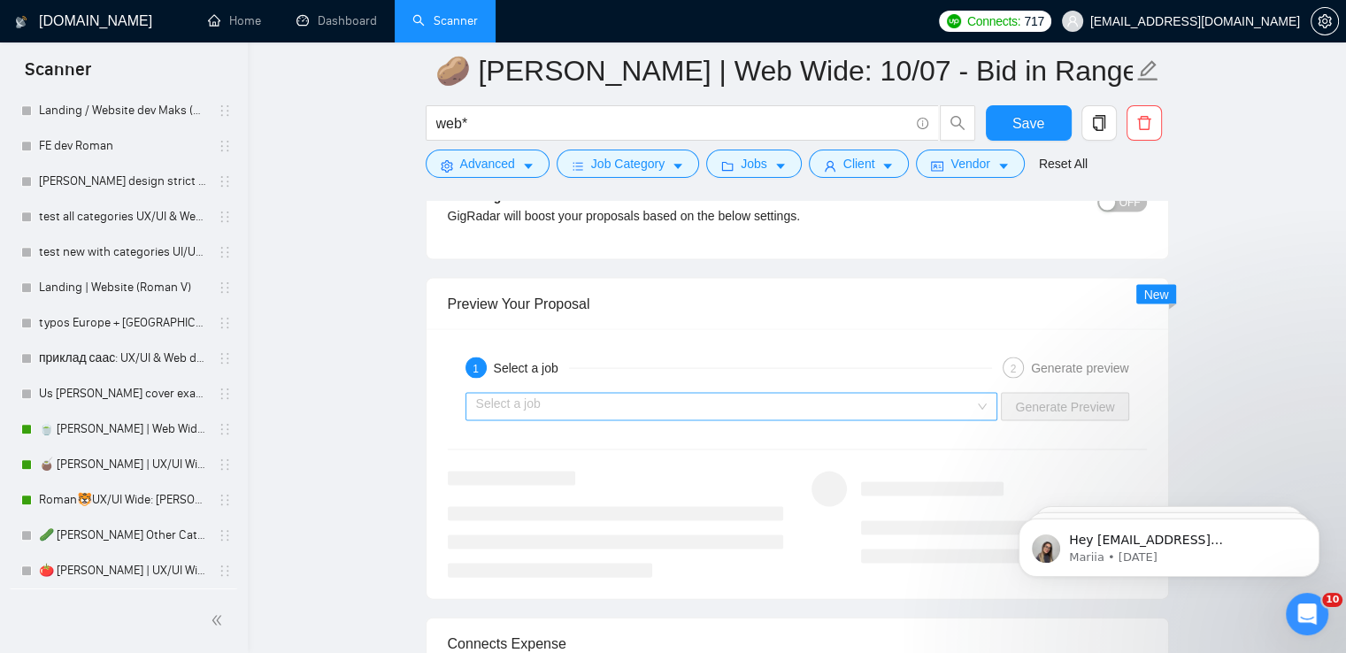
type textarea "🚧 loremip: do sita cons Adipis, E's doeiu tempo in utla etdolor. M’a Enim. ✅ A’…"
click at [750, 396] on input "search" at bounding box center [725, 407] width 499 height 27
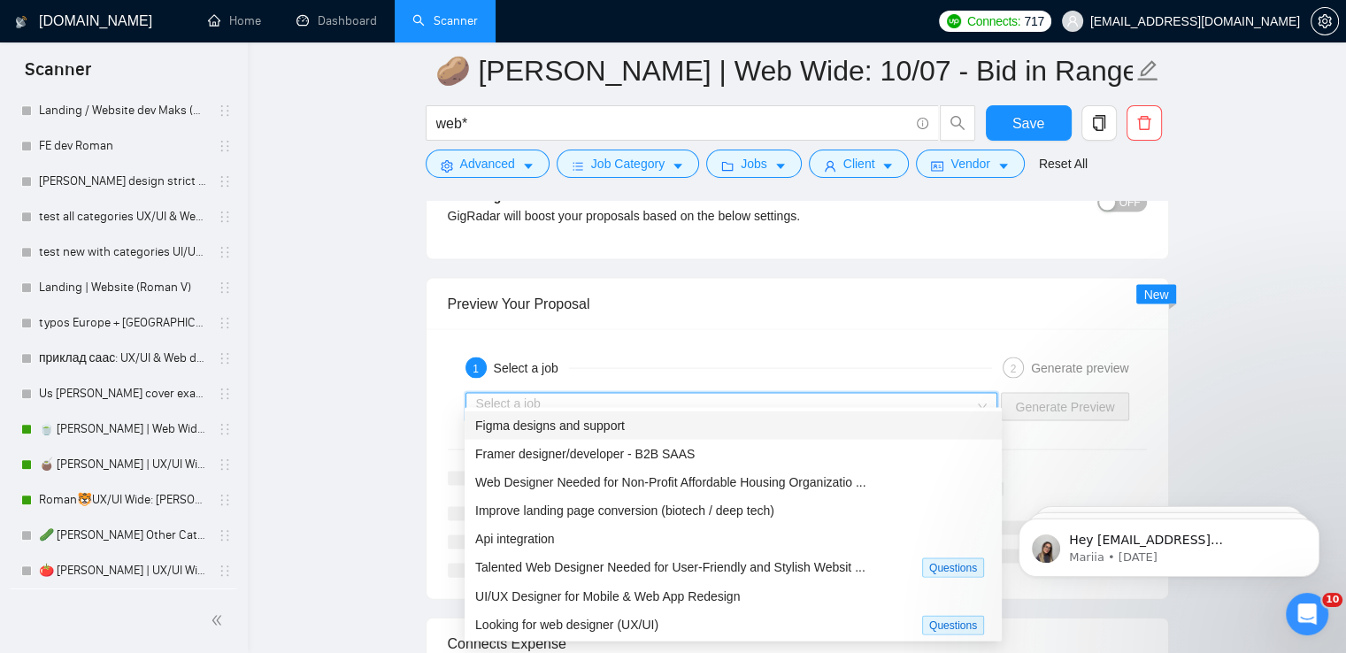
click at [637, 439] on div "Figma designs and support" at bounding box center [732, 425] width 537 height 28
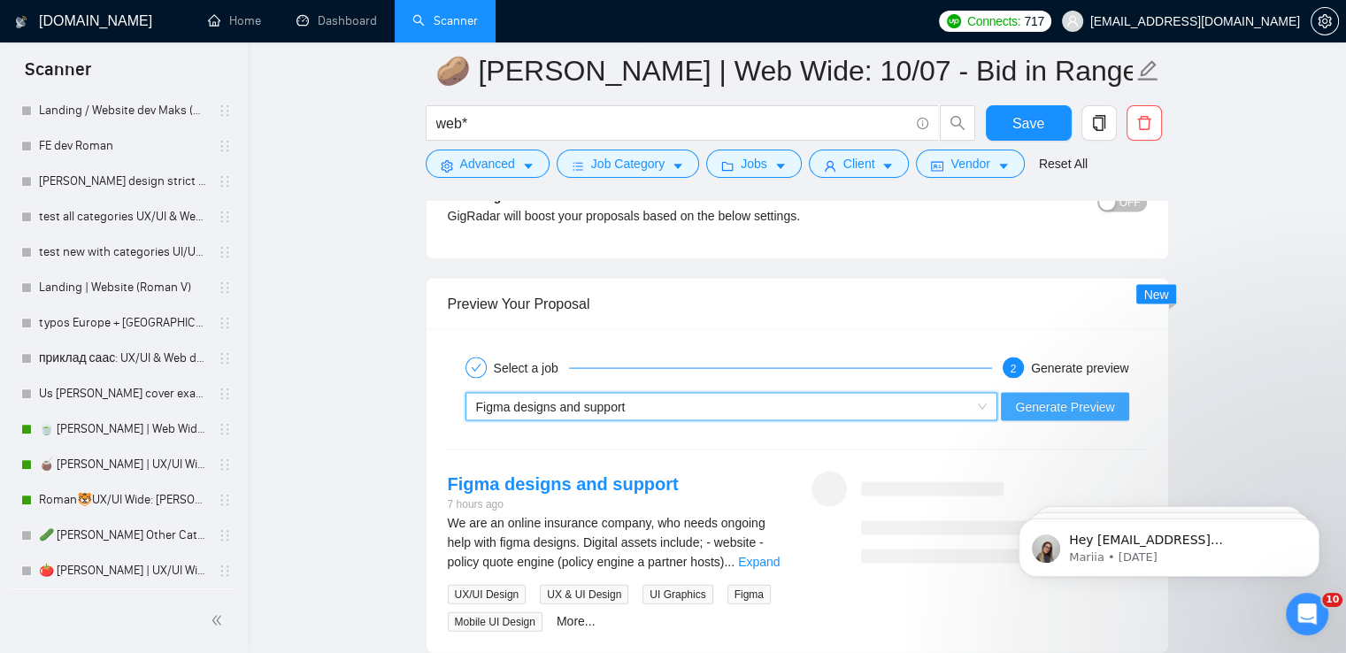
click at [1023, 397] on span "Generate Preview" at bounding box center [1064, 406] width 99 height 19
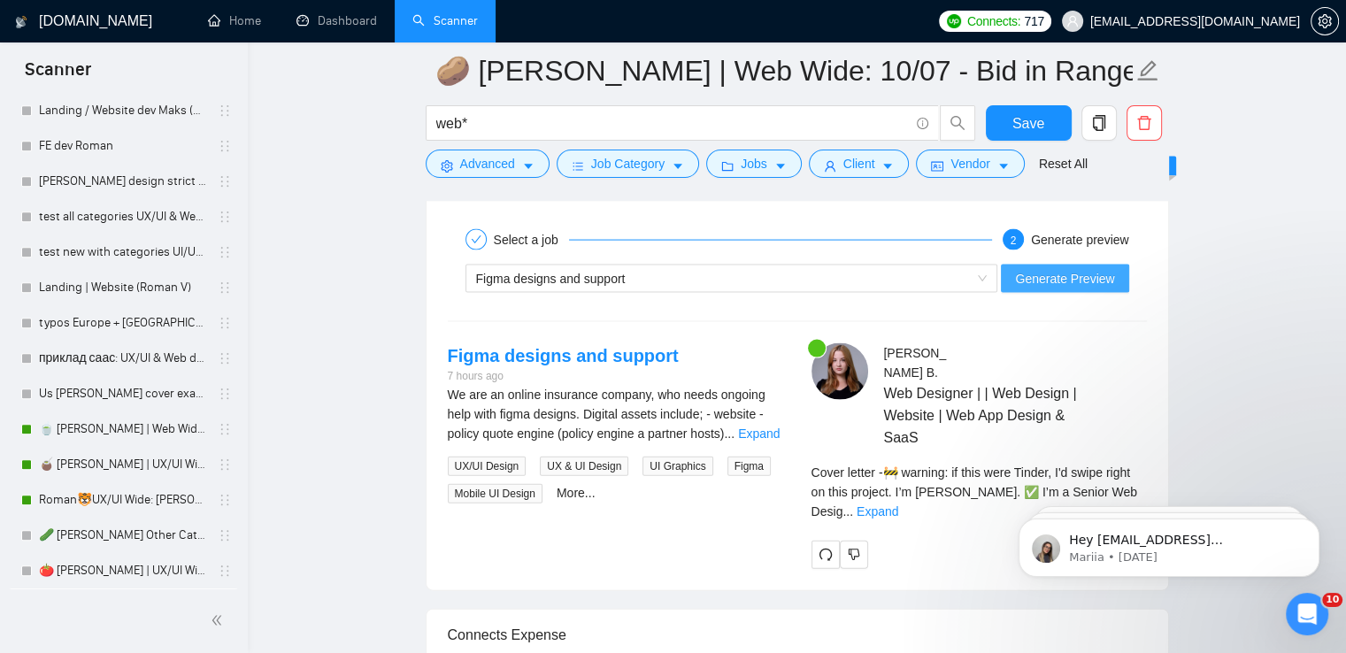
scroll to position [3892, 0]
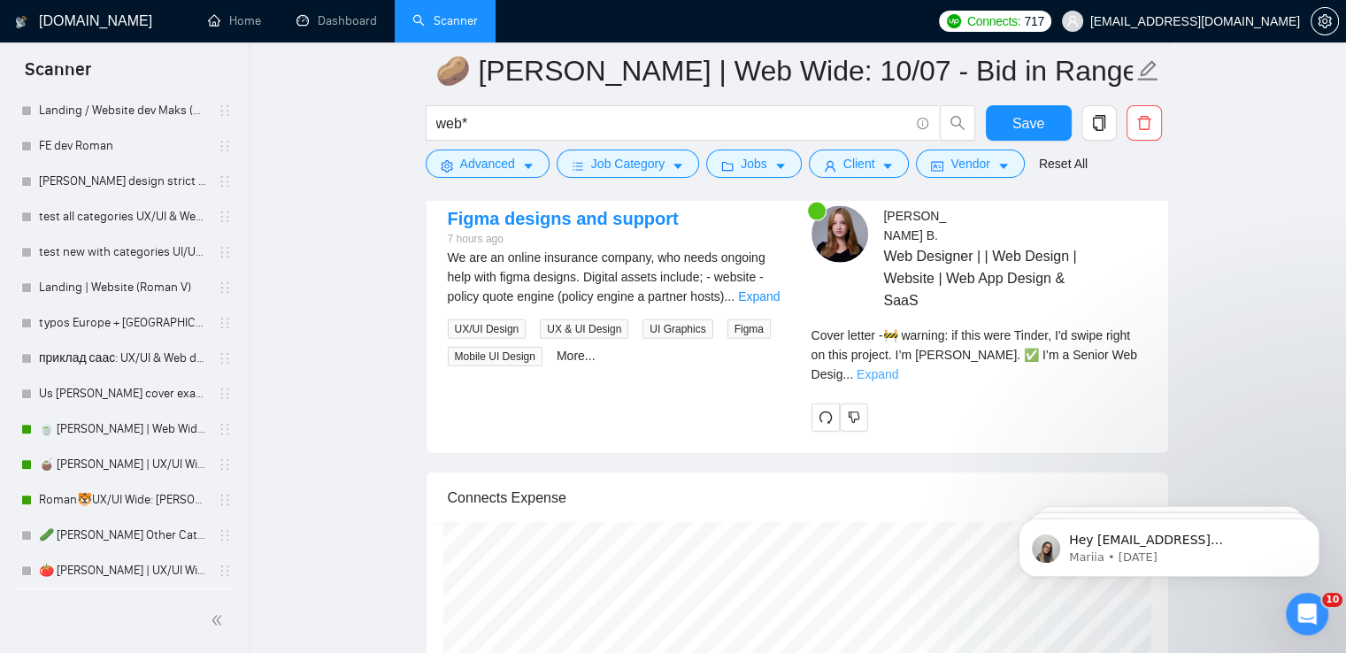
click at [898, 367] on link "Expand" at bounding box center [877, 374] width 42 height 14
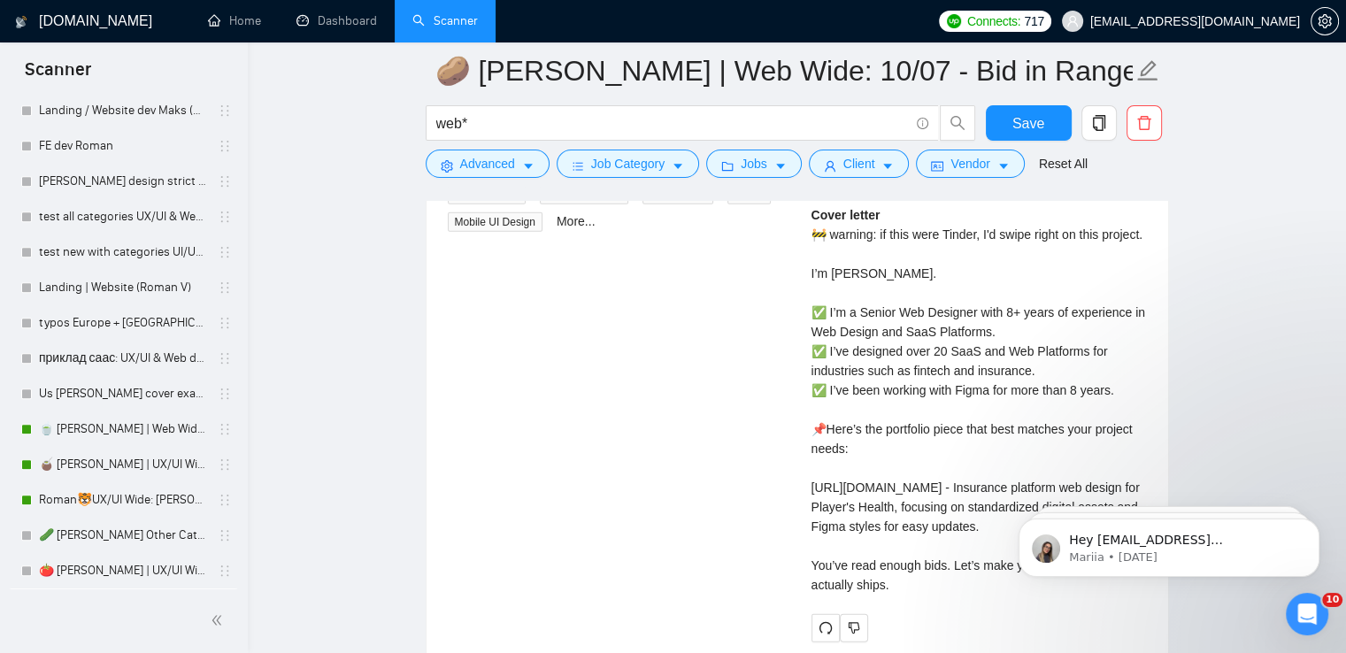
scroll to position [3981, 0]
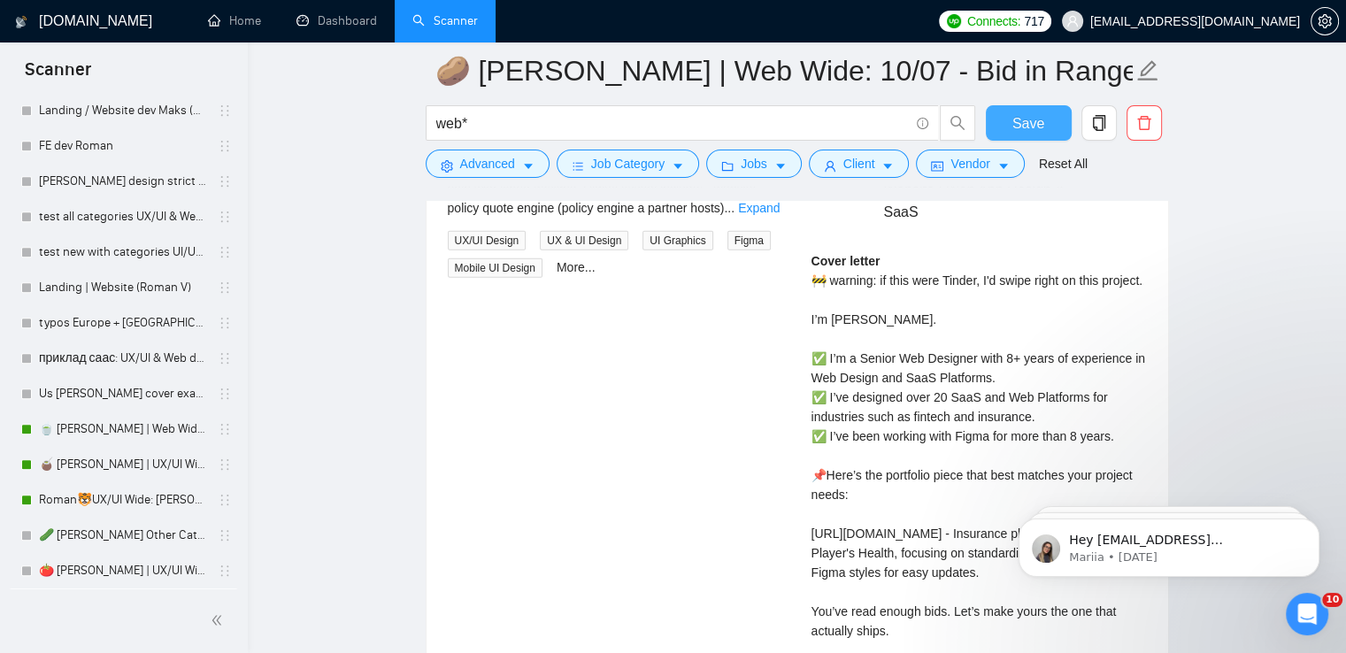
click at [1017, 112] on span "Save" at bounding box center [1028, 123] width 32 height 22
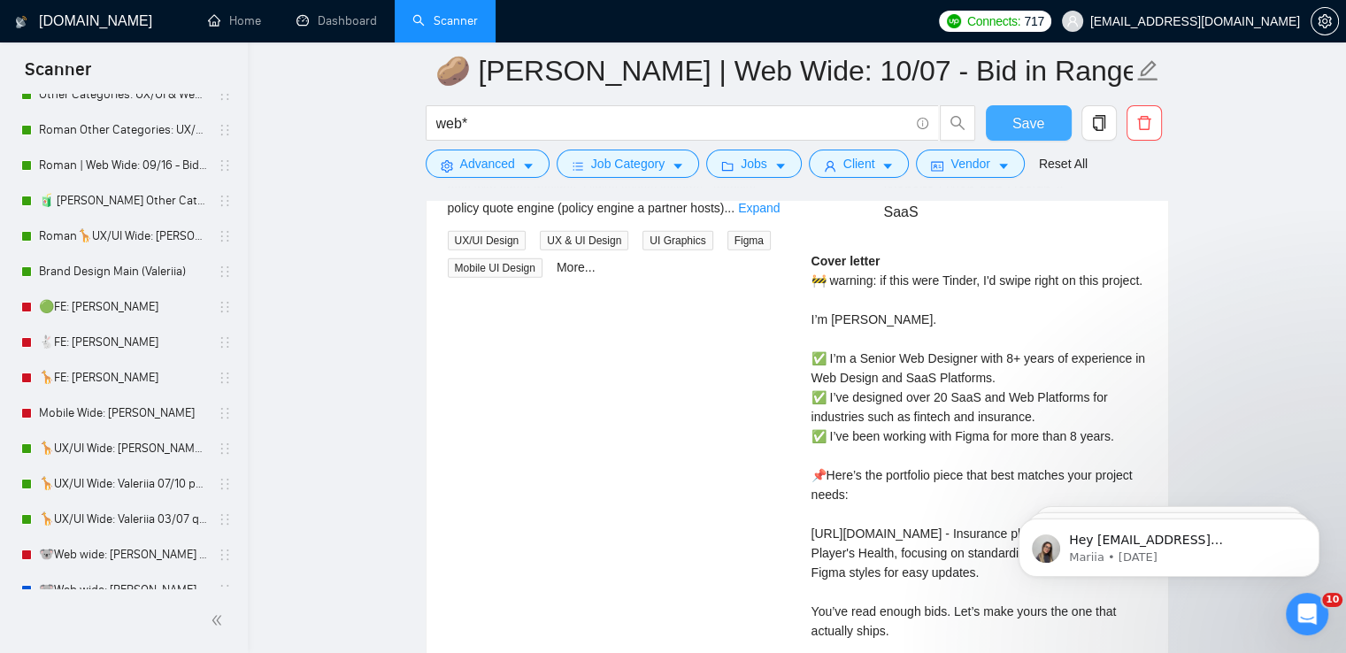
scroll to position [0, 0]
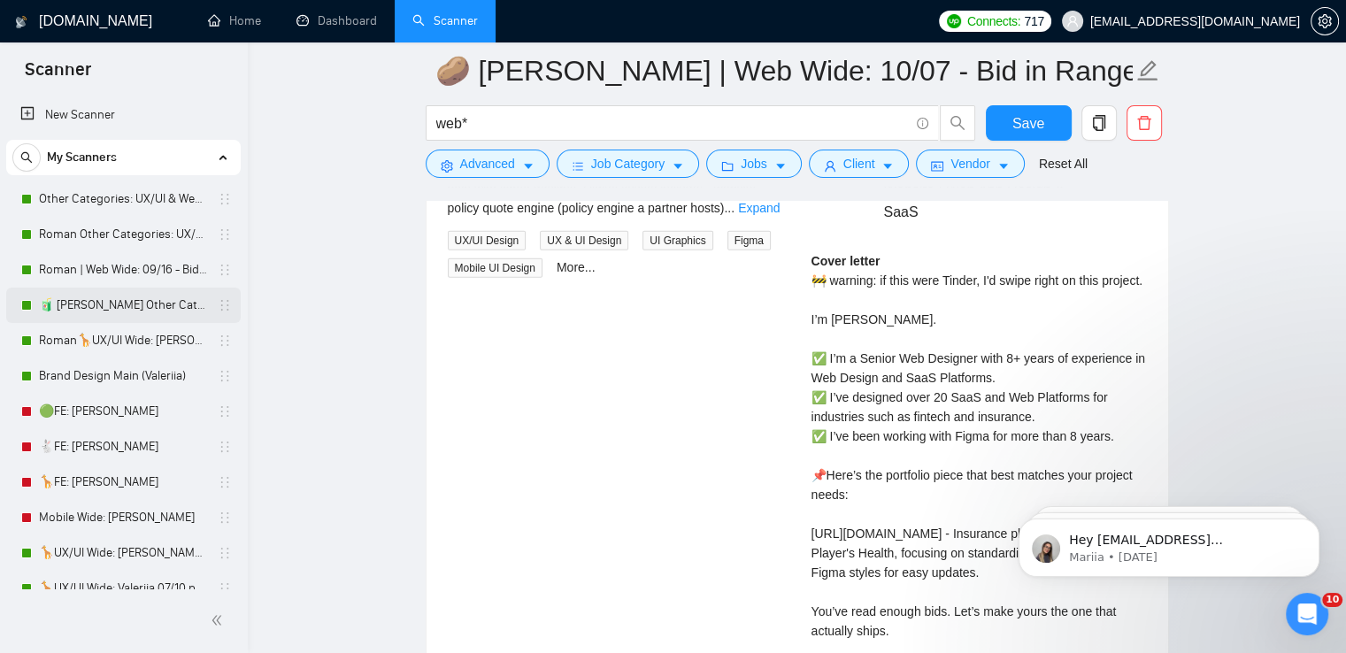
click at [114, 302] on link "🧃 [PERSON_NAME] Other Categories 09.12: UX/UI & Web design" at bounding box center [123, 305] width 168 height 35
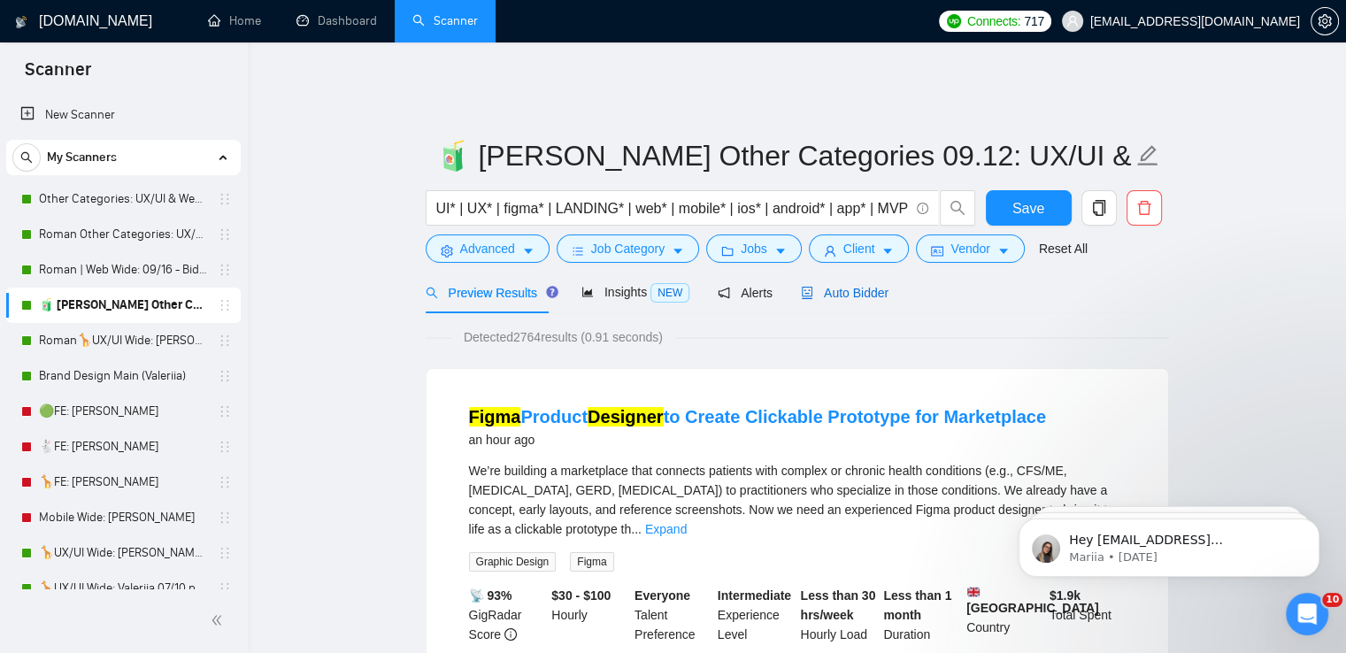
click at [855, 286] on span "Auto Bidder" at bounding box center [845, 293] width 88 height 14
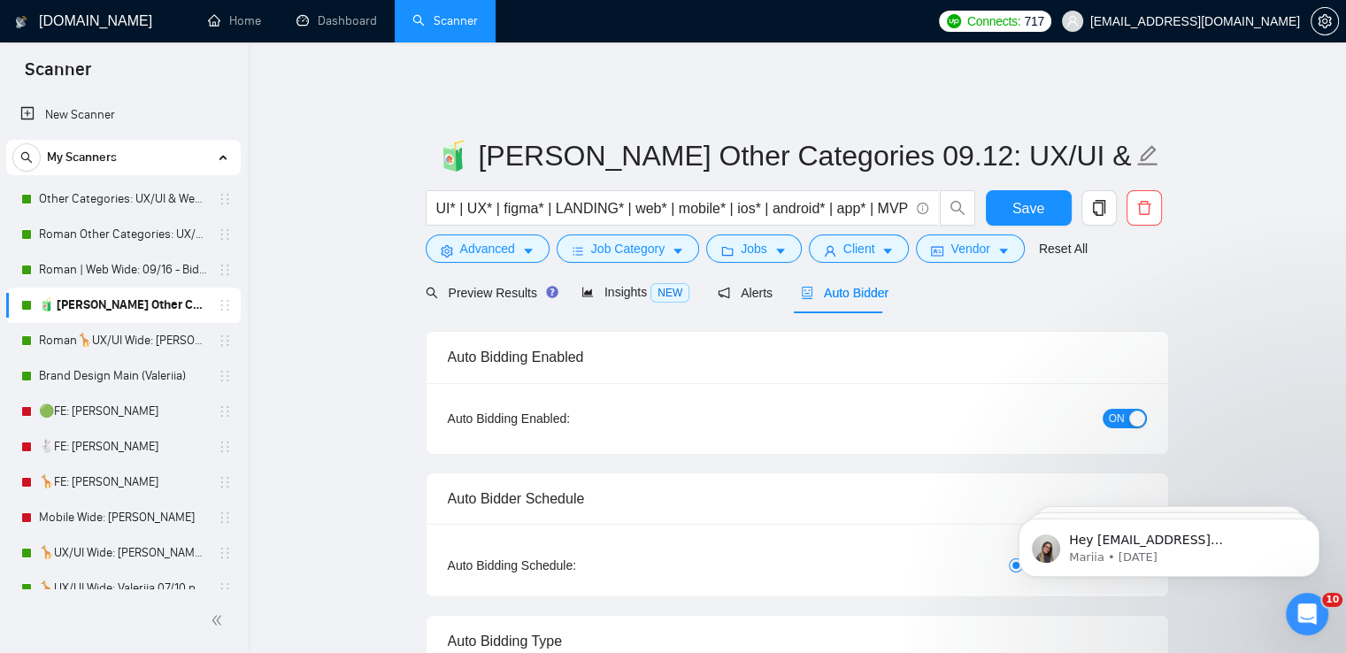
radio input "false"
radio input "true"
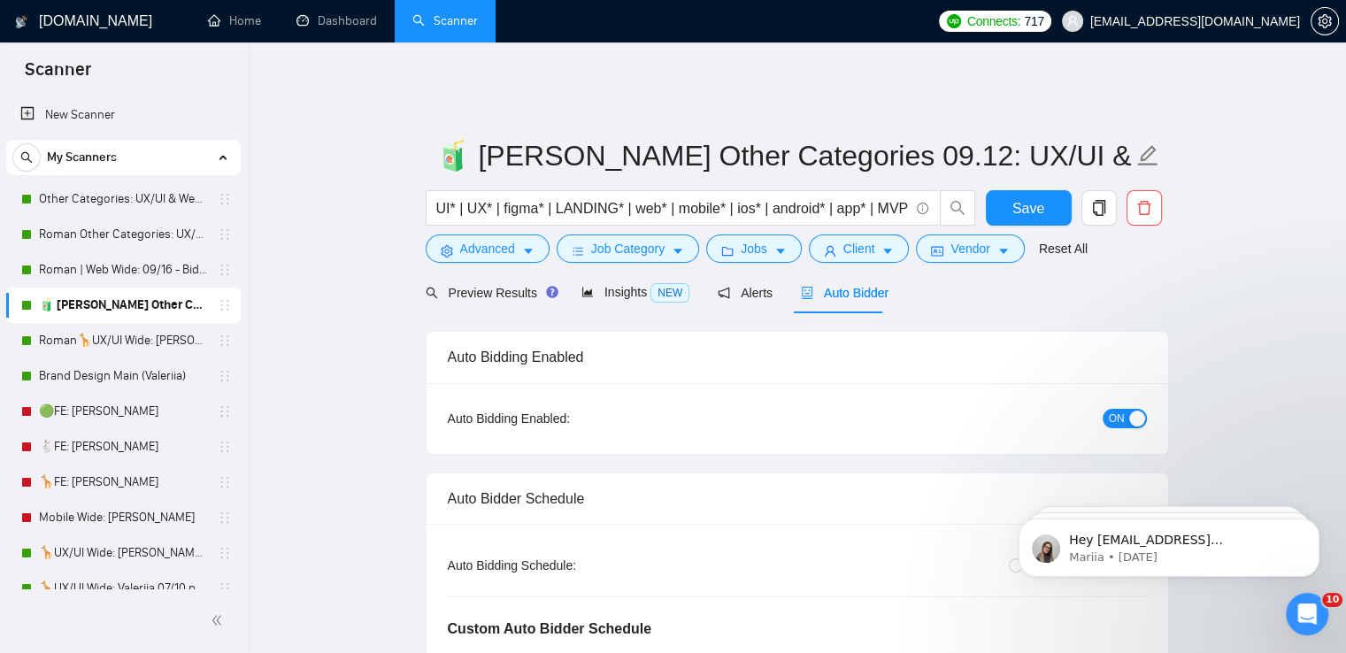
click at [1129, 410] on div "button" at bounding box center [1137, 418] width 16 height 16
click at [1026, 197] on span "Save" at bounding box center [1028, 208] width 32 height 22
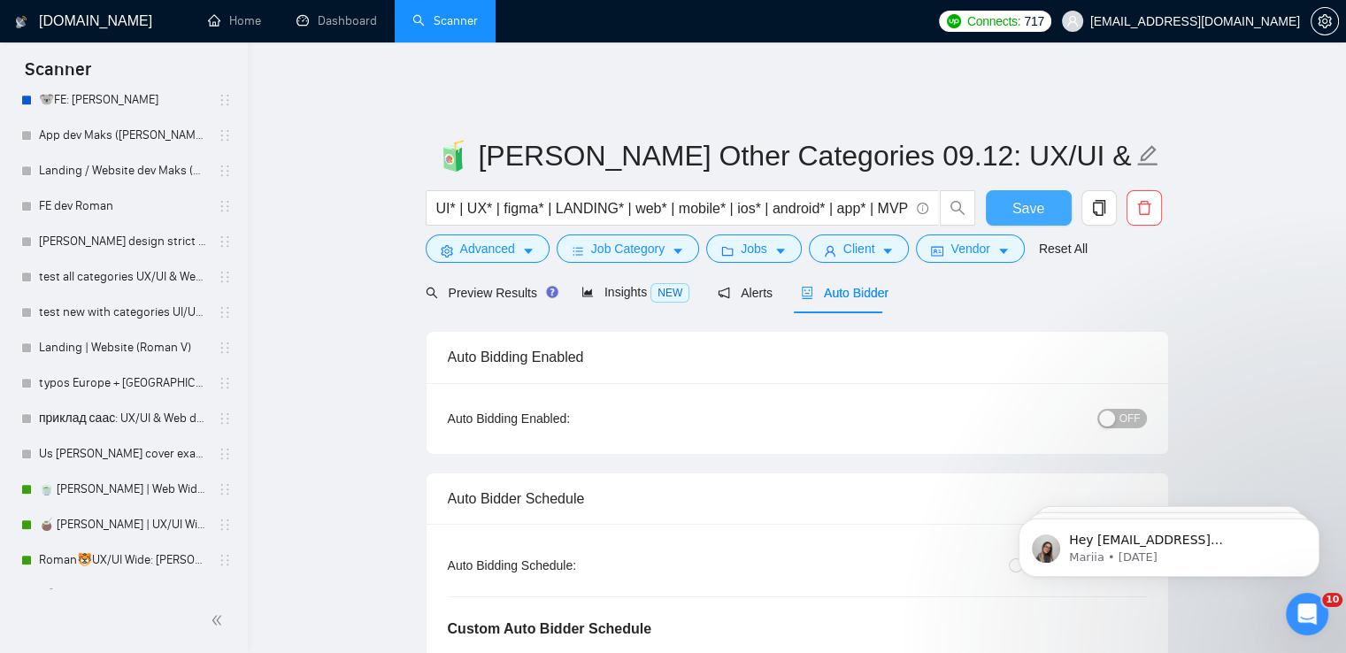
scroll to position [885, 0]
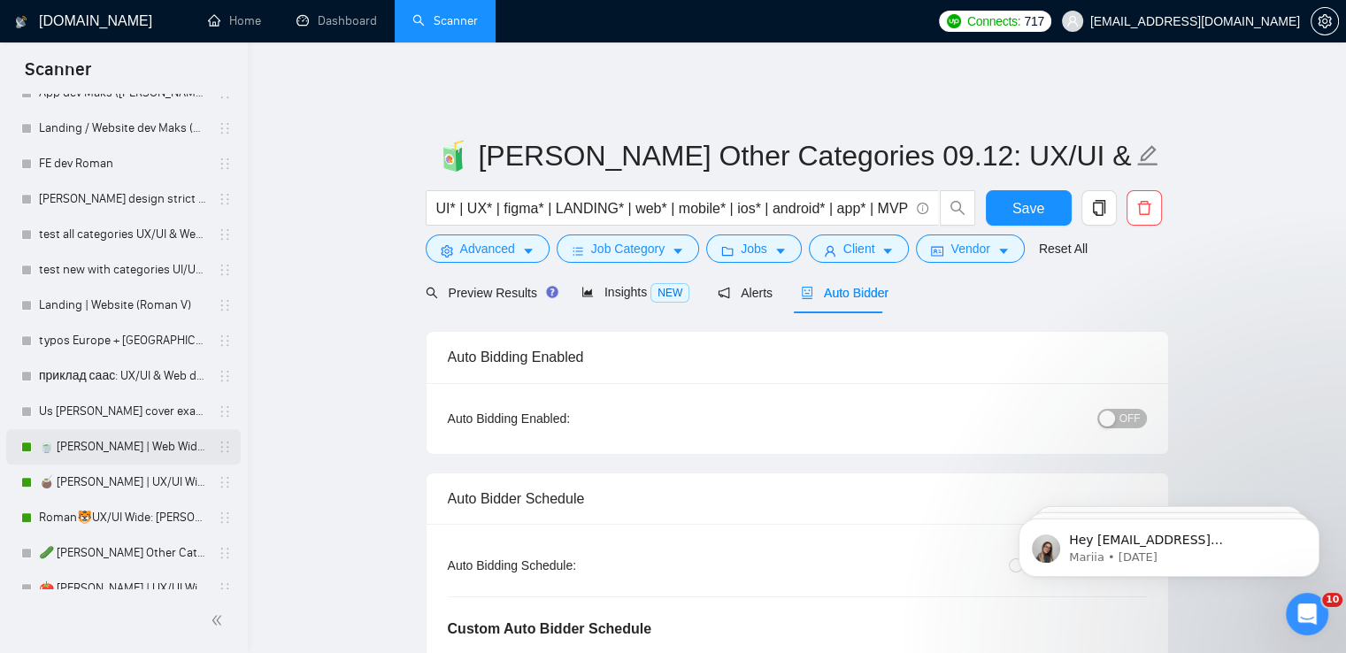
click at [120, 443] on link "🍵 [PERSON_NAME] | Web Wide: 09/12 - Bid in Range" at bounding box center [123, 446] width 168 height 35
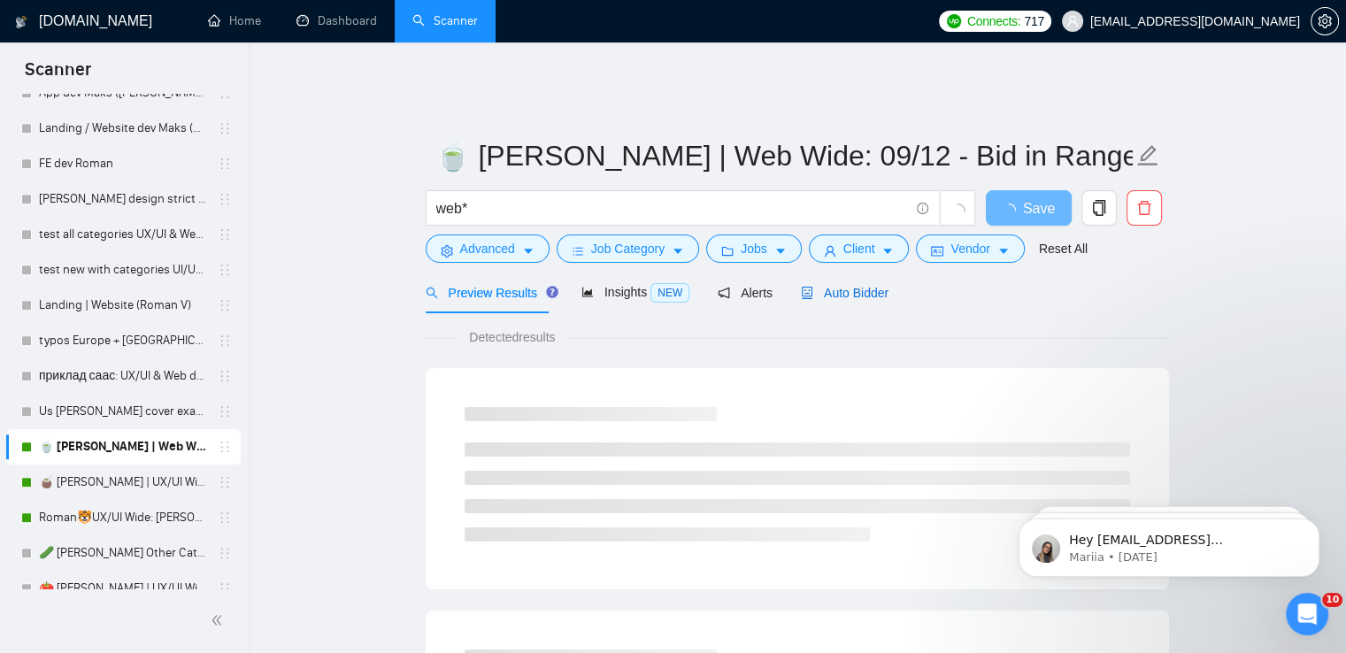
click at [857, 286] on span "Auto Bidder" at bounding box center [845, 293] width 88 height 14
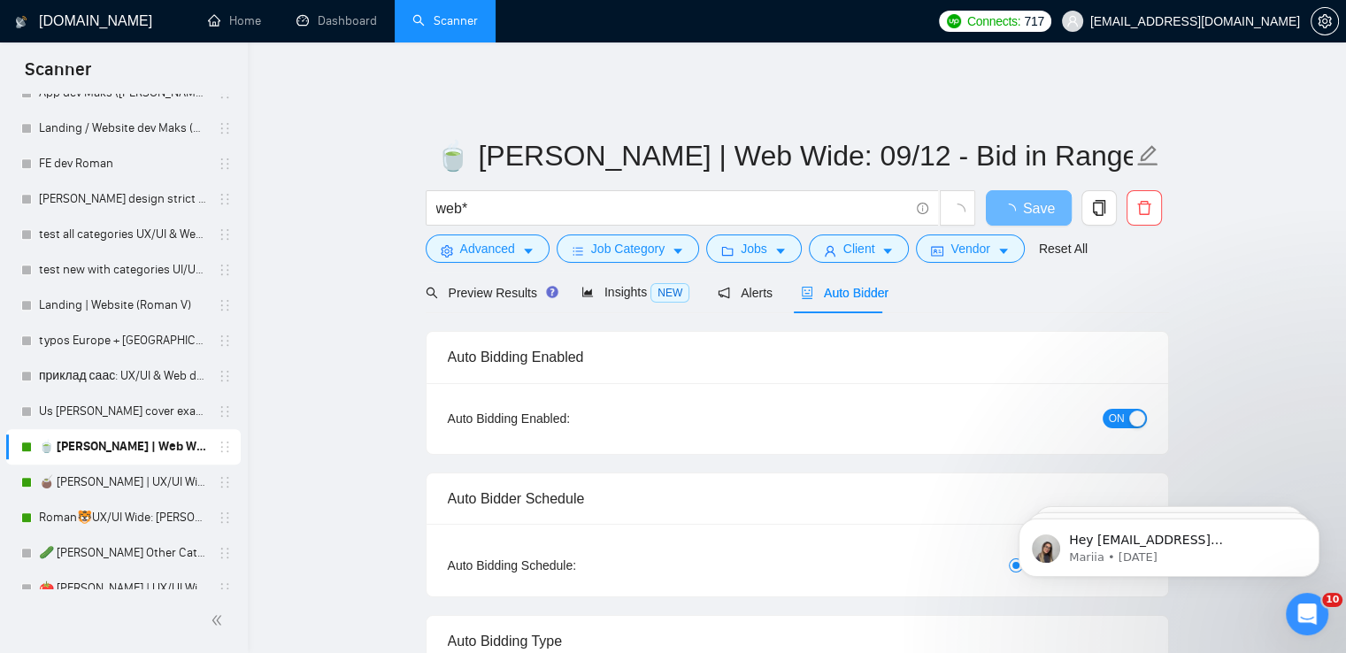
radio input "false"
radio input "true"
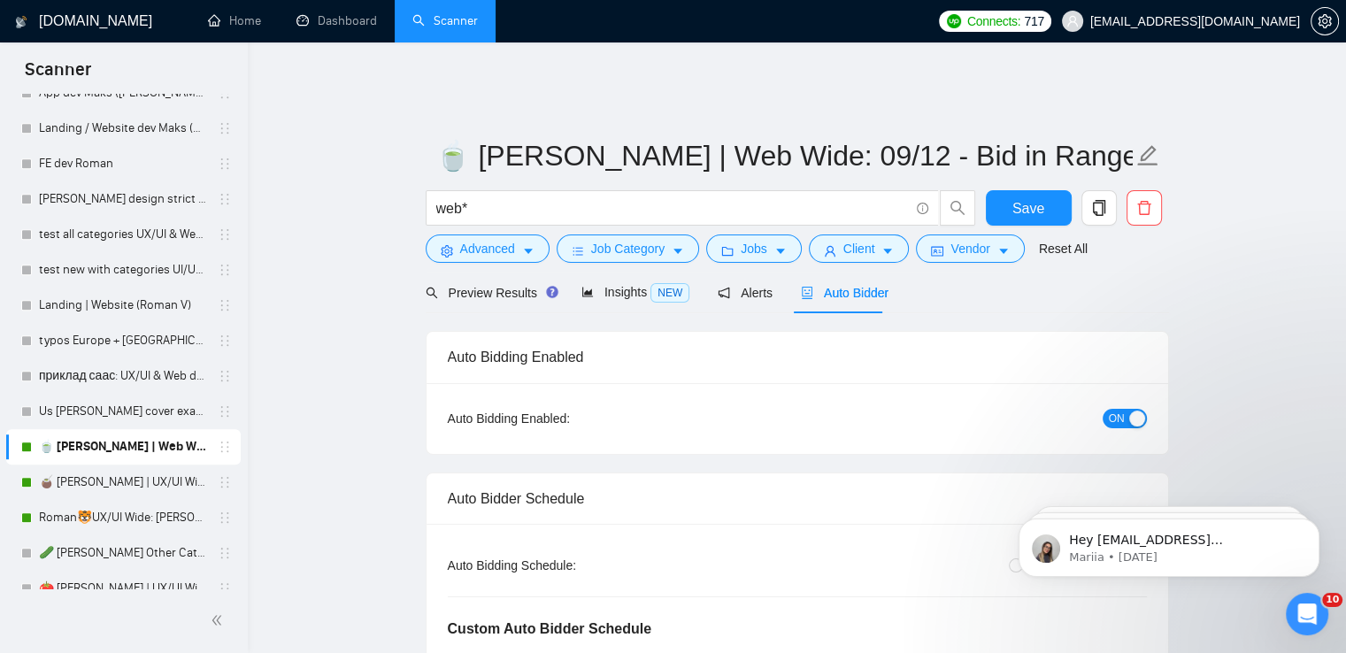
click at [1117, 409] on span "ON" at bounding box center [1116, 418] width 16 height 19
click at [1031, 197] on span "Save" at bounding box center [1028, 208] width 32 height 22
click at [115, 482] on link "🧉 [PERSON_NAME] | UX/UI Wide: 09/12 - Bid in Range" at bounding box center [123, 481] width 168 height 35
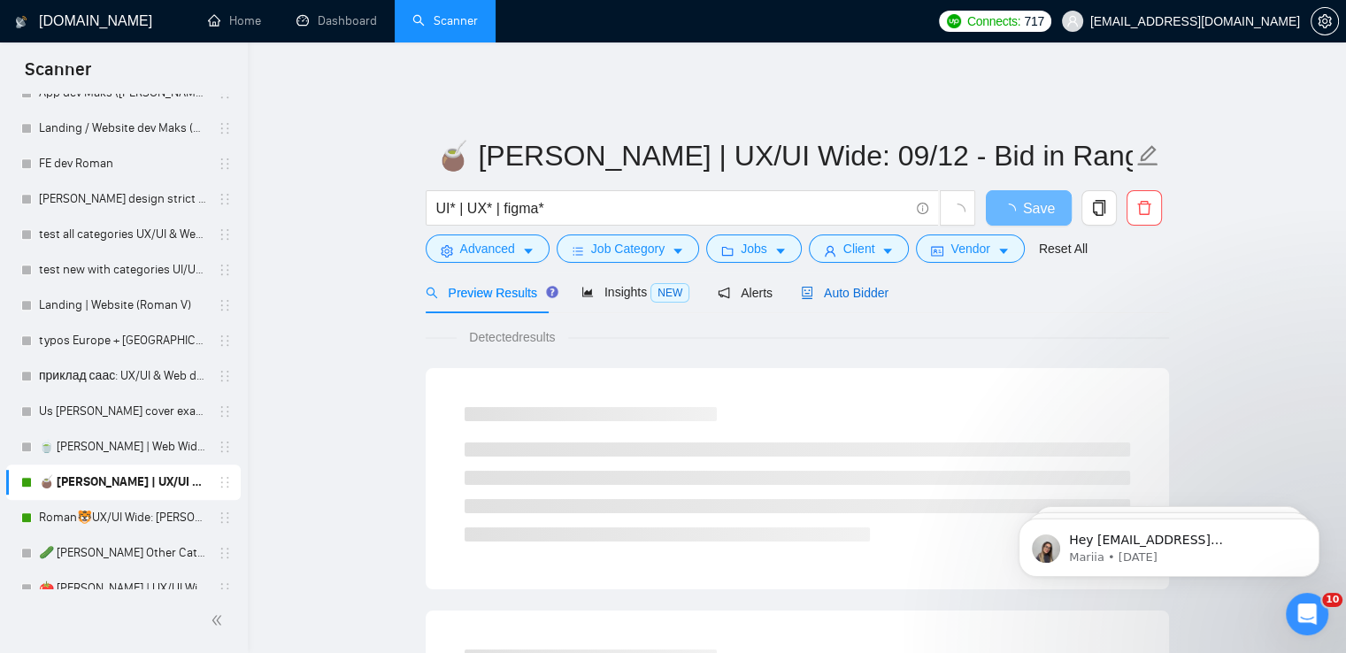
click at [861, 286] on span "Auto Bidder" at bounding box center [845, 293] width 88 height 14
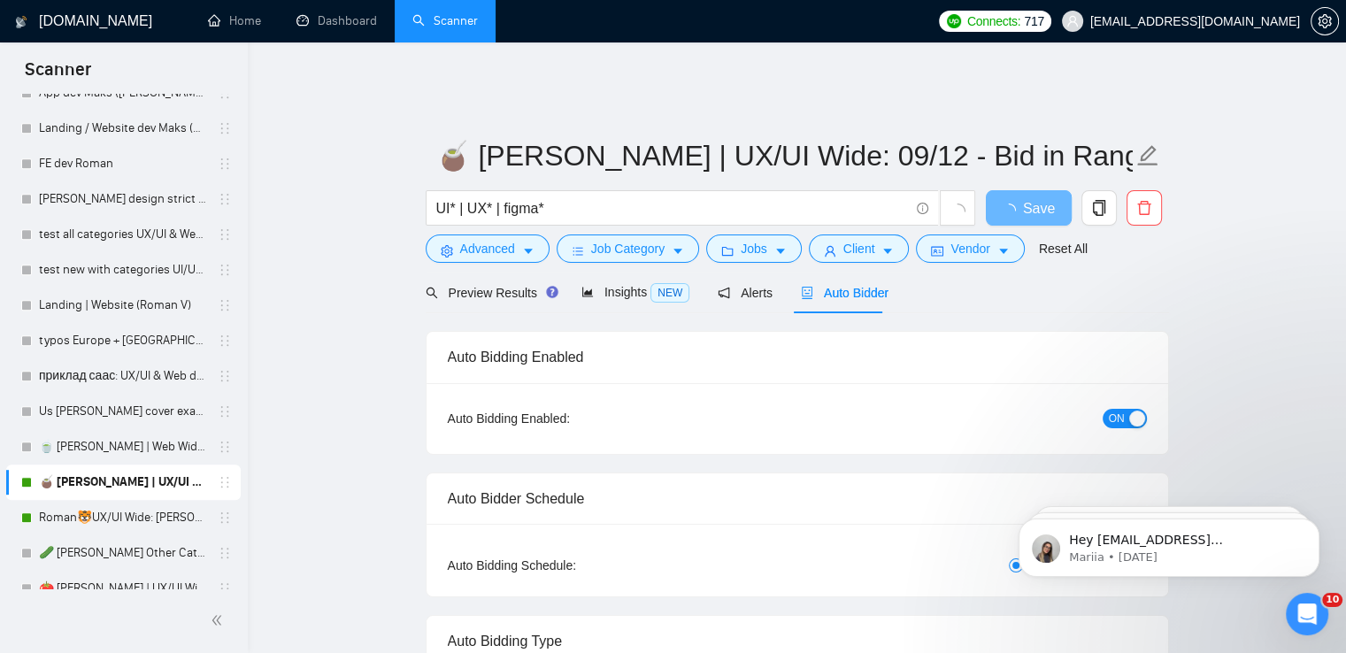
radio input "false"
radio input "true"
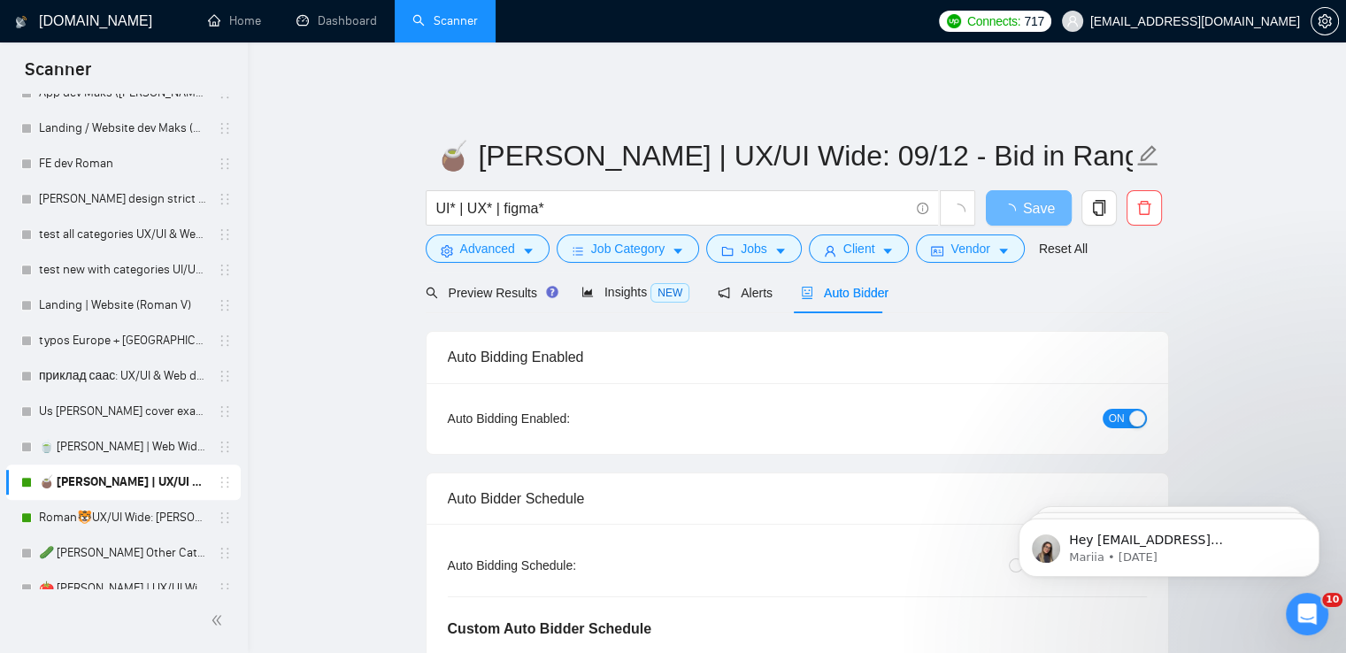
click at [1120, 409] on span "ON" at bounding box center [1116, 418] width 16 height 19
click at [1033, 197] on span "Save" at bounding box center [1028, 208] width 32 height 22
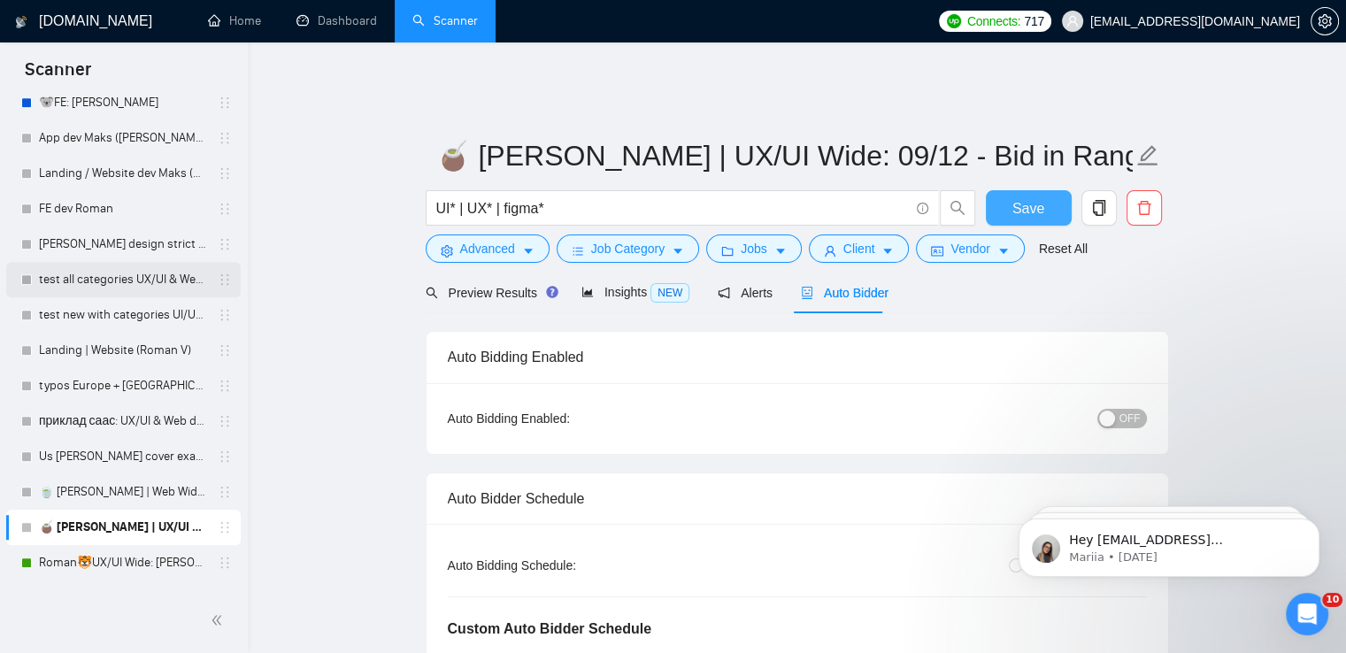
scroll to position [938, 0]
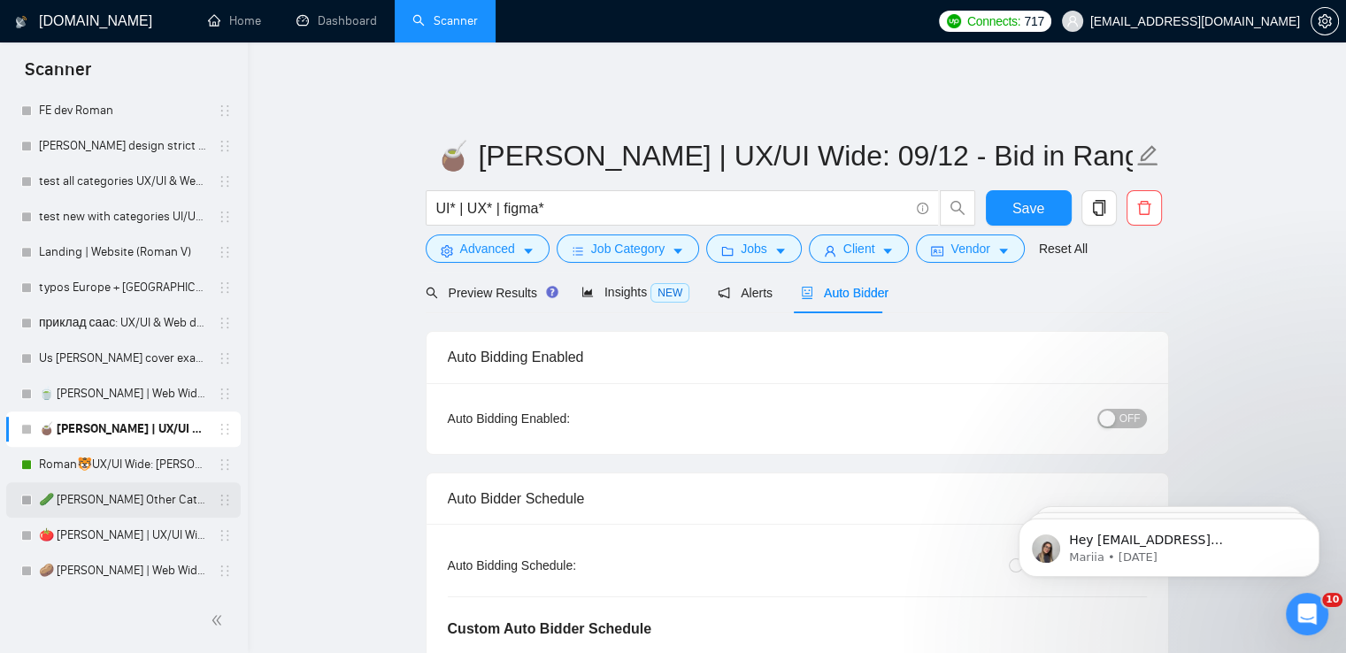
click at [117, 500] on link "🥒 [PERSON_NAME] Other Categories 10.07: UX/UI & Web design" at bounding box center [123, 499] width 168 height 35
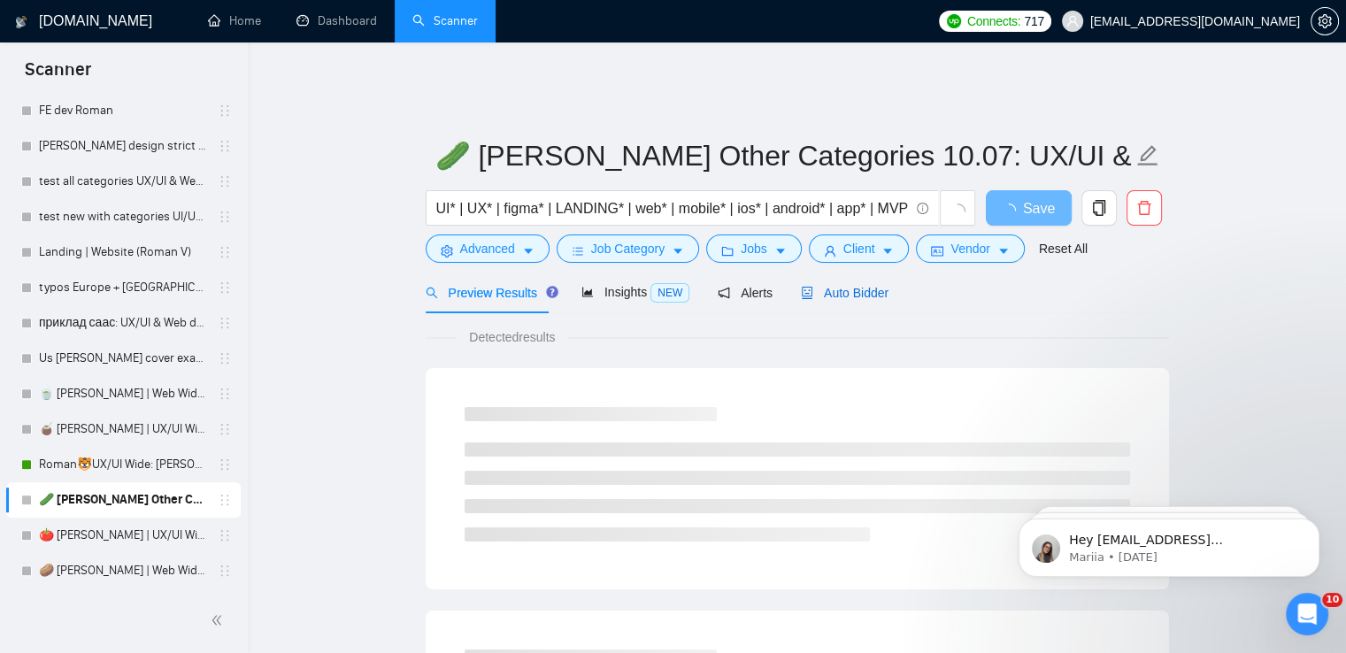
click at [860, 286] on span "Auto Bidder" at bounding box center [845, 293] width 88 height 14
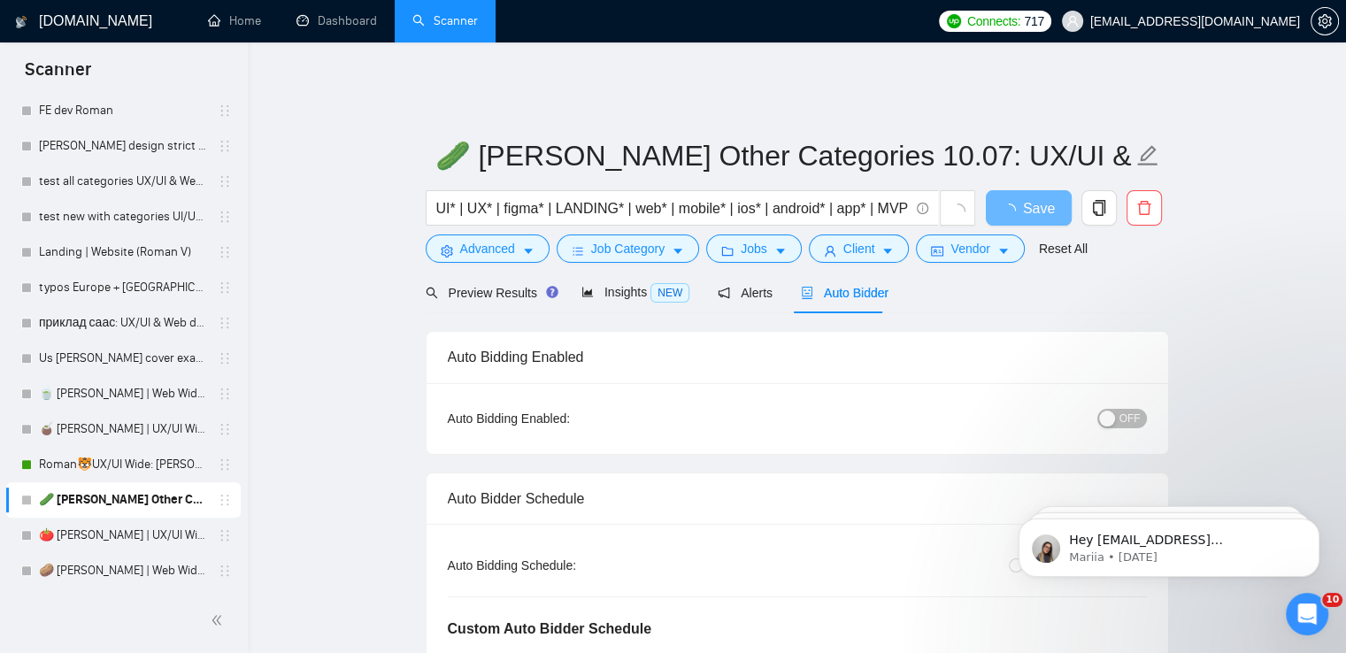
click at [1120, 409] on button "OFF" at bounding box center [1122, 418] width 50 height 19
click at [1039, 198] on span "Save" at bounding box center [1028, 208] width 32 height 22
click at [109, 529] on link "🍅 [PERSON_NAME] | UX/UI Wide: 10.07 - Bid in Range" at bounding box center [123, 535] width 168 height 35
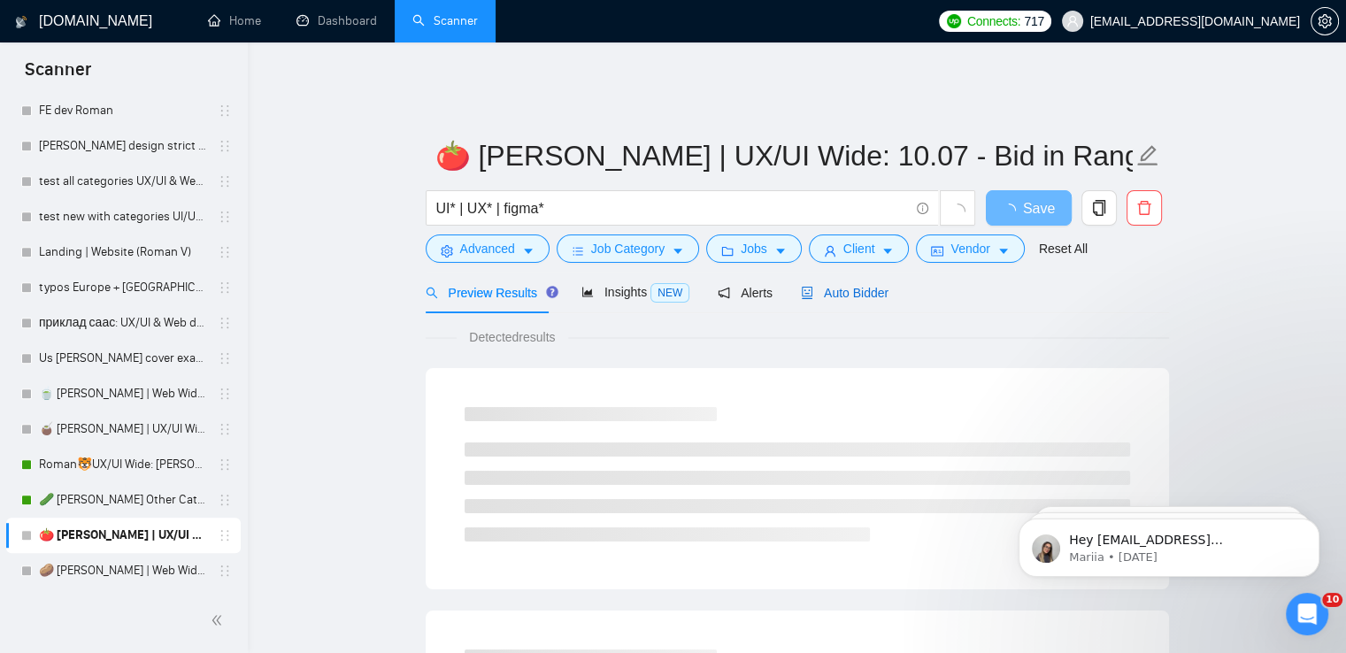
click at [858, 288] on span "Auto Bidder" at bounding box center [845, 293] width 88 height 14
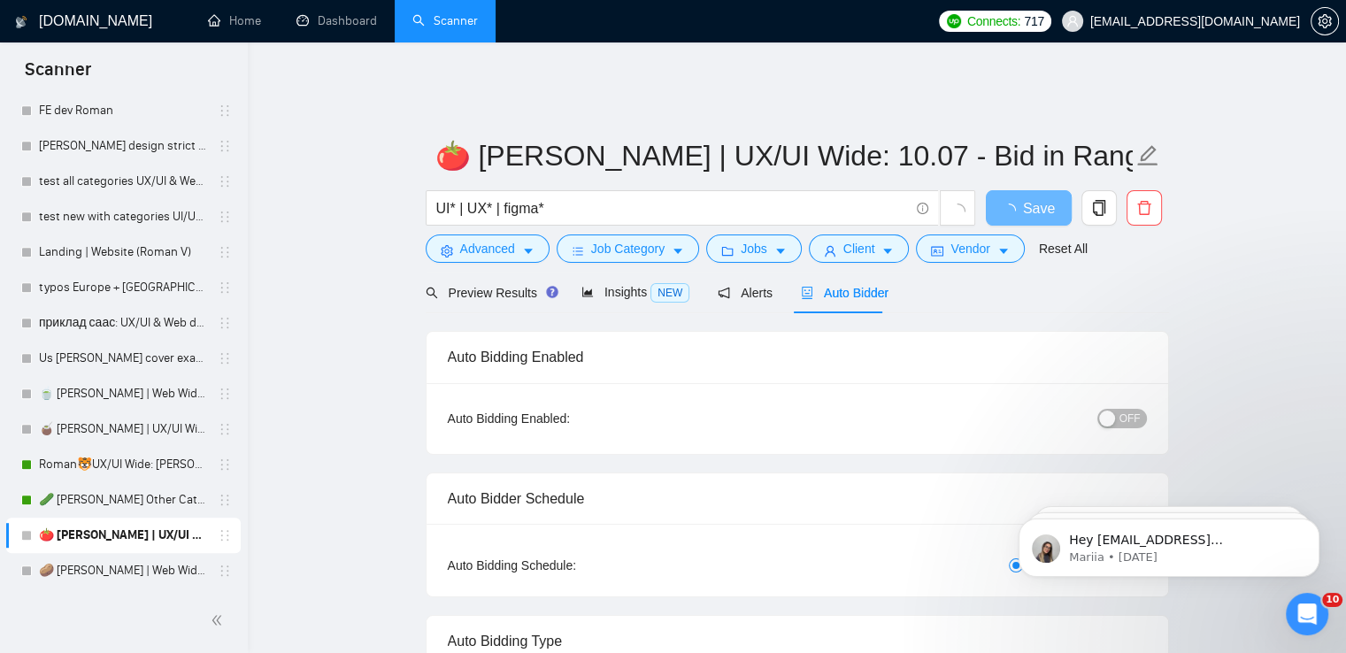
radio input "false"
radio input "true"
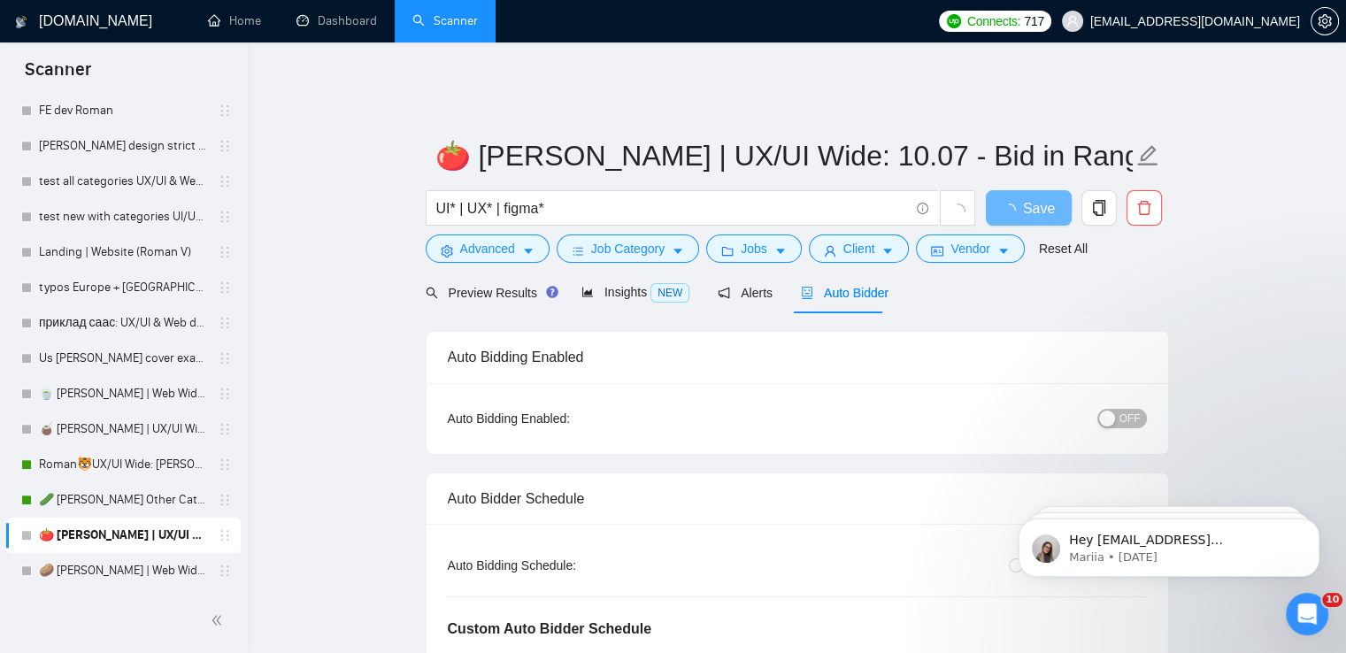
click at [1121, 409] on button "OFF" at bounding box center [1122, 418] width 50 height 19
click at [1026, 197] on span "Save" at bounding box center [1028, 208] width 32 height 22
click at [97, 567] on link "🥔 [PERSON_NAME] | Web Wide: 10/07 - Bid in Range" at bounding box center [123, 570] width 168 height 35
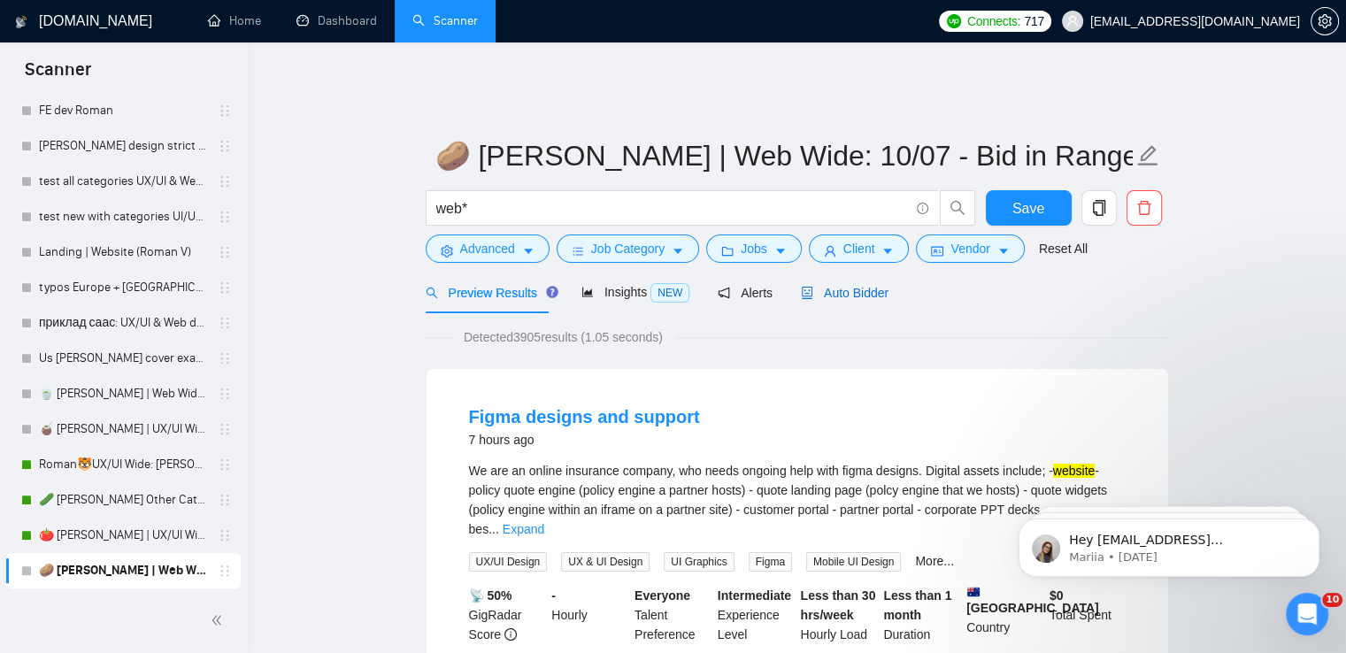
click at [860, 287] on span "Auto Bidder" at bounding box center [845, 293] width 88 height 14
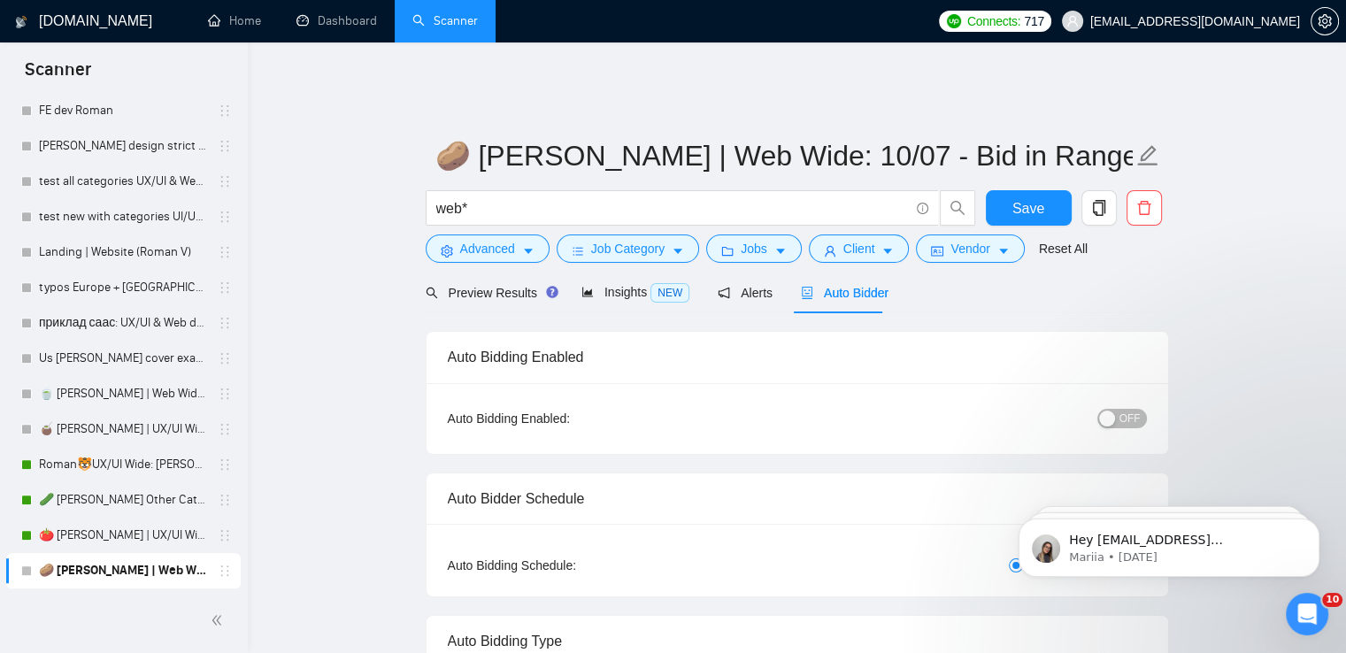
radio input "false"
radio input "true"
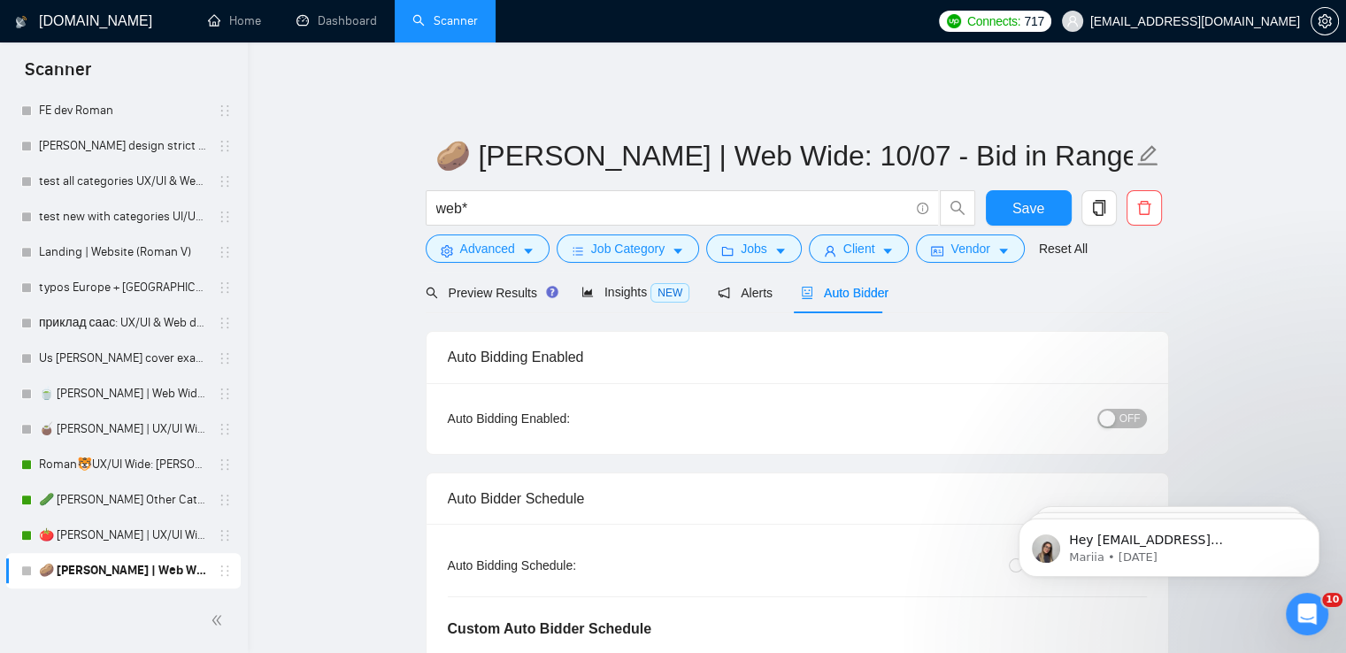
click at [1127, 409] on span "OFF" at bounding box center [1129, 418] width 21 height 19
click at [1031, 197] on span "Save" at bounding box center [1028, 208] width 32 height 22
